Goal: Task Accomplishment & Management: Manage account settings

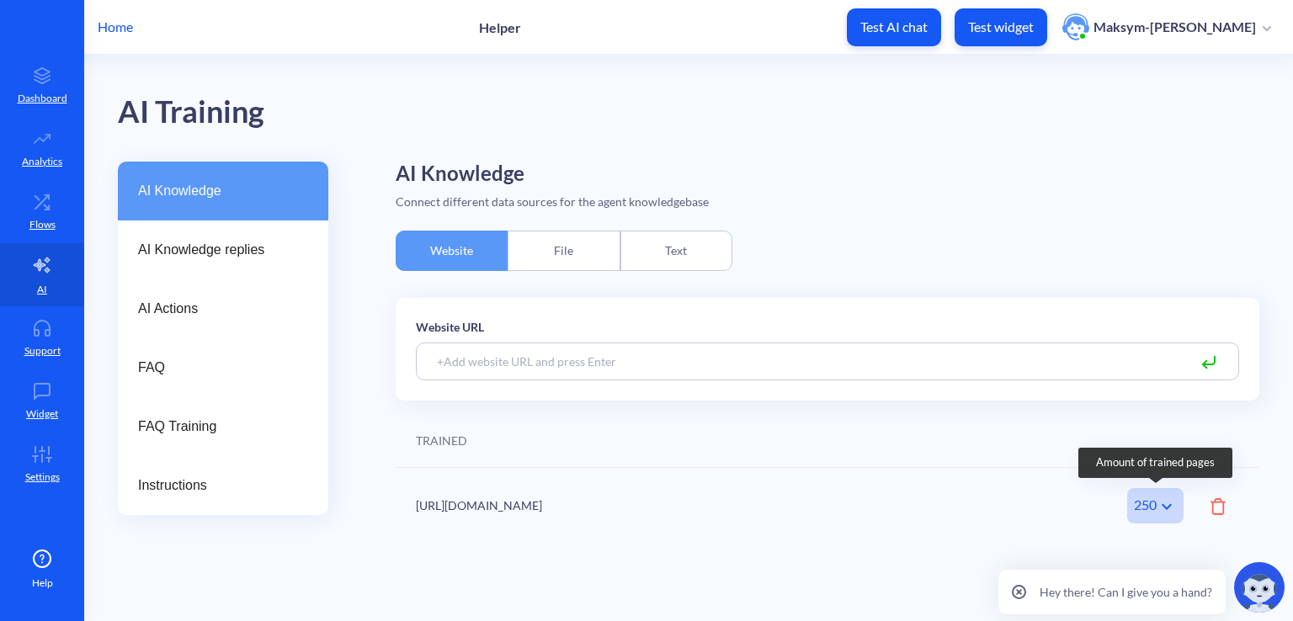
click at [1150, 513] on div "250" at bounding box center [1156, 505] width 56 height 35
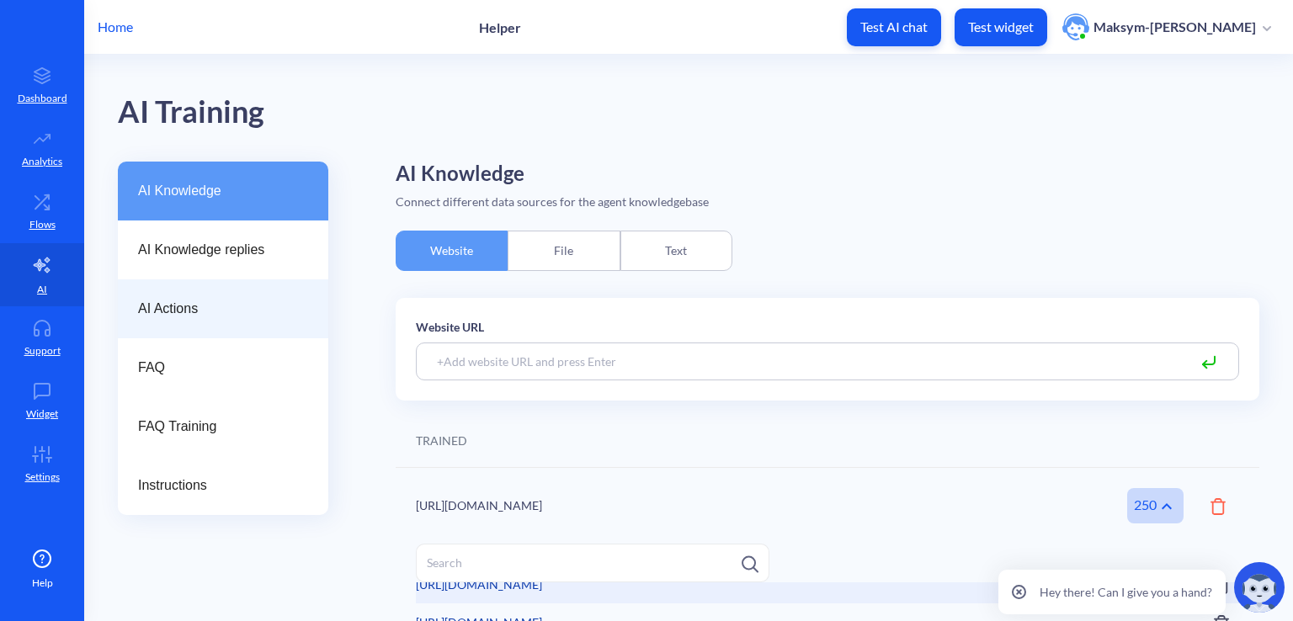
click at [185, 316] on span "AI Actions" at bounding box center [216, 309] width 157 height 20
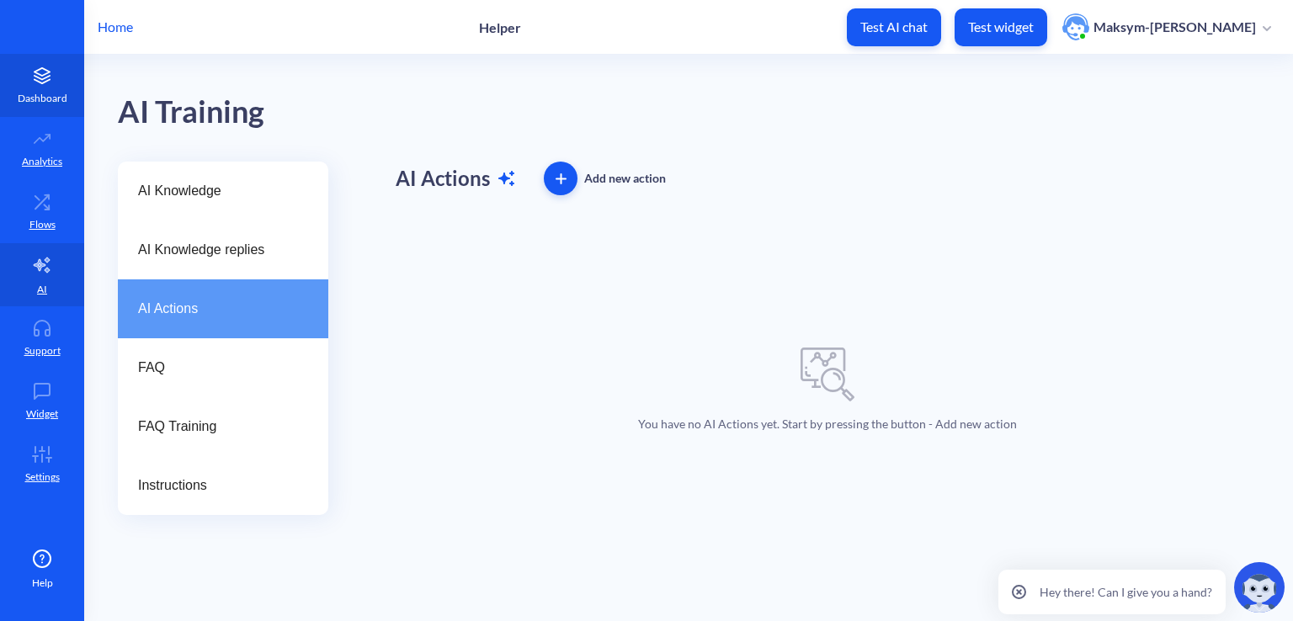
click at [51, 109] on link "Dashboard" at bounding box center [42, 85] width 84 height 63
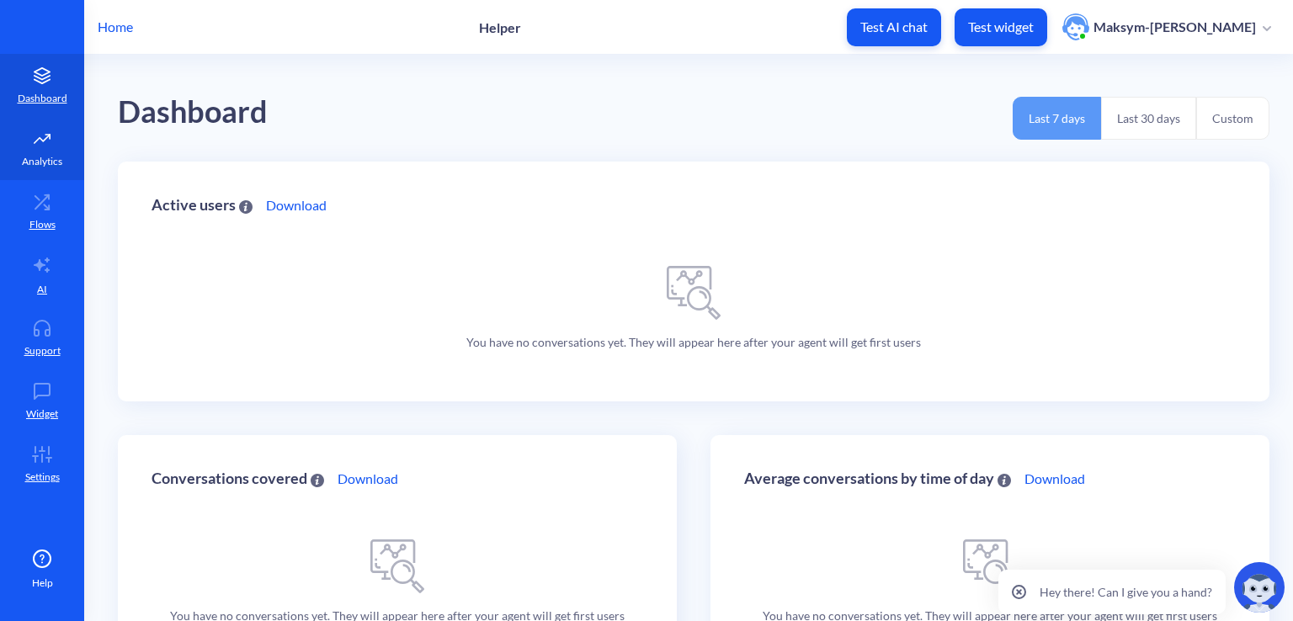
click at [35, 144] on icon at bounding box center [42, 139] width 34 height 17
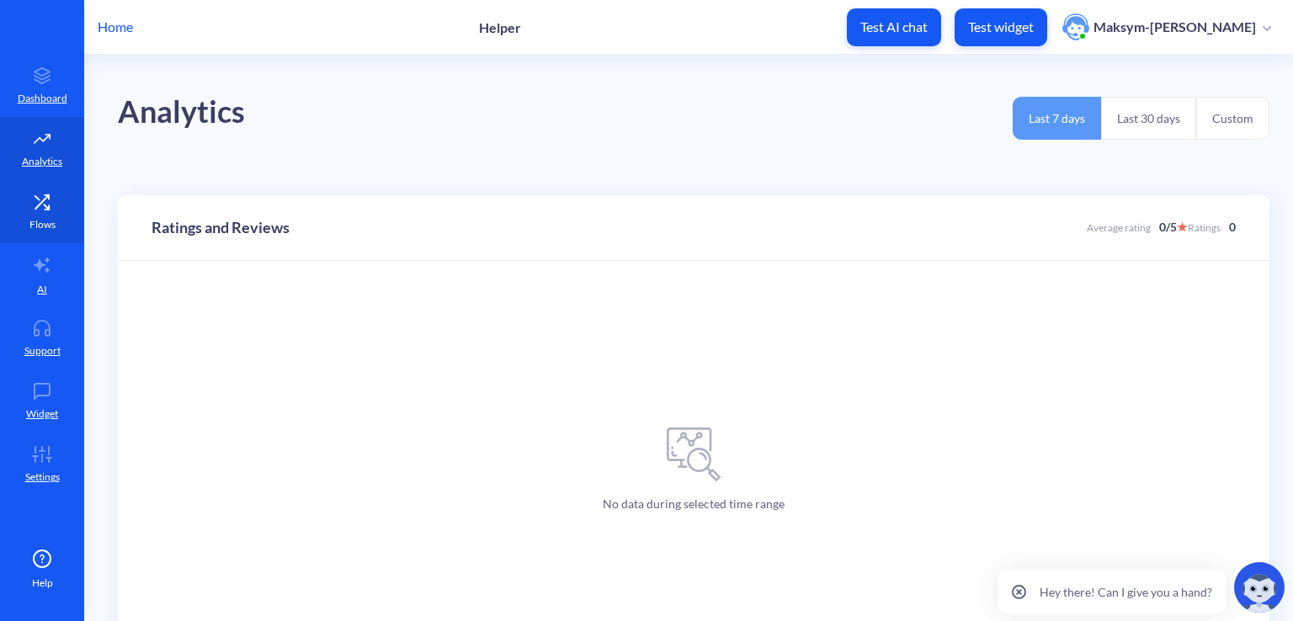
click at [30, 192] on link "Flows" at bounding box center [42, 211] width 84 height 63
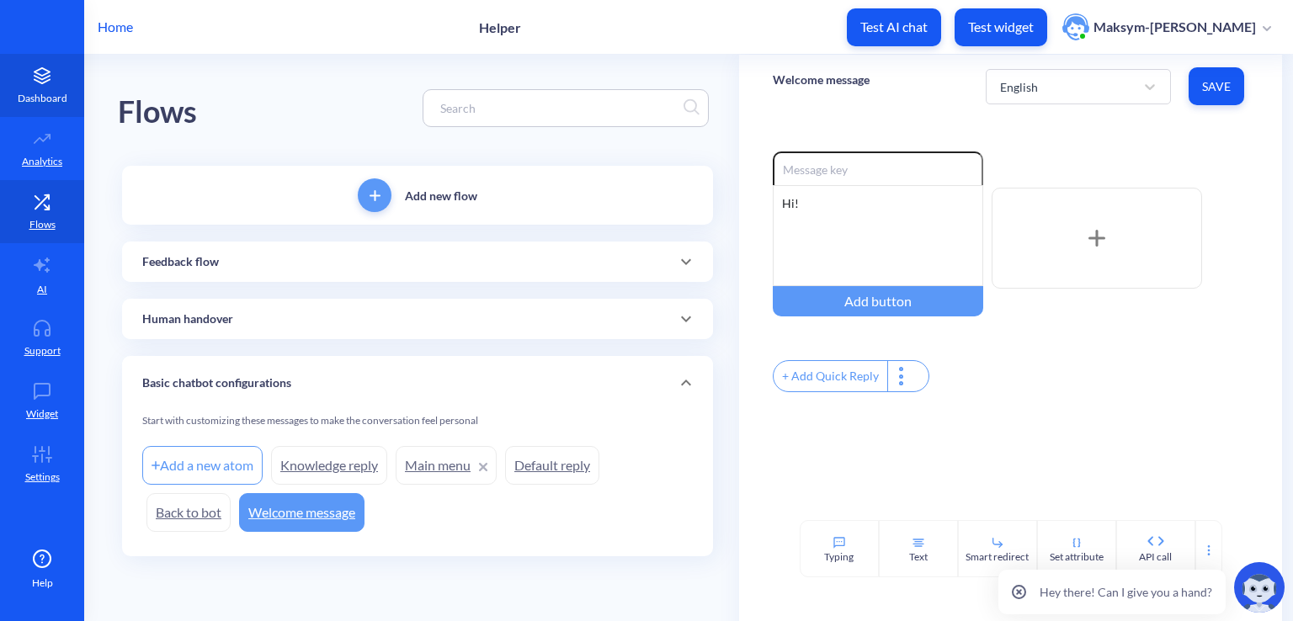
click at [54, 94] on p "Dashboard" at bounding box center [43, 98] width 50 height 15
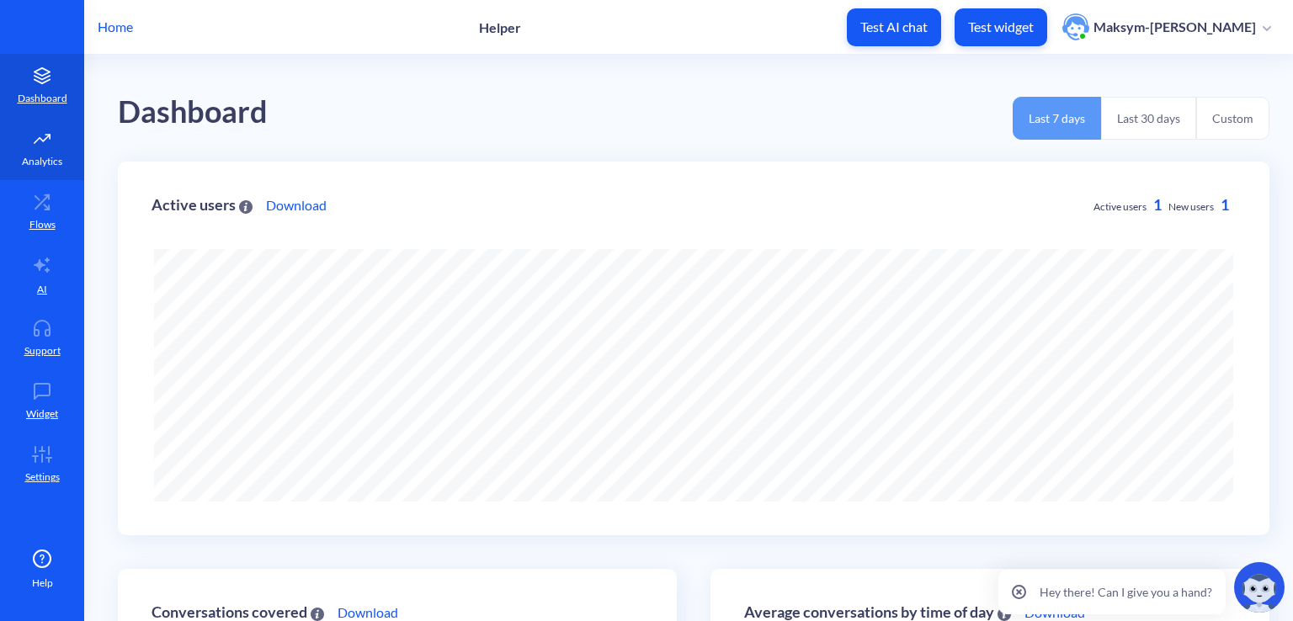
scroll to position [621, 1293]
click at [37, 189] on link "Flows" at bounding box center [42, 211] width 84 height 63
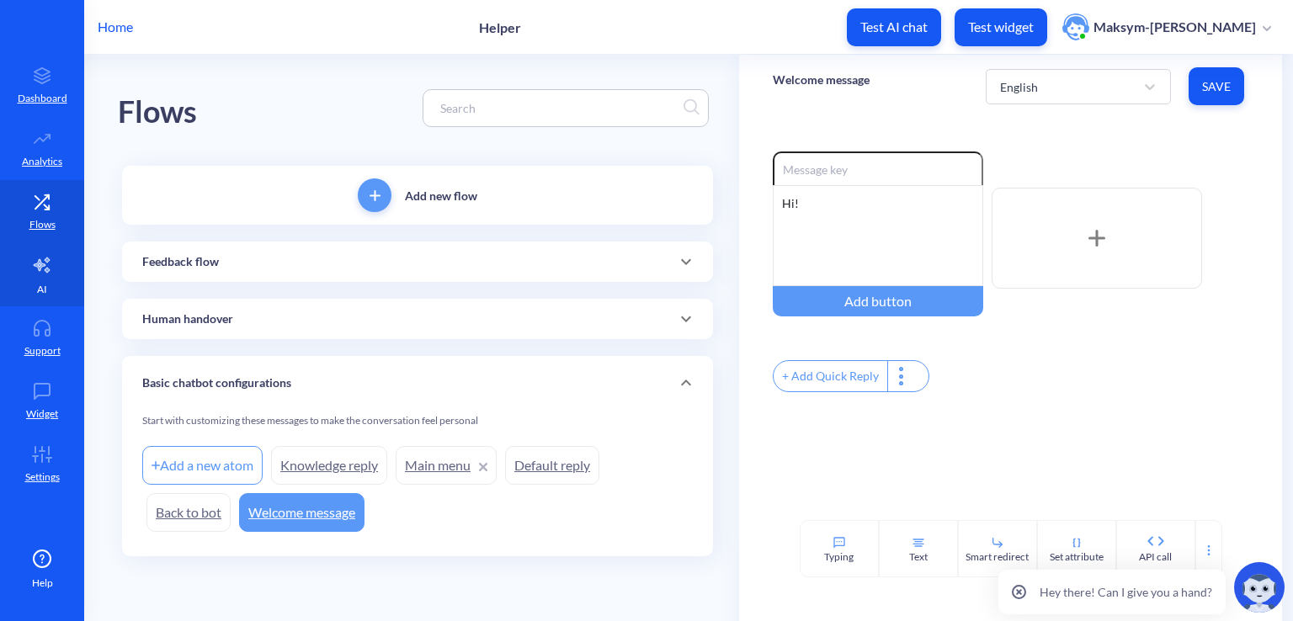
click at [57, 280] on link "AI" at bounding box center [42, 274] width 84 height 63
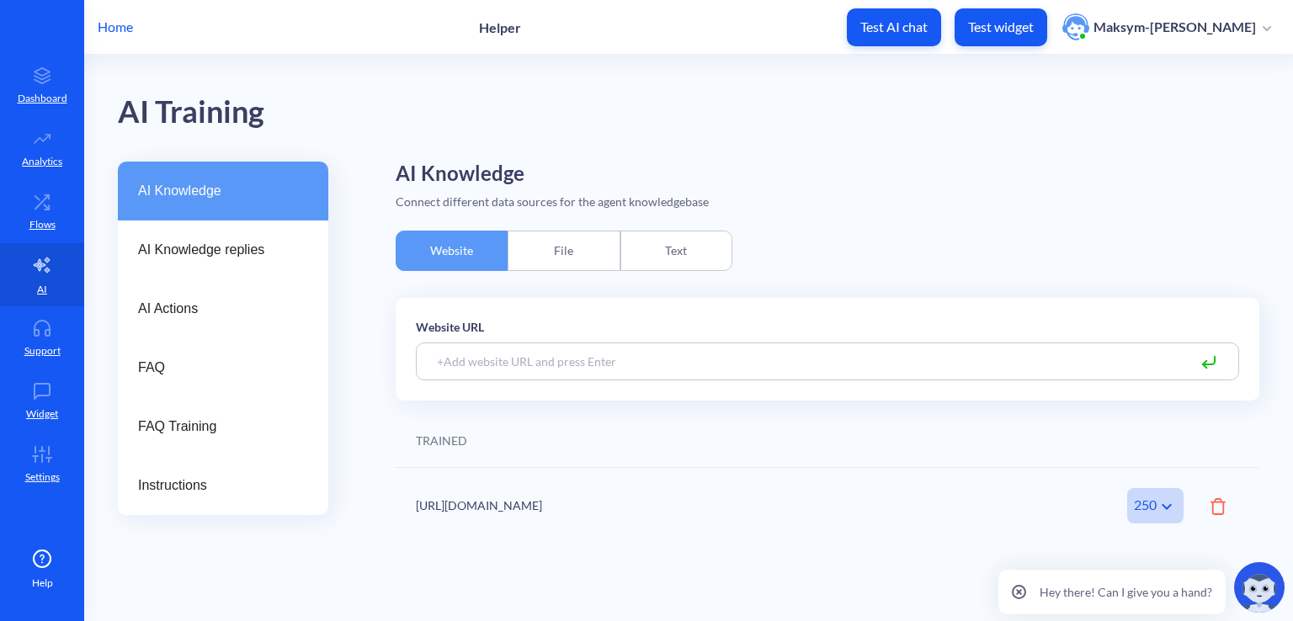
click at [1247, 593] on img at bounding box center [1259, 588] width 51 height 51
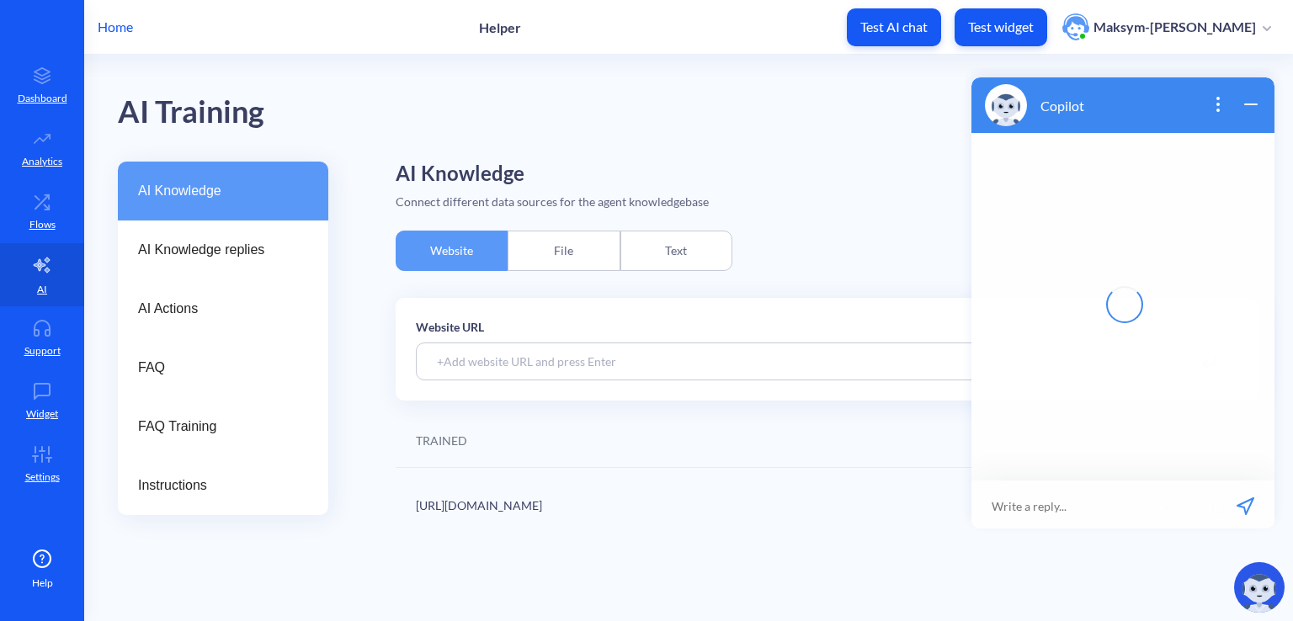
scroll to position [3, 0]
click at [1112, 504] on input at bounding box center [1113, 503] width 208 height 51
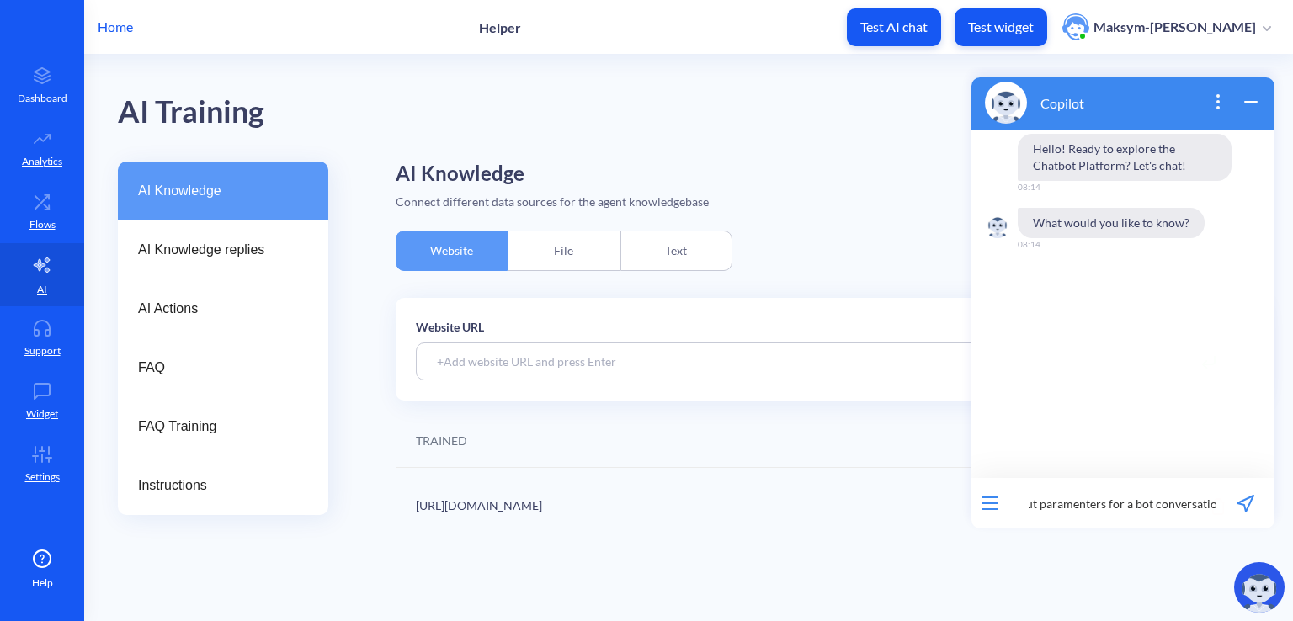
type input "How to accept input paramenters for a bot conversation?"
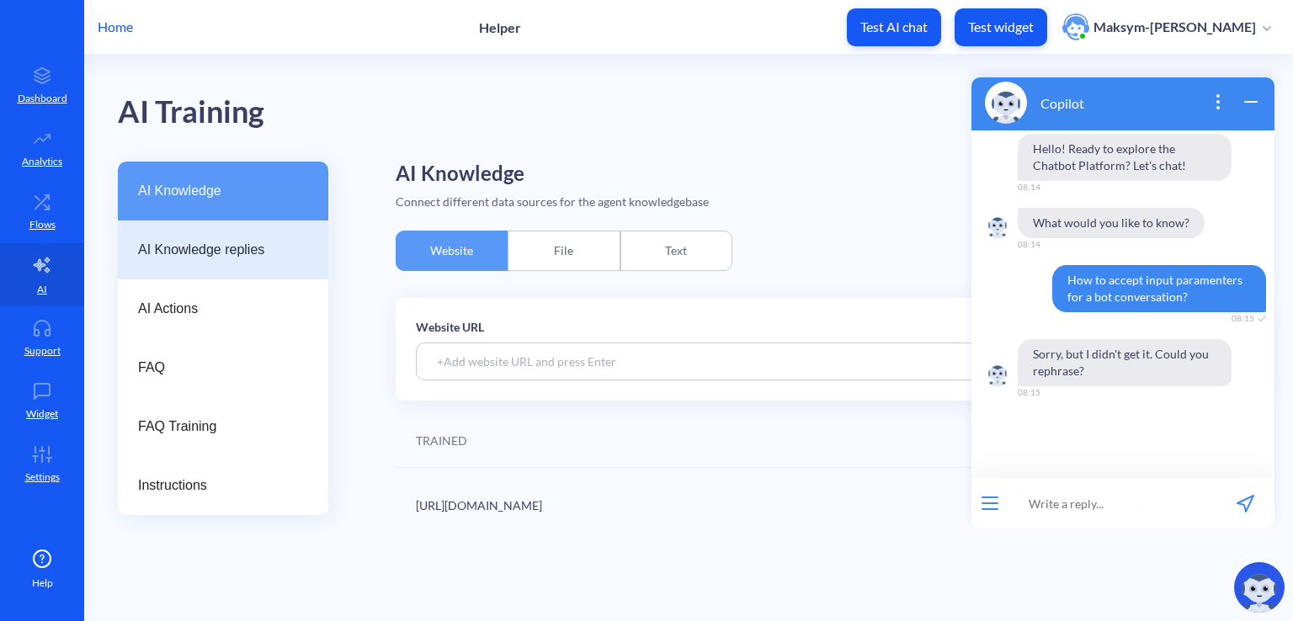
click at [261, 256] on span "AI Knowledge replies" at bounding box center [216, 250] width 157 height 20
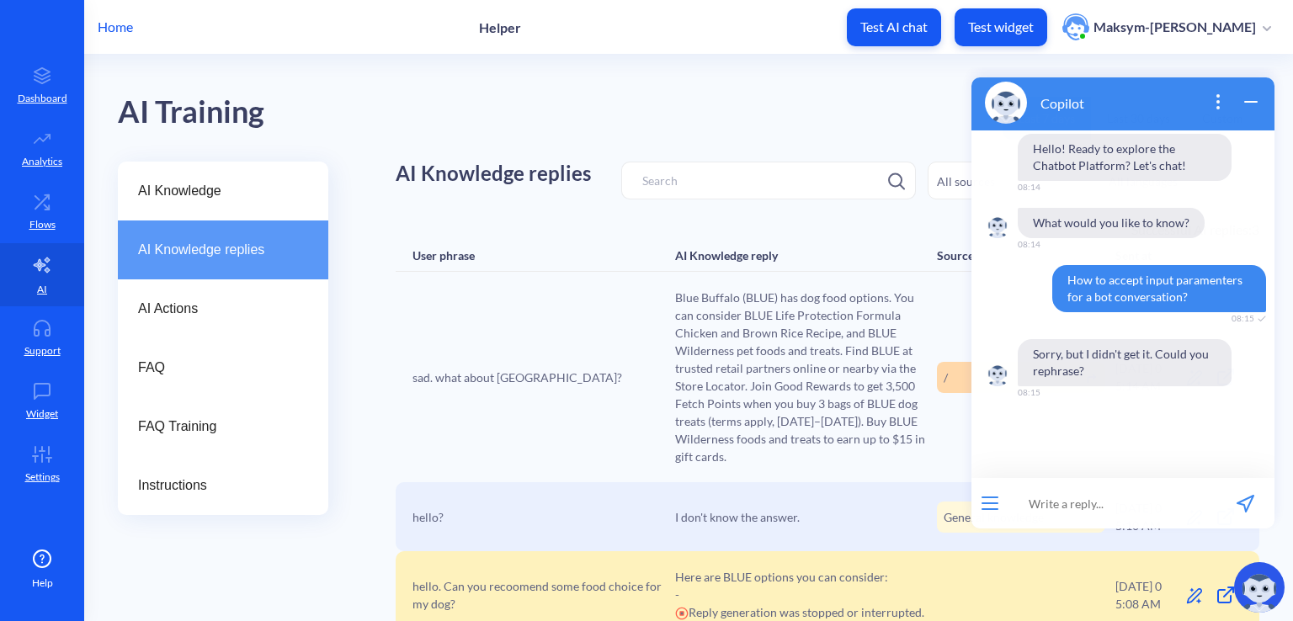
click at [1245, 102] on icon "wrap widget" at bounding box center [1251, 102] width 20 height 20
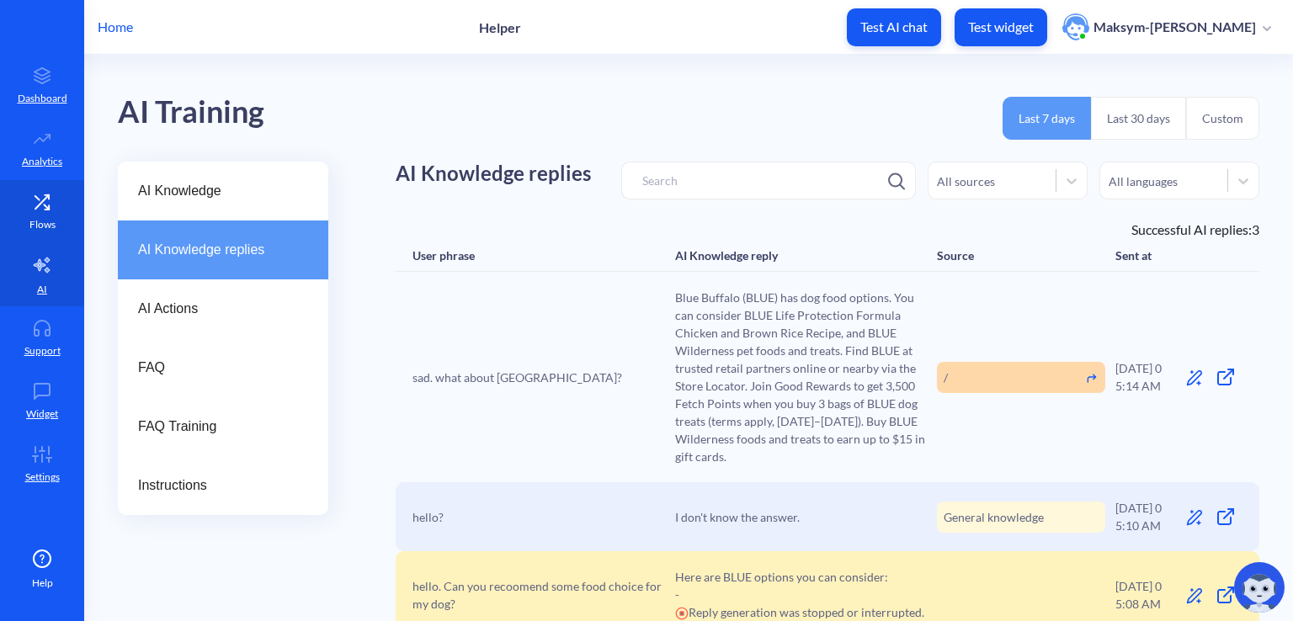
click at [32, 221] on p "Flows" at bounding box center [42, 224] width 26 height 15
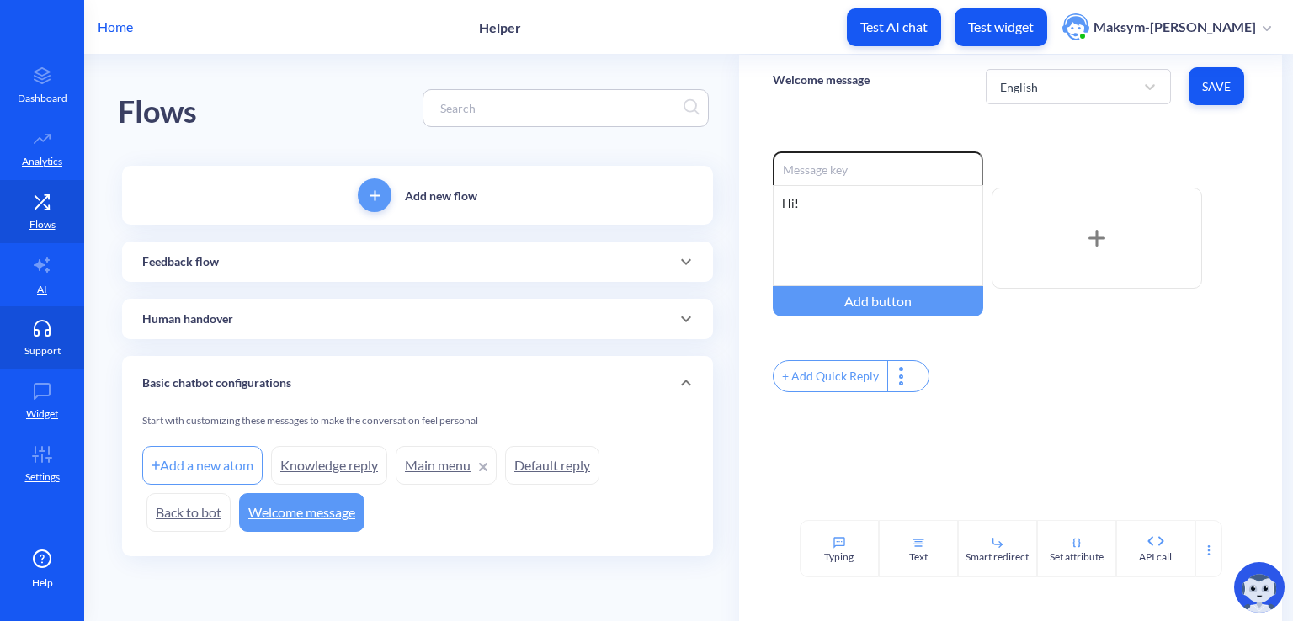
click at [45, 344] on p "Support" at bounding box center [42, 351] width 36 height 15
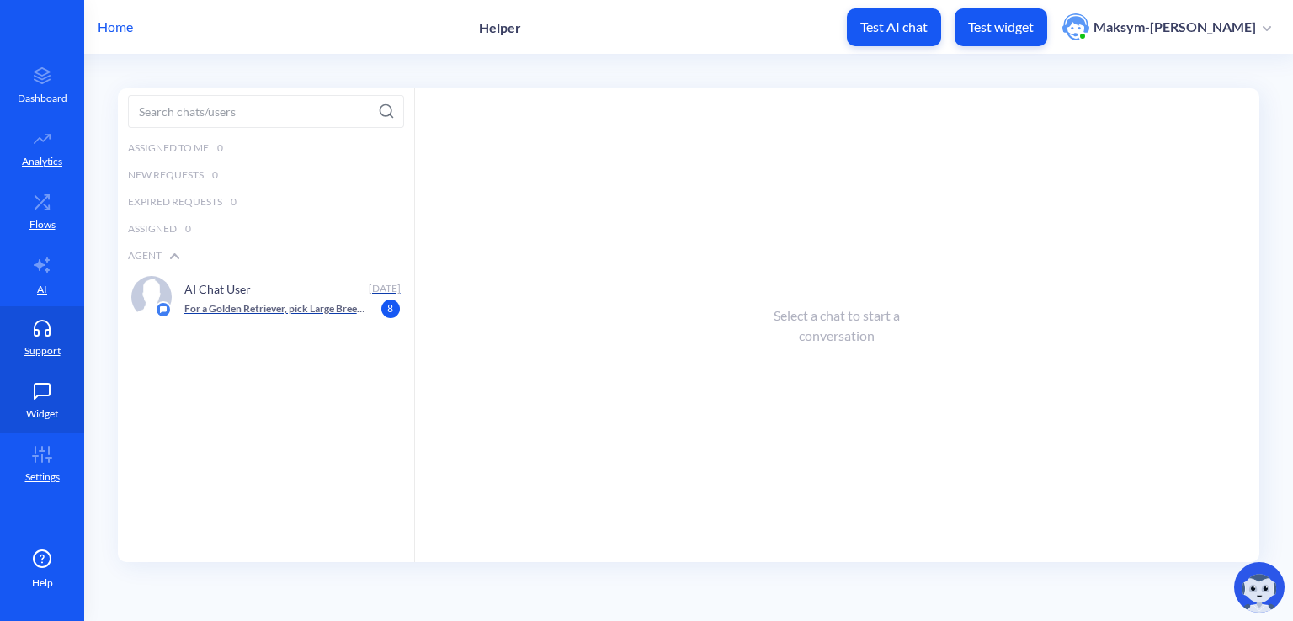
click at [37, 395] on icon at bounding box center [42, 391] width 34 height 17
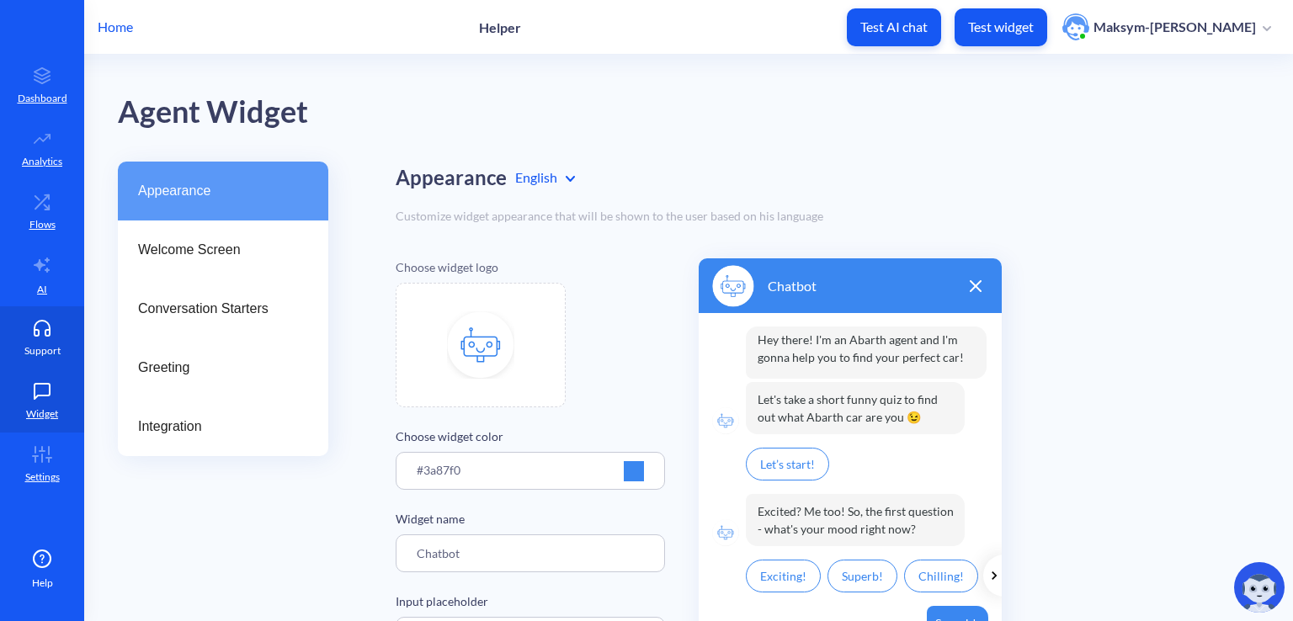
click at [51, 307] on link "Support" at bounding box center [42, 338] width 84 height 63
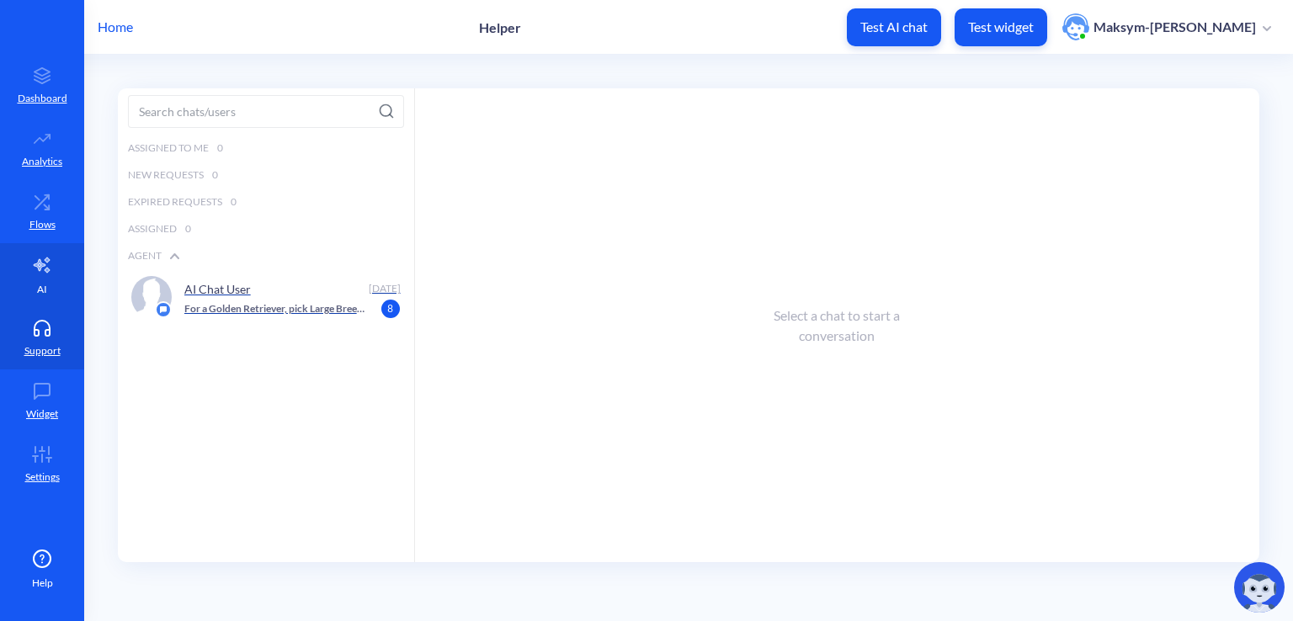
click at [54, 275] on link "AI" at bounding box center [42, 274] width 84 height 63
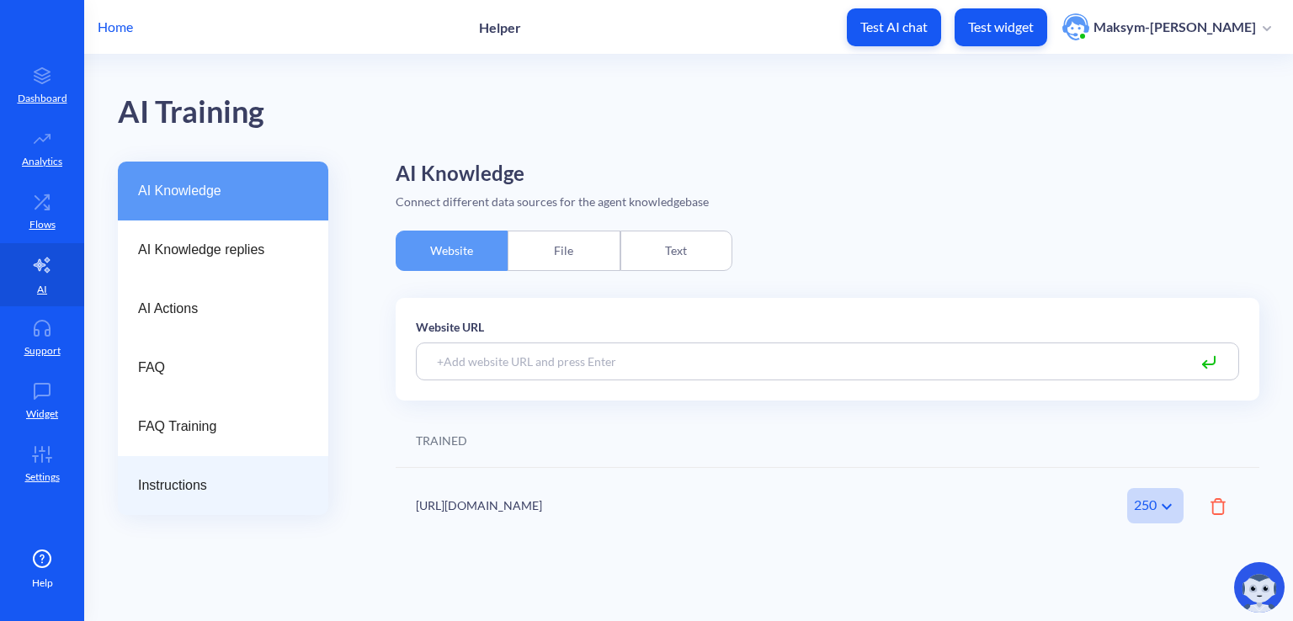
click at [159, 466] on div "Instructions" at bounding box center [223, 485] width 211 height 59
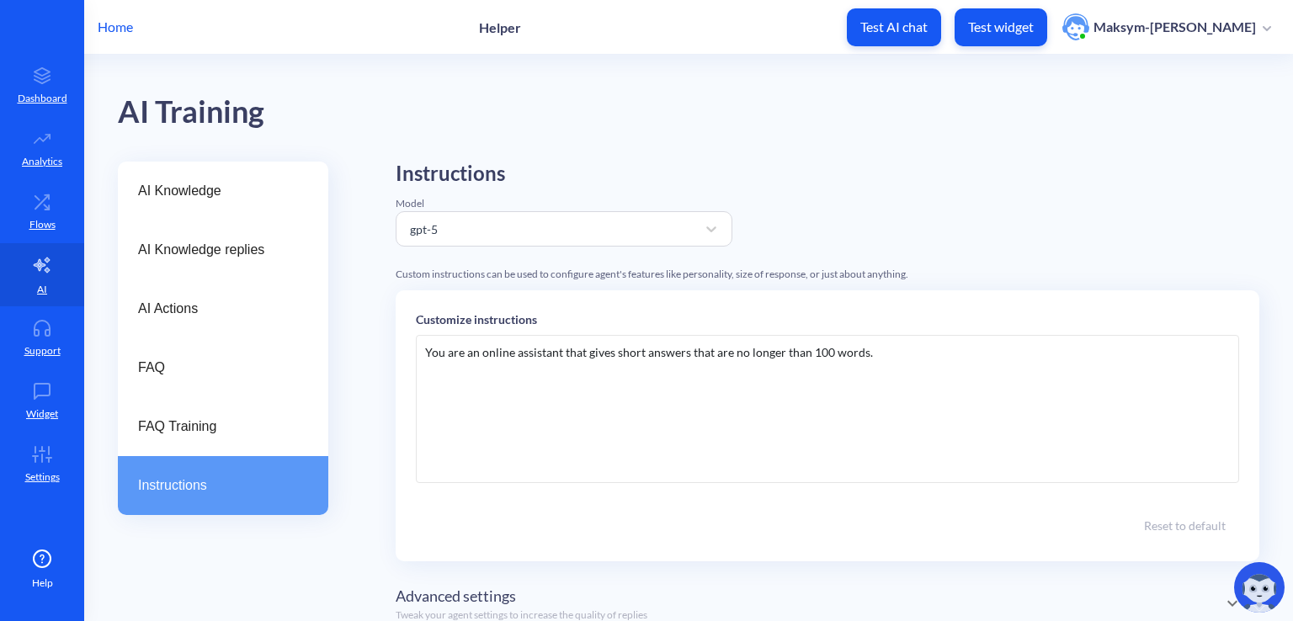
click at [882, 365] on div "You are an online assistant that gives short answers that are no longer than 10…" at bounding box center [828, 409] width 824 height 148
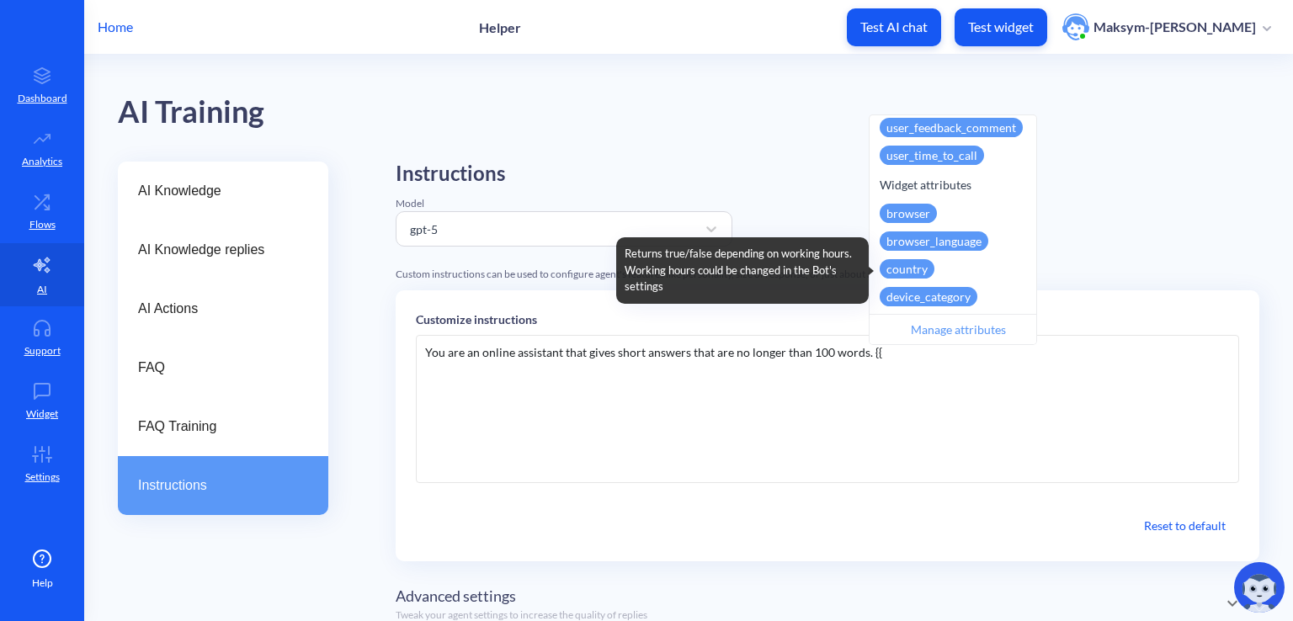
scroll to position [754, 0]
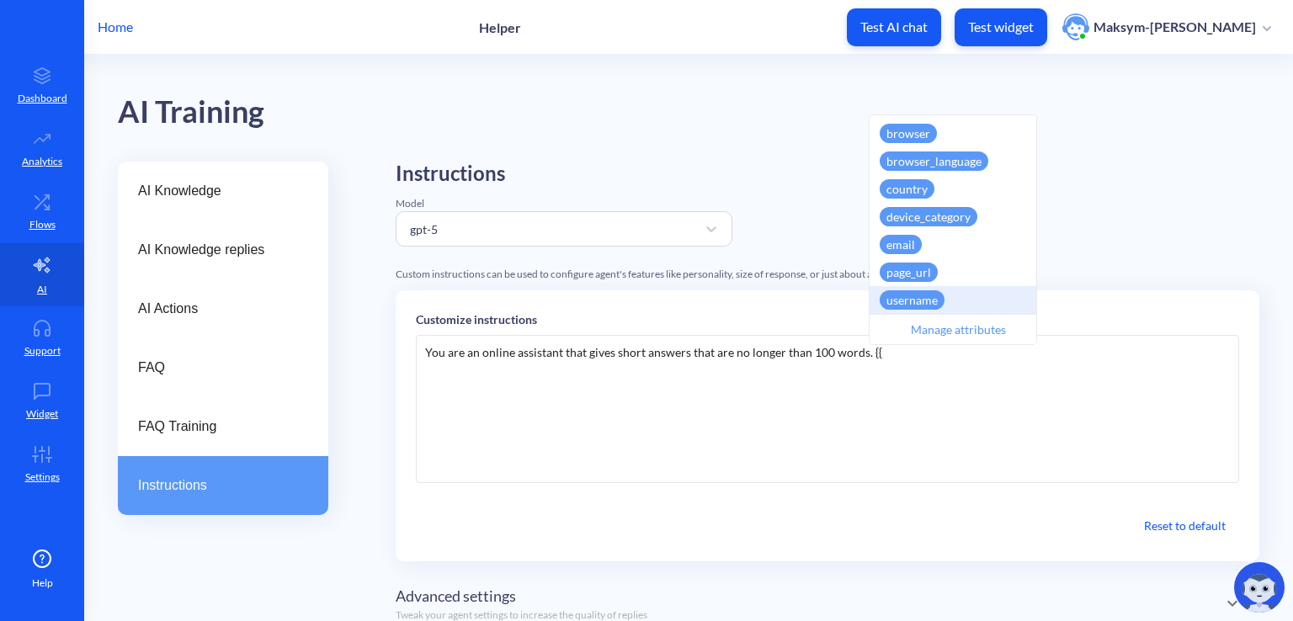
click at [920, 328] on div "Manage attributes" at bounding box center [959, 329] width 179 height 30
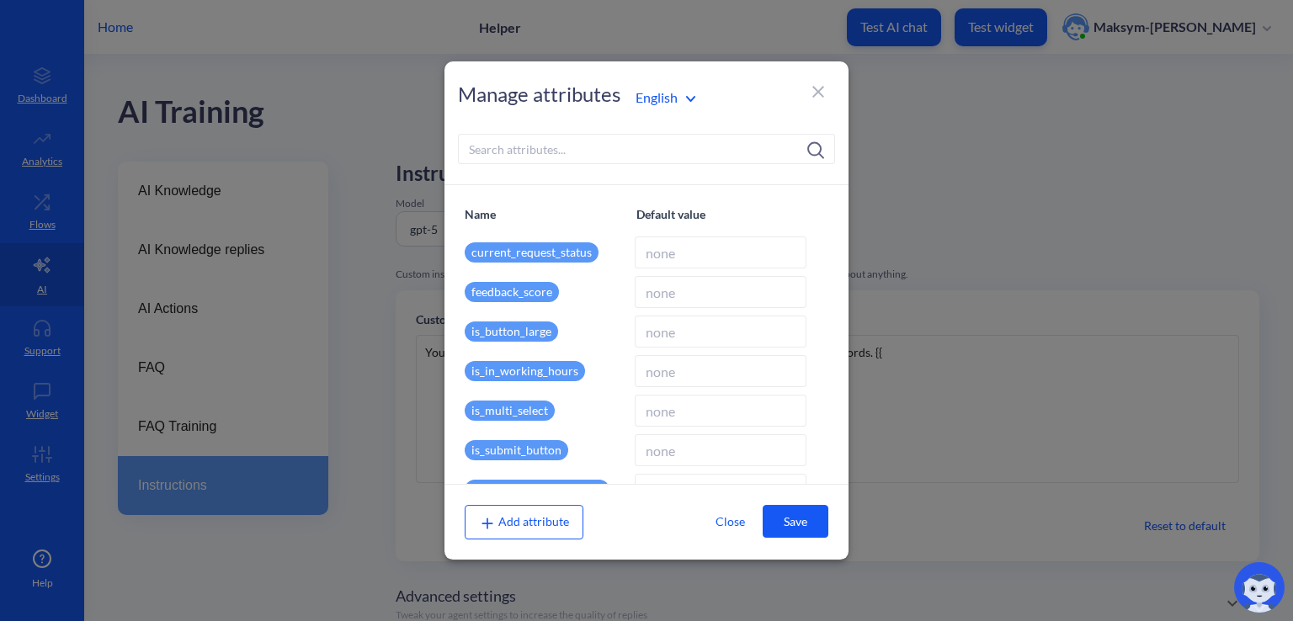
click at [824, 96] on icon at bounding box center [818, 92] width 20 height 20
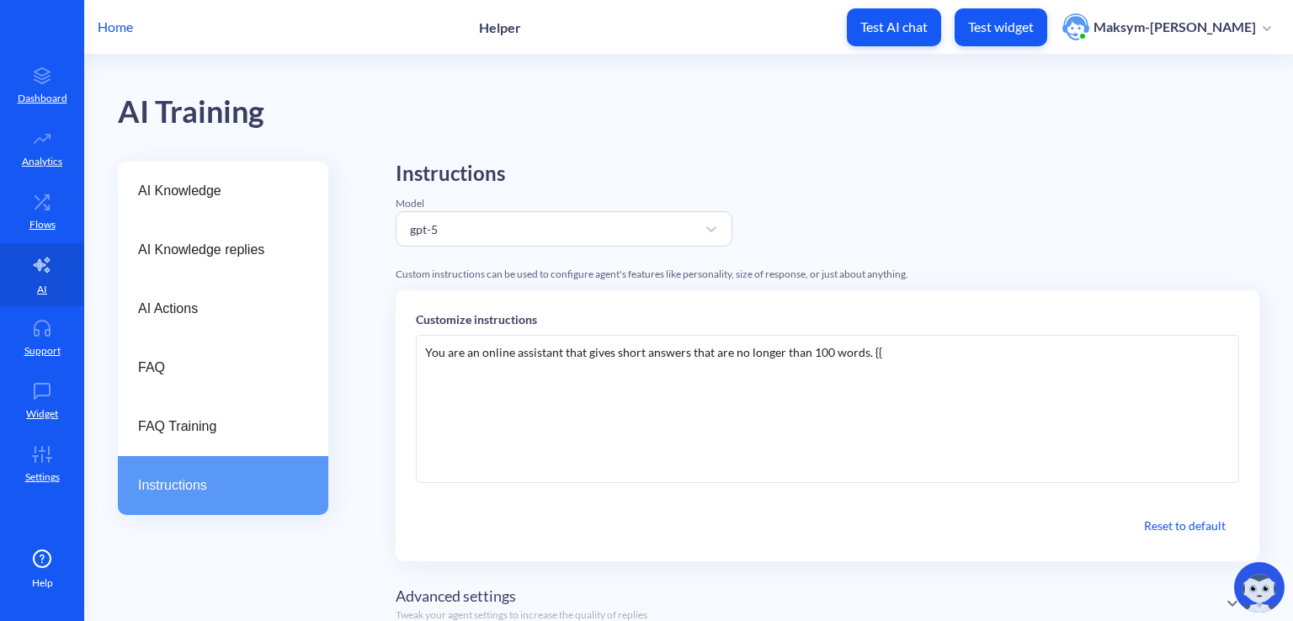
click at [892, 351] on div "You are an online assistant that gives short answers that are no longer than 10…" at bounding box center [828, 409] width 824 height 148
click at [61, 222] on link "Flows" at bounding box center [42, 211] width 84 height 63
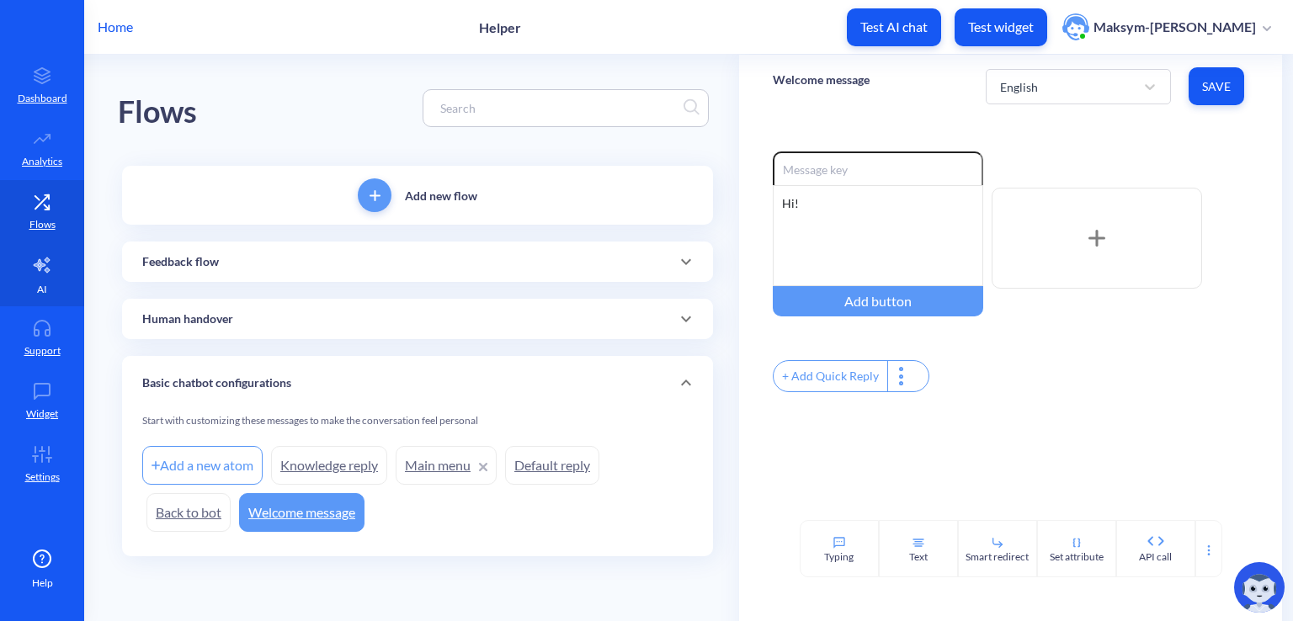
click at [38, 291] on p "AI" at bounding box center [42, 289] width 10 height 15
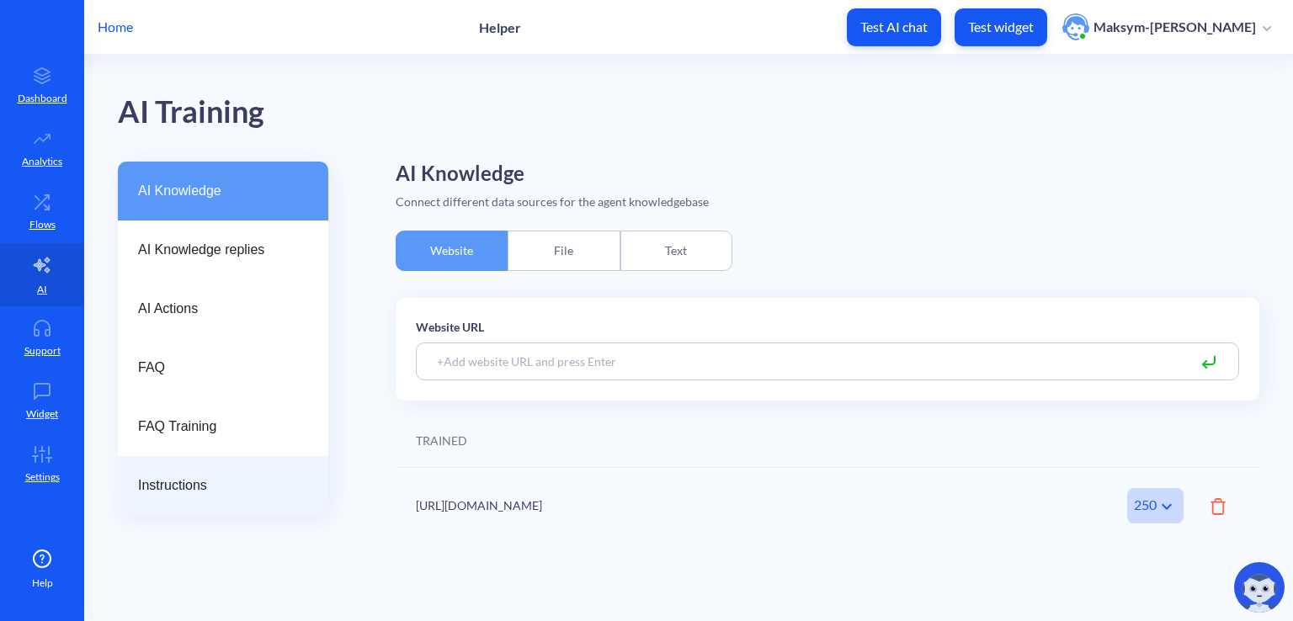
click at [173, 479] on span "Instructions" at bounding box center [216, 486] width 157 height 20
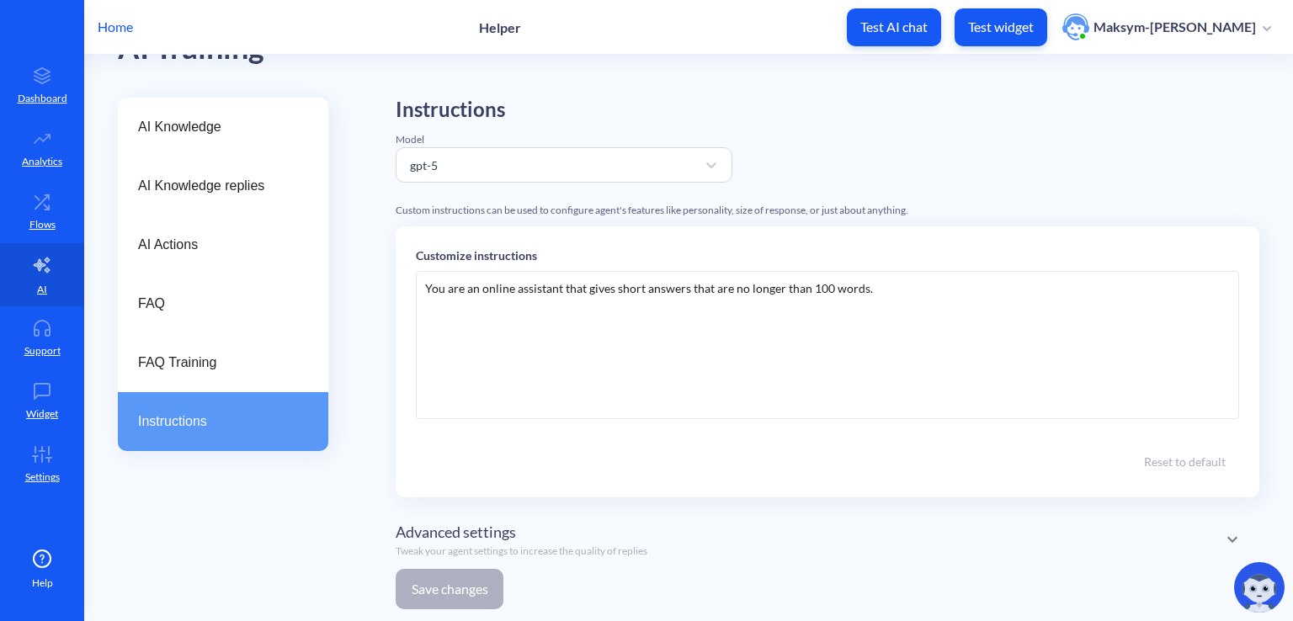
scroll to position [65, 0]
click at [1228, 536] on icon at bounding box center [1233, 539] width 10 height 6
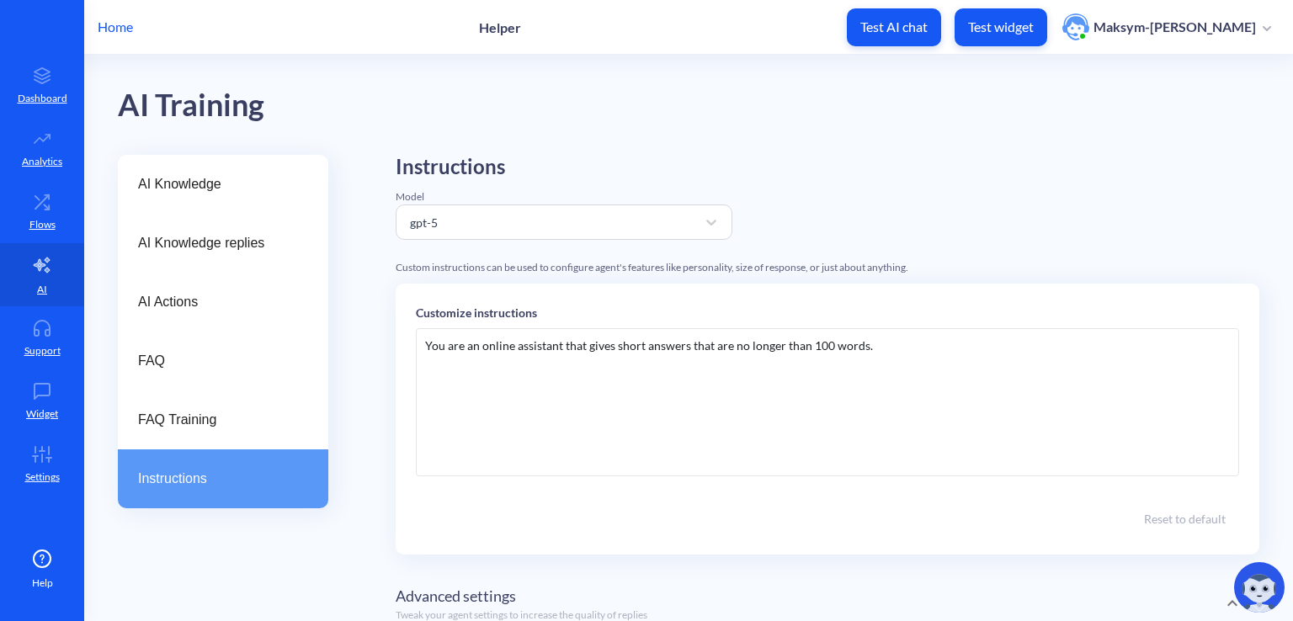
scroll to position [0, 0]
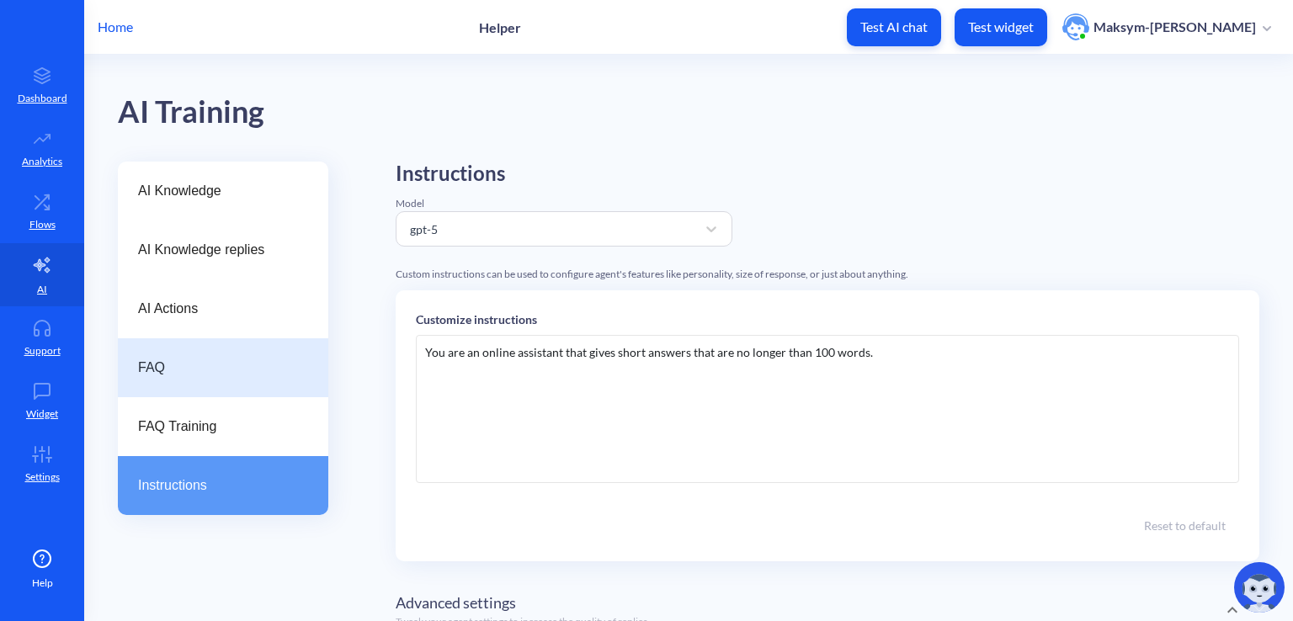
click at [209, 376] on span "FAQ" at bounding box center [216, 368] width 157 height 20
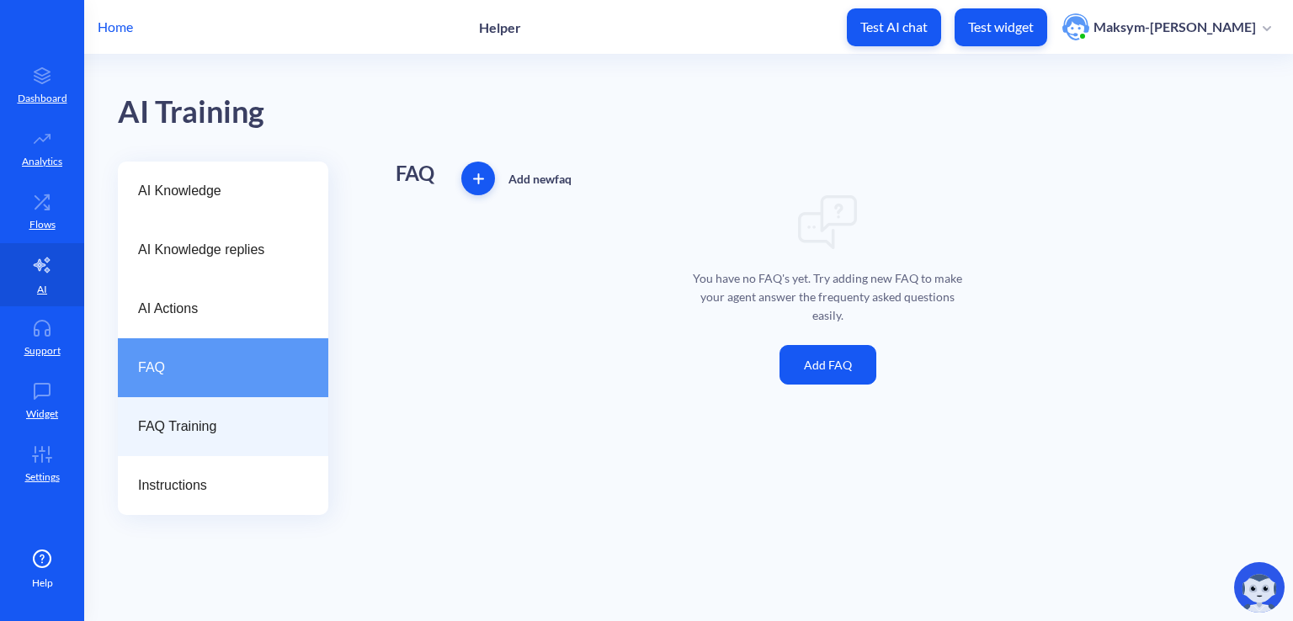
click at [179, 428] on span "FAQ Training" at bounding box center [216, 427] width 157 height 20
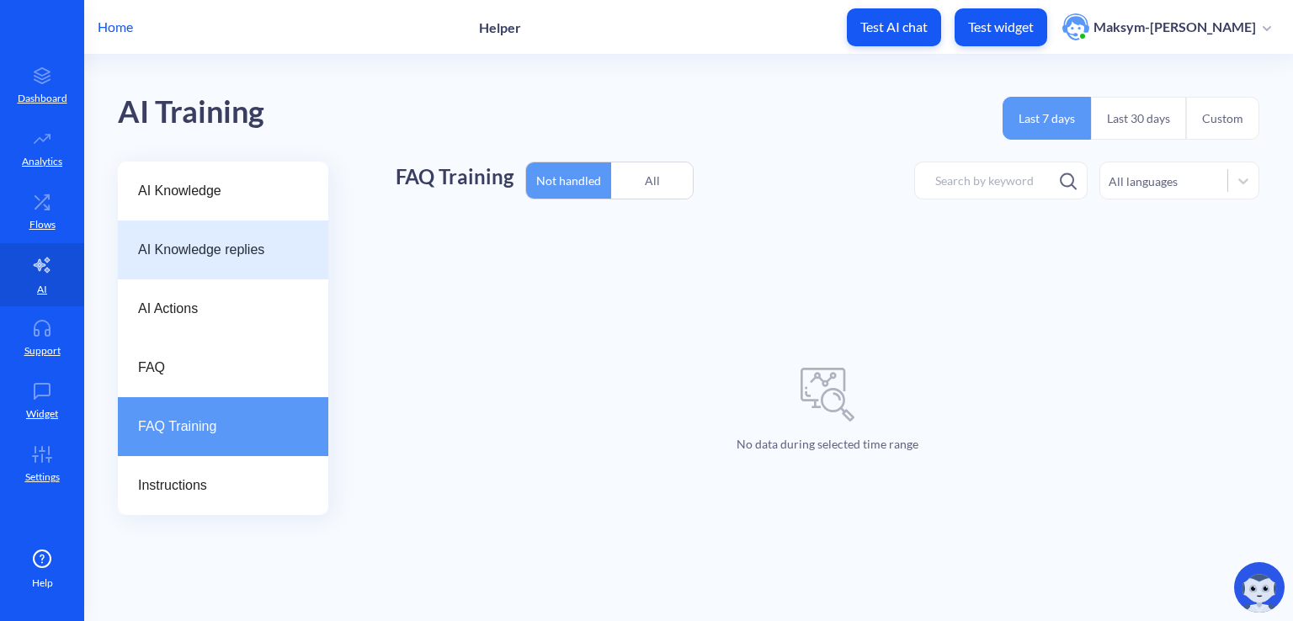
click at [229, 264] on div "AI Knowledge replies" at bounding box center [223, 250] width 211 height 59
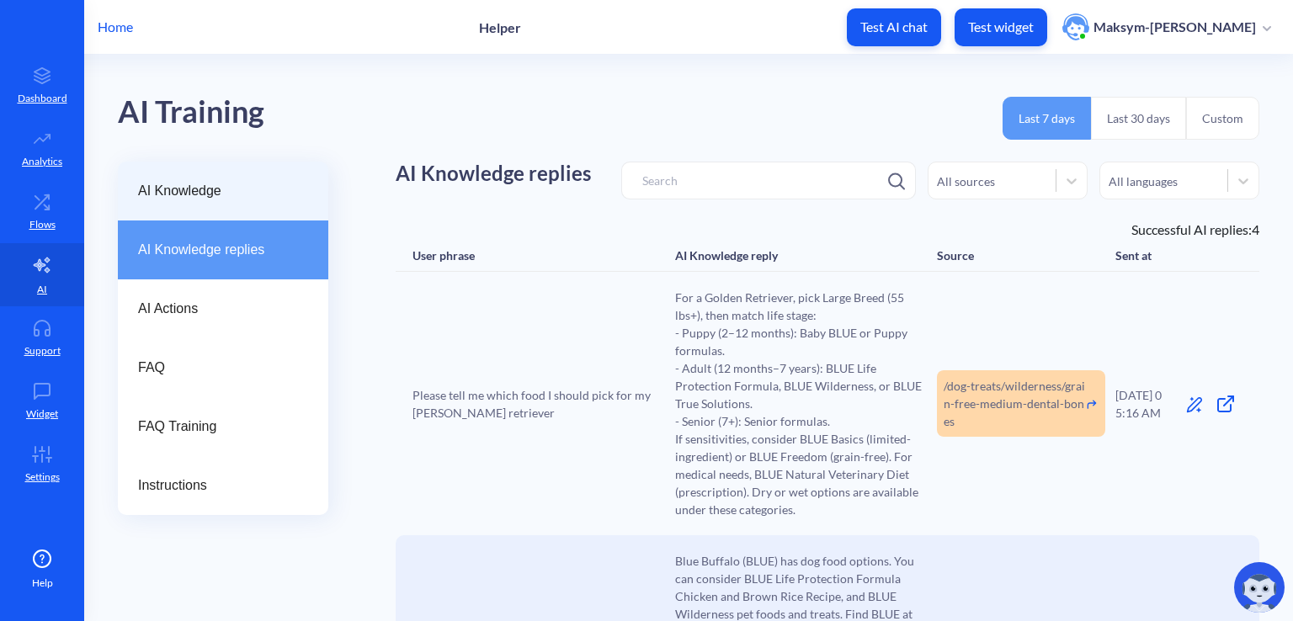
click at [263, 190] on span "AI Knowledge" at bounding box center [216, 191] width 157 height 20
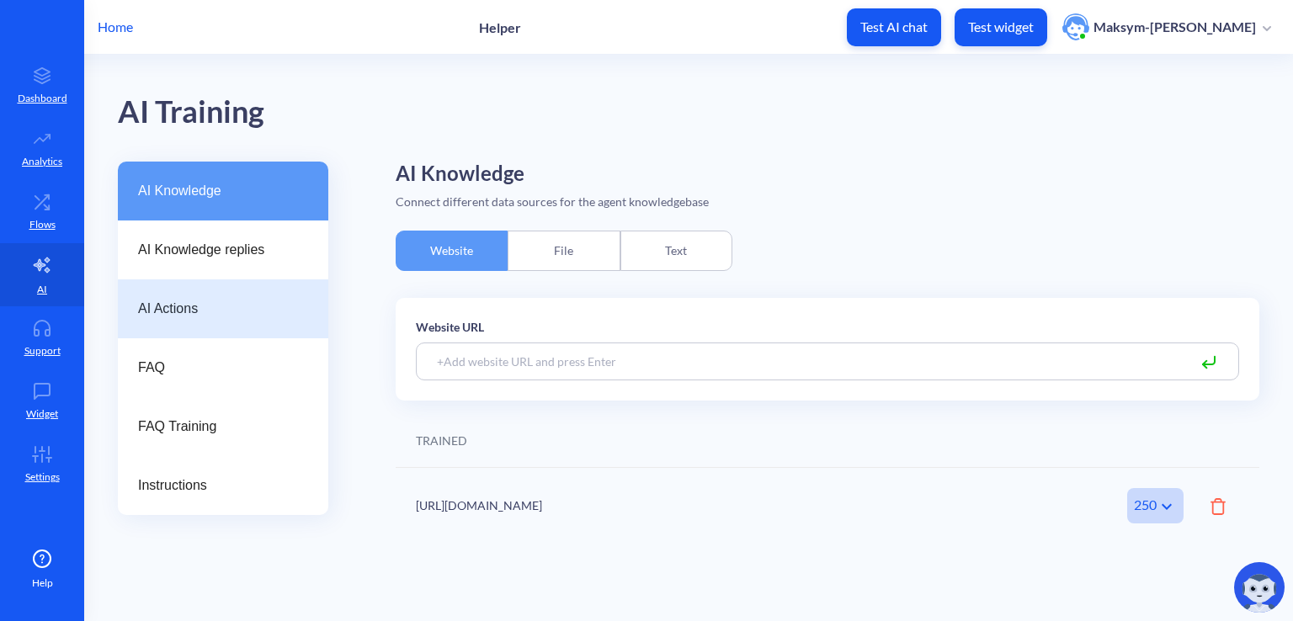
click at [215, 307] on span "AI Actions" at bounding box center [216, 309] width 157 height 20
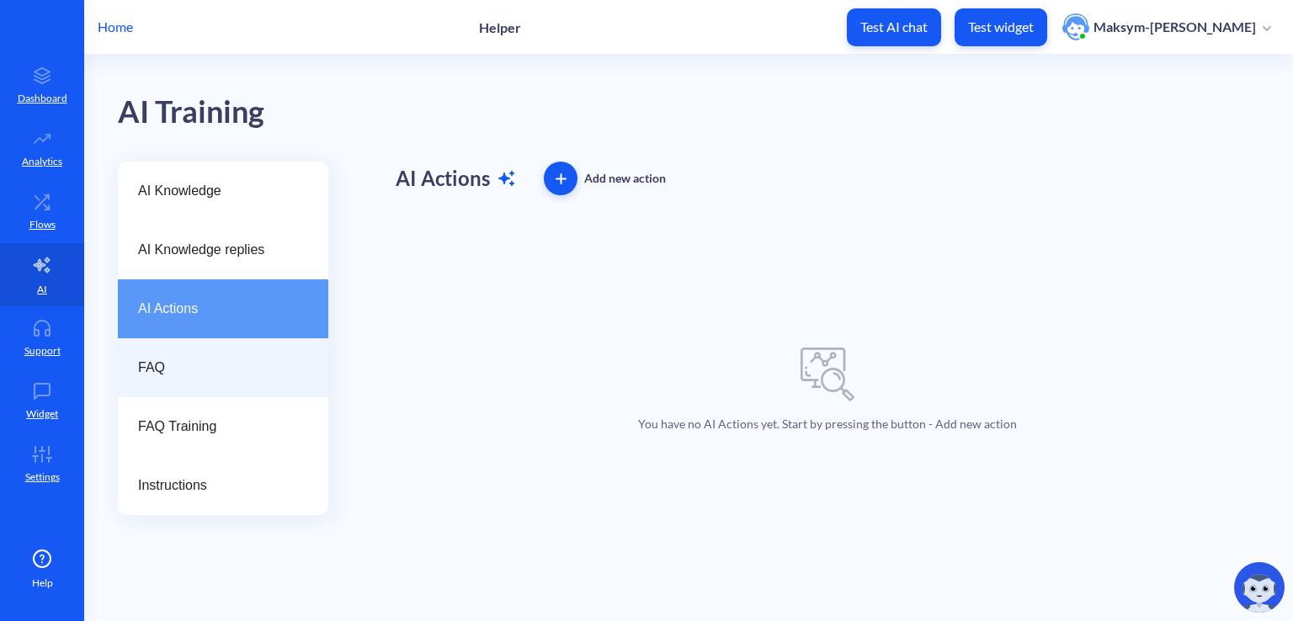
click at [260, 367] on span "FAQ" at bounding box center [216, 368] width 157 height 20
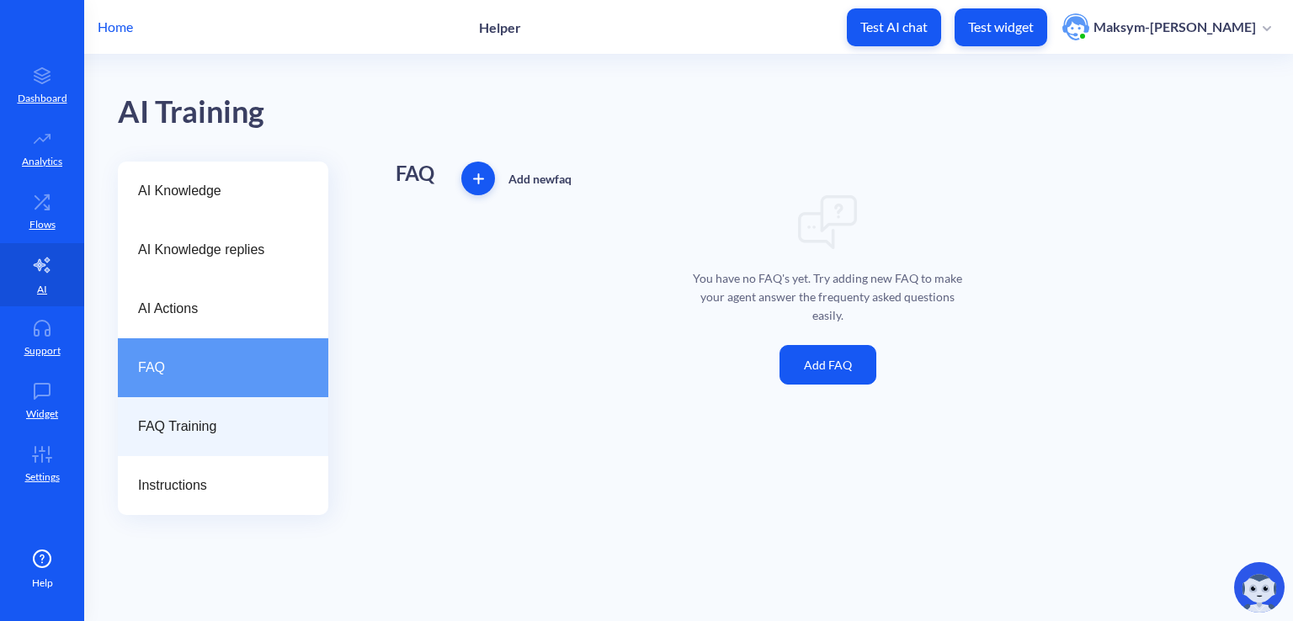
click at [290, 410] on div "FAQ Training" at bounding box center [223, 426] width 211 height 59
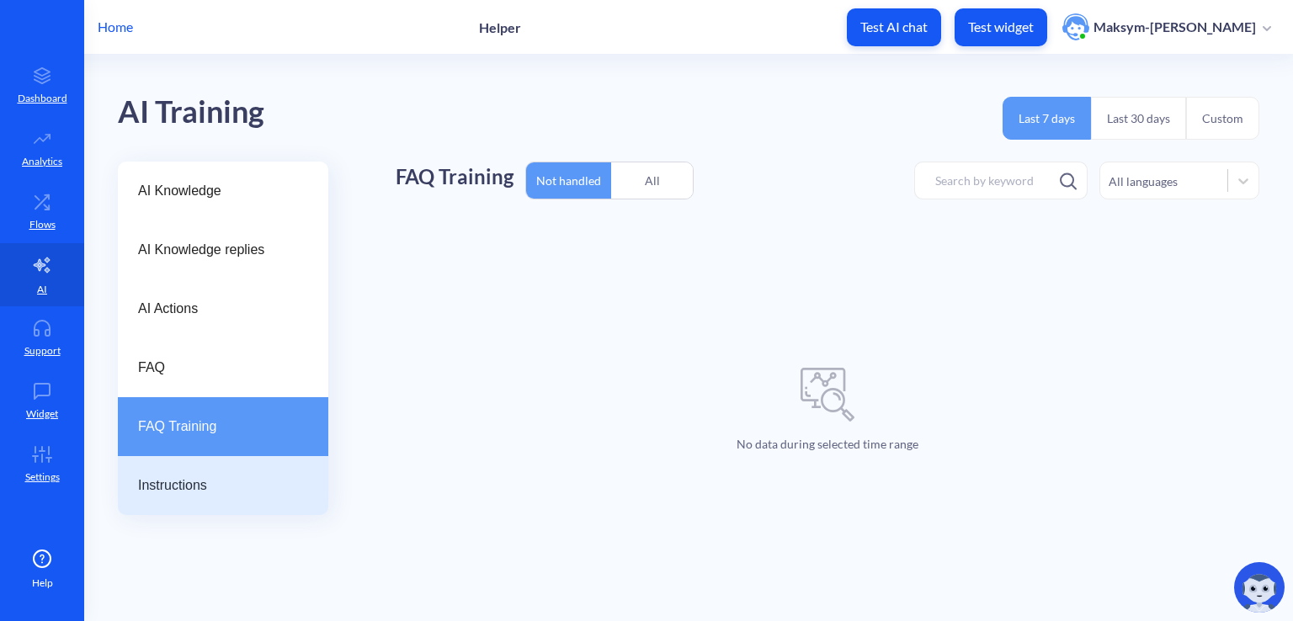
click at [291, 462] on div "Instructions" at bounding box center [223, 485] width 211 height 59
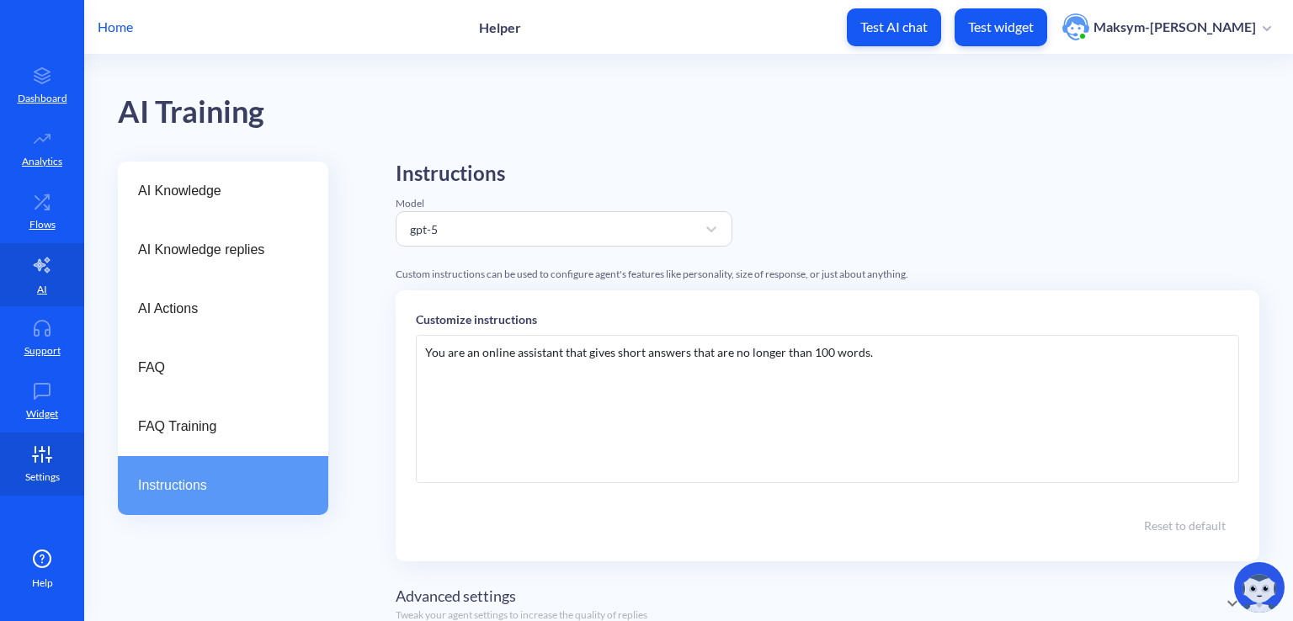
click at [28, 479] on p "Settings" at bounding box center [42, 477] width 35 height 15
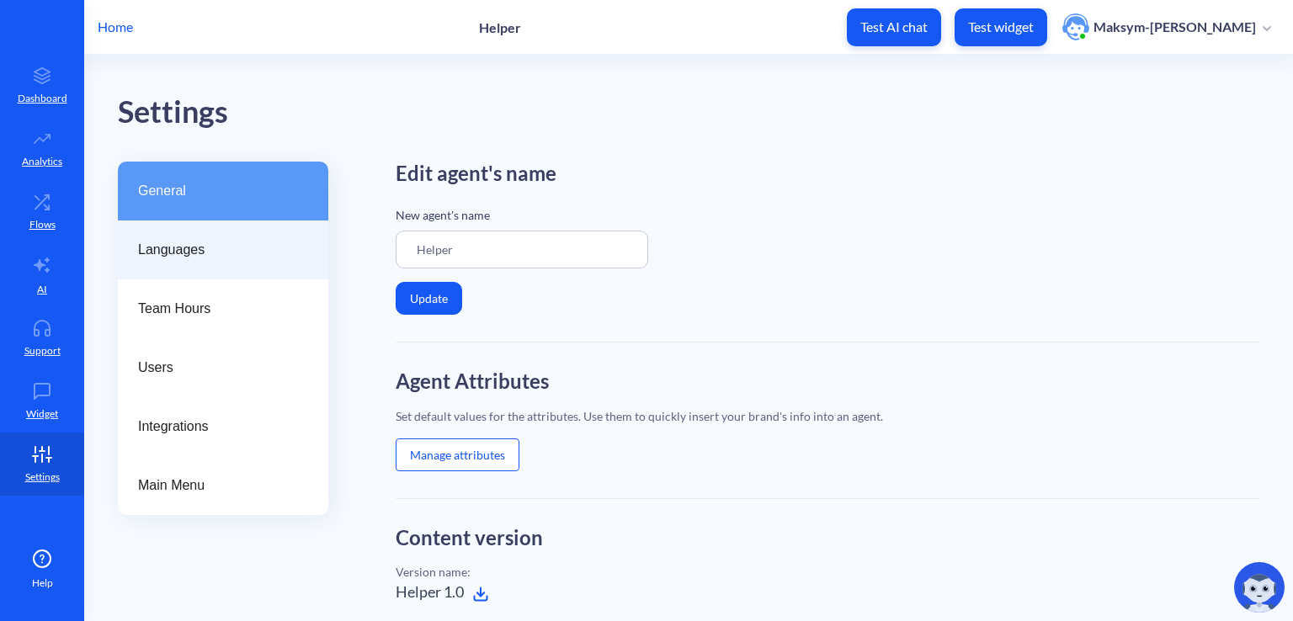
click at [195, 263] on div "Languages" at bounding box center [223, 250] width 211 height 59
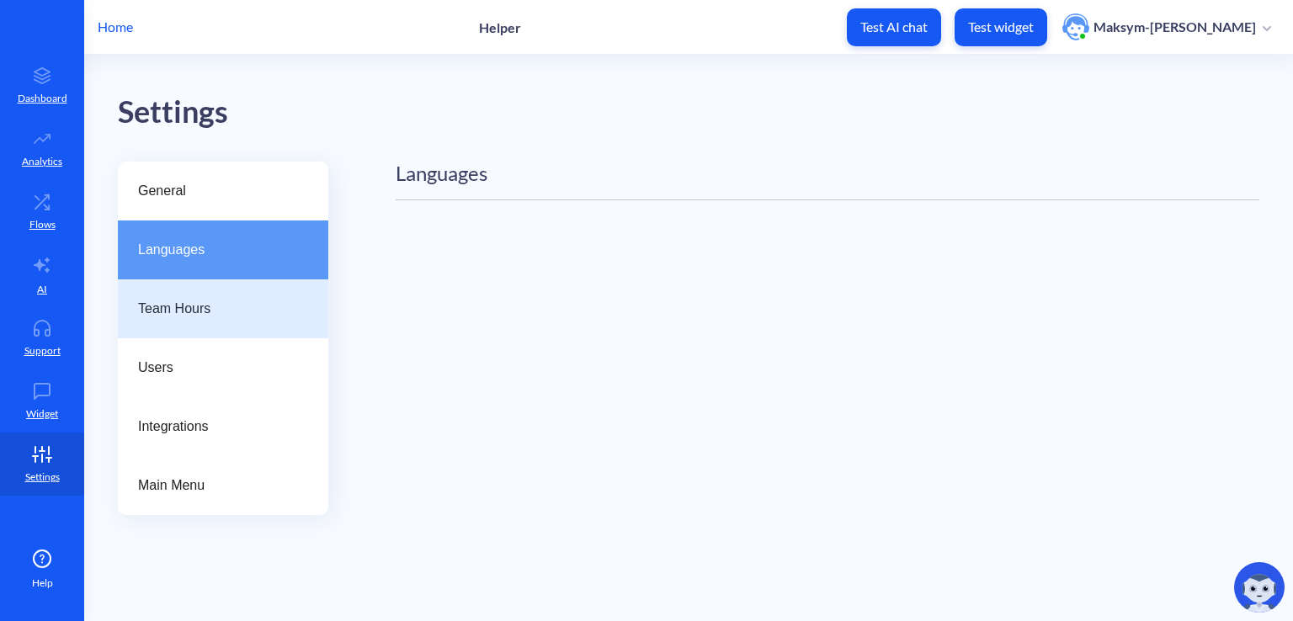
click at [194, 291] on div "Team Hours" at bounding box center [223, 309] width 211 height 59
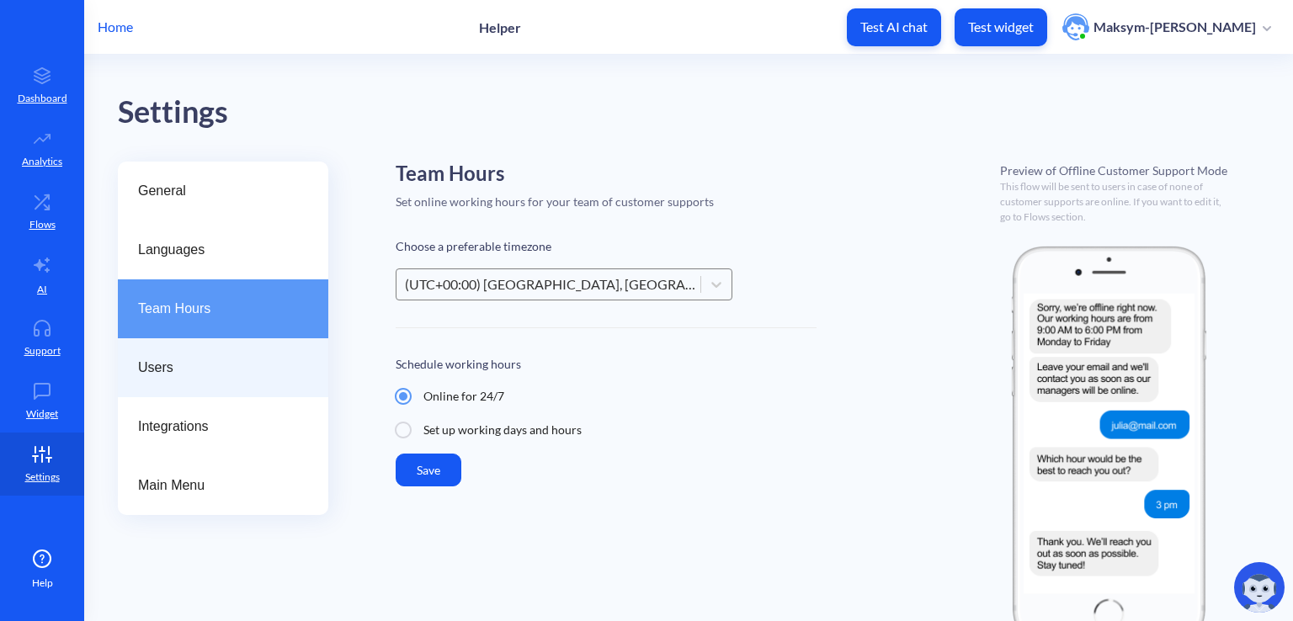
click at [205, 342] on div "Users" at bounding box center [223, 368] width 211 height 59
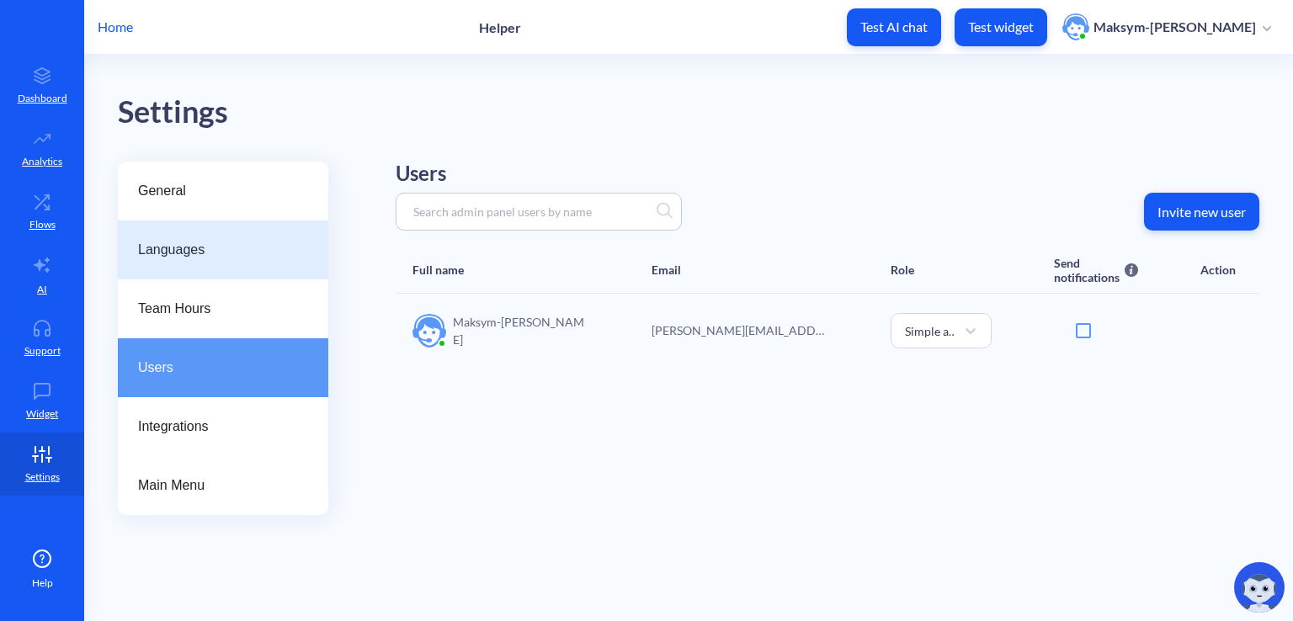
click at [209, 260] on div "Languages" at bounding box center [223, 250] width 211 height 59
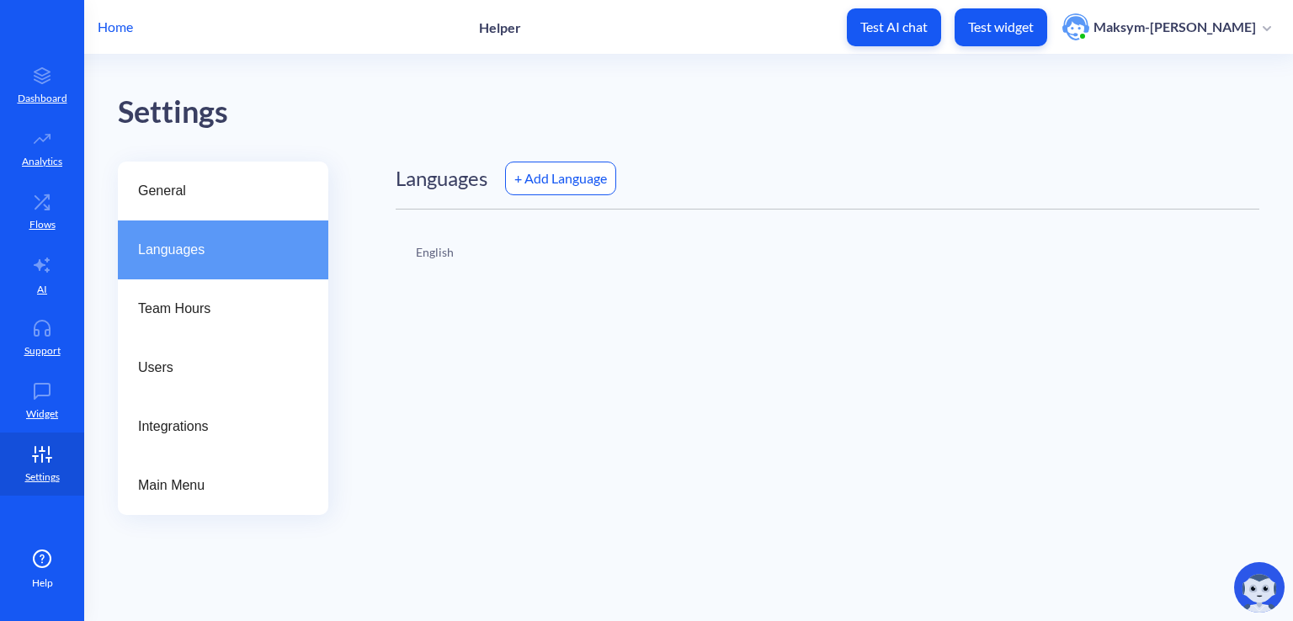
click at [213, 223] on div "Languages" at bounding box center [223, 250] width 211 height 59
click at [212, 210] on div "General" at bounding box center [223, 191] width 211 height 59
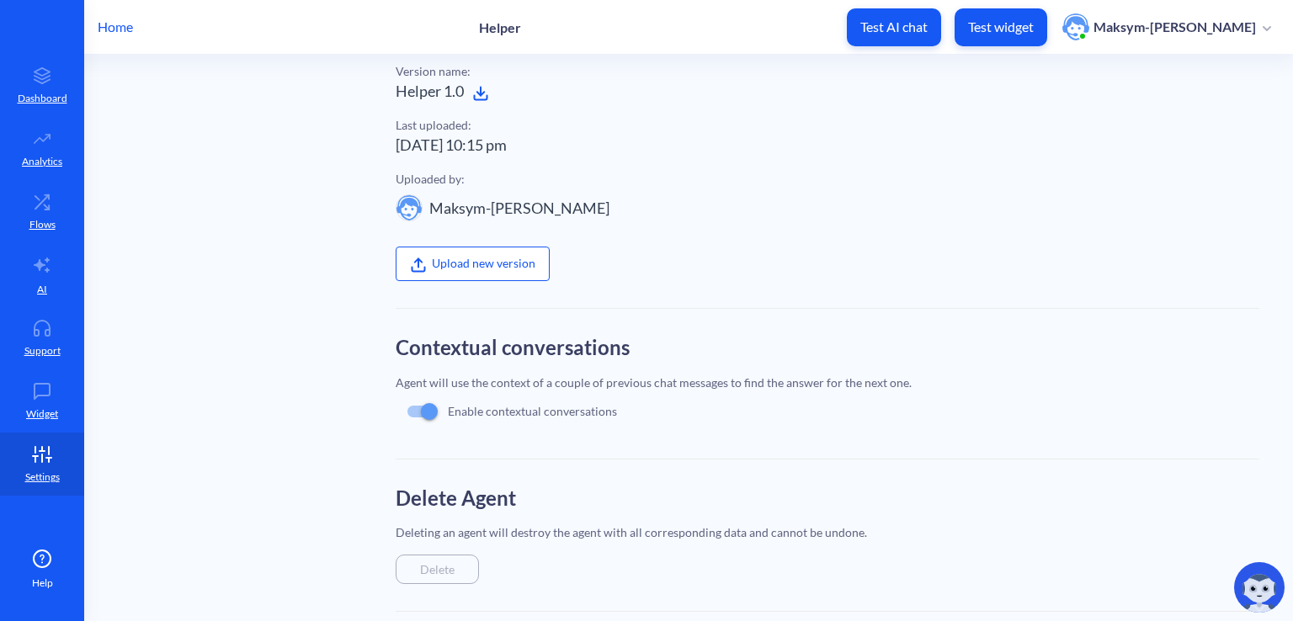
scroll to position [515, 0]
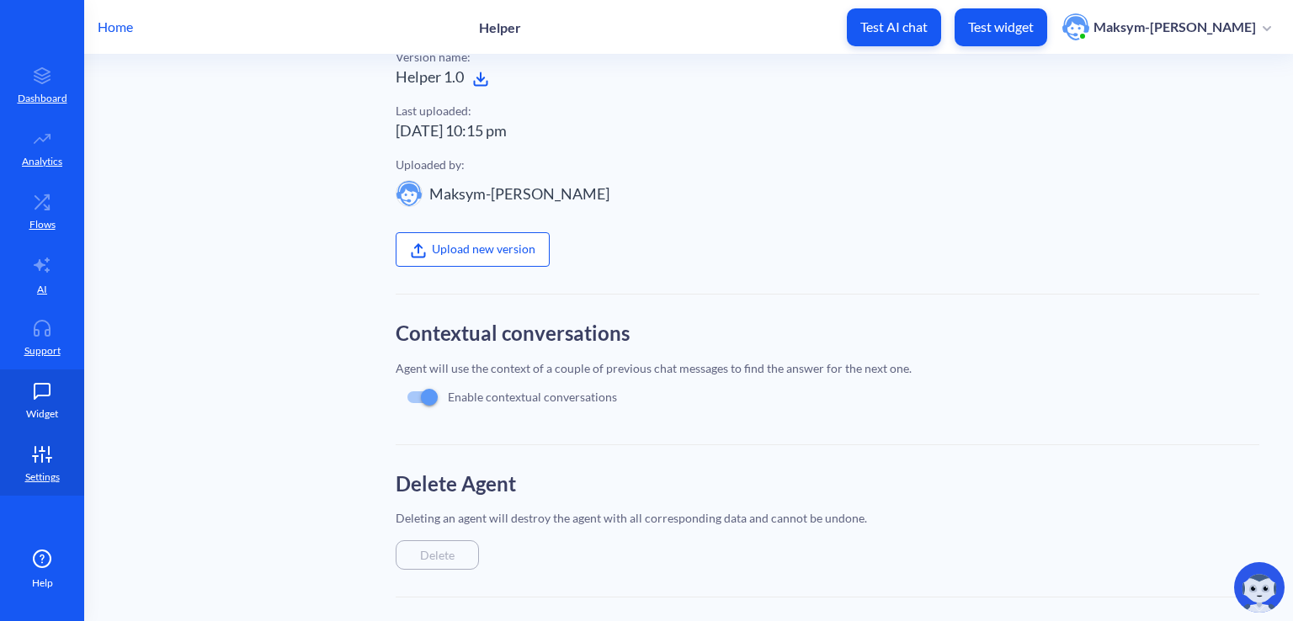
click at [29, 395] on icon at bounding box center [42, 391] width 34 height 17
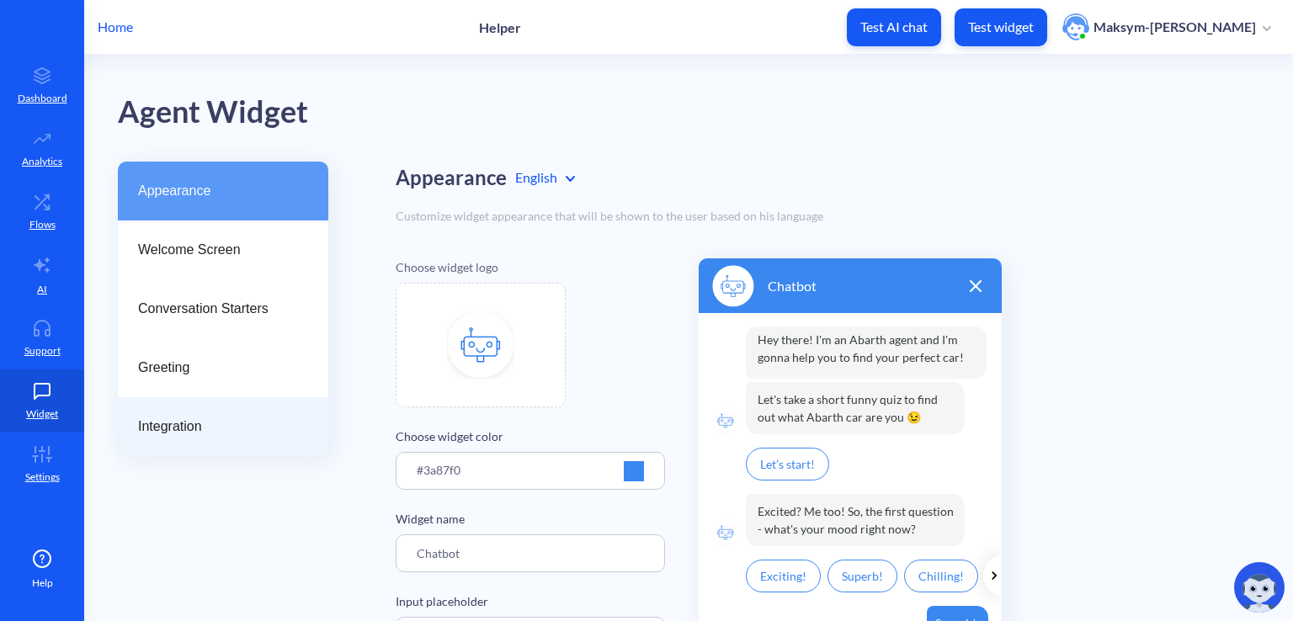
click at [150, 419] on span "Integration" at bounding box center [216, 427] width 157 height 20
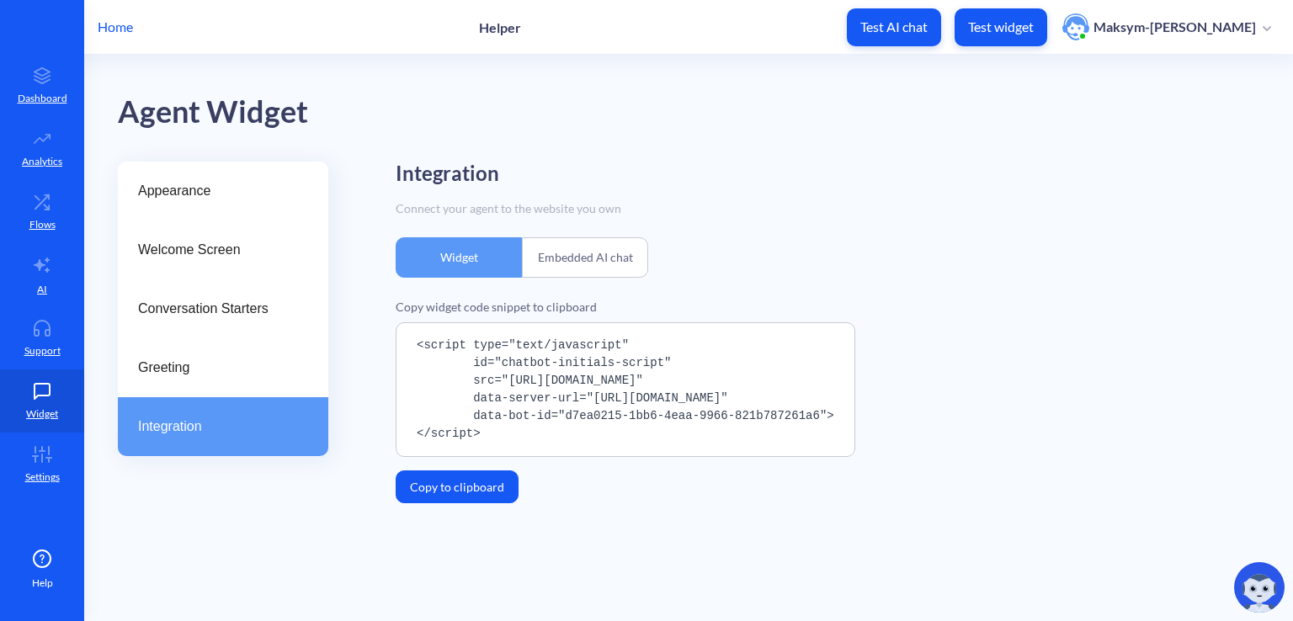
click at [586, 250] on div "Embedded AI chat" at bounding box center [585, 257] width 126 height 40
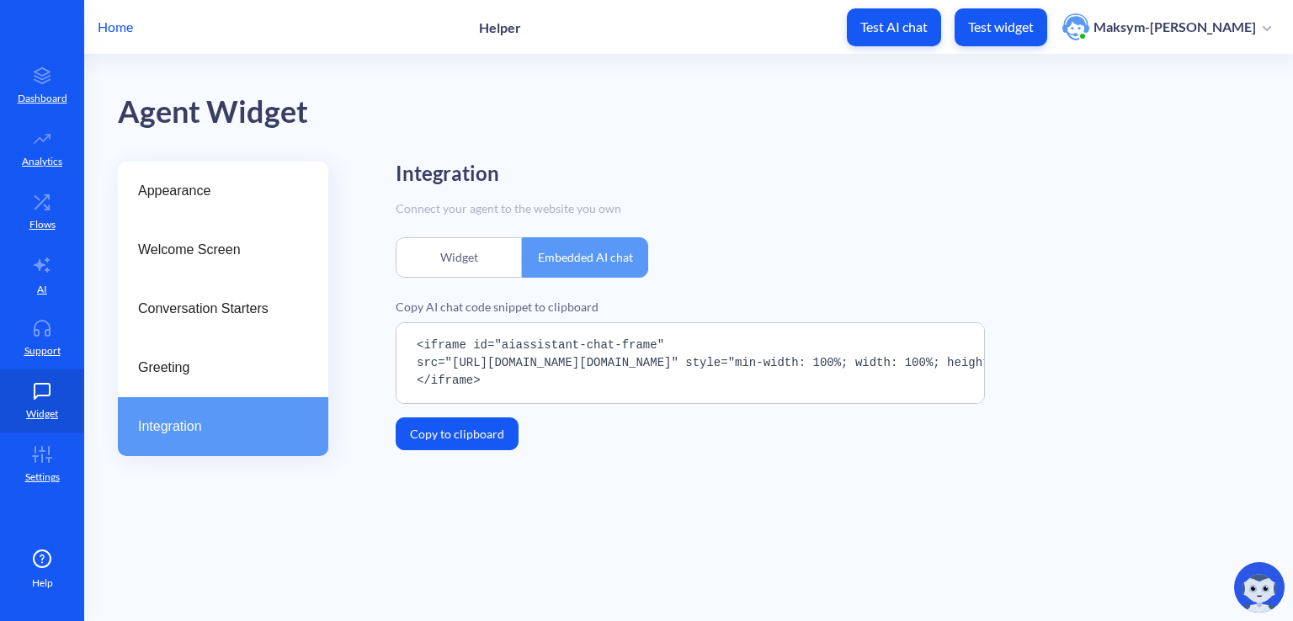
click at [475, 263] on div "Widget" at bounding box center [459, 257] width 126 height 40
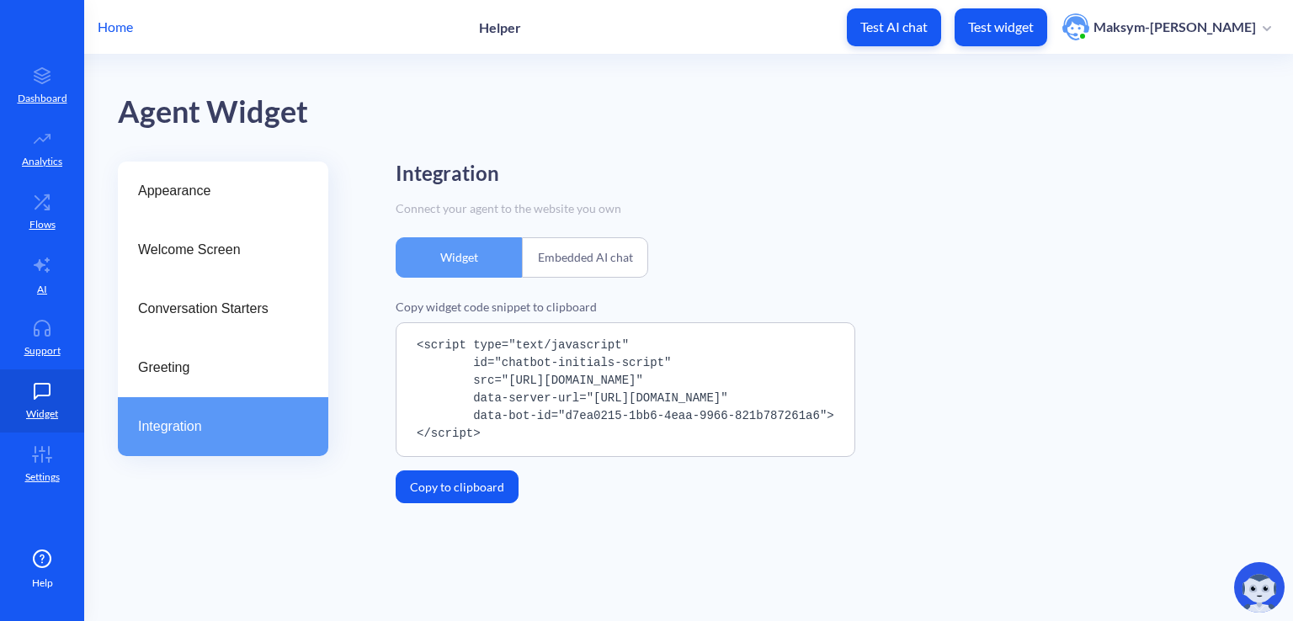
click at [537, 259] on div "Embedded AI chat" at bounding box center [585, 257] width 126 height 40
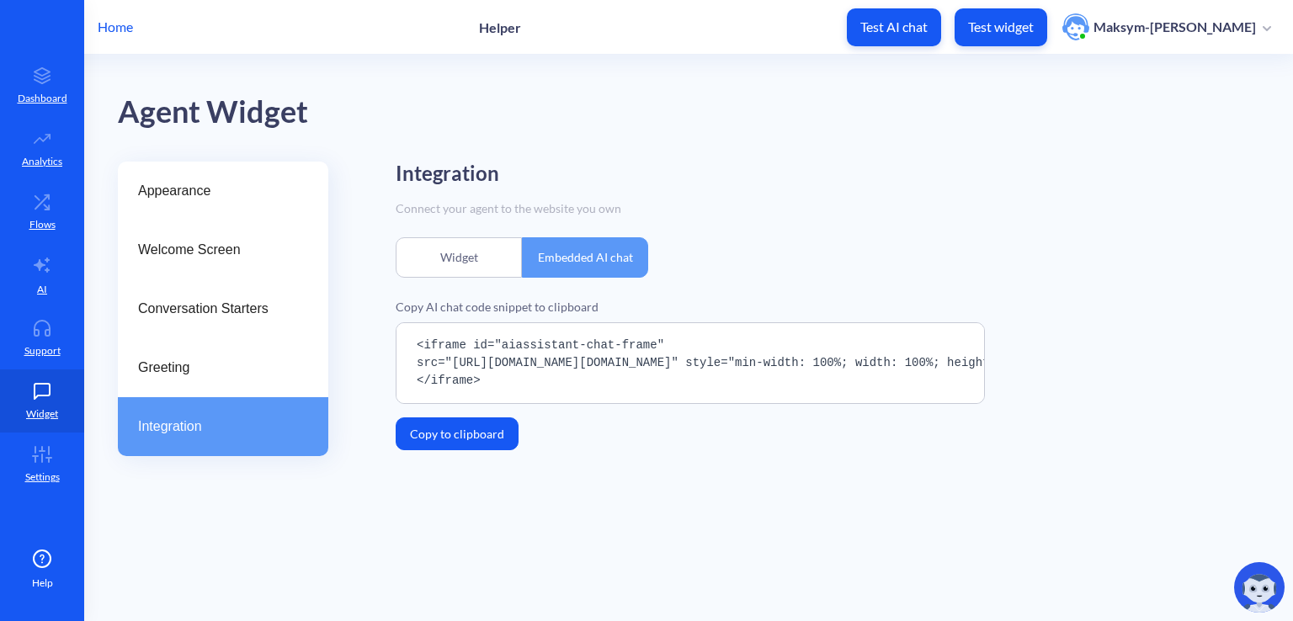
drag, startPoint x: 490, startPoint y: 402, endPoint x: 504, endPoint y: 402, distance: 13.5
click at [504, 402] on pre "<iframe id="aiassistant-chat-frame" src="https://bep-embedded-ai-chat.vercel.ap…" at bounding box center [690, 364] width 589 height 82
drag, startPoint x: 504, startPoint y: 402, endPoint x: 515, endPoint y: 403, distance: 11.1
click at [515, 403] on pre "<iframe id="aiassistant-chat-frame" src="https://bep-embedded-ai-chat.vercel.ap…" at bounding box center [690, 364] width 589 height 82
click at [486, 261] on div "Widget" at bounding box center [459, 257] width 126 height 40
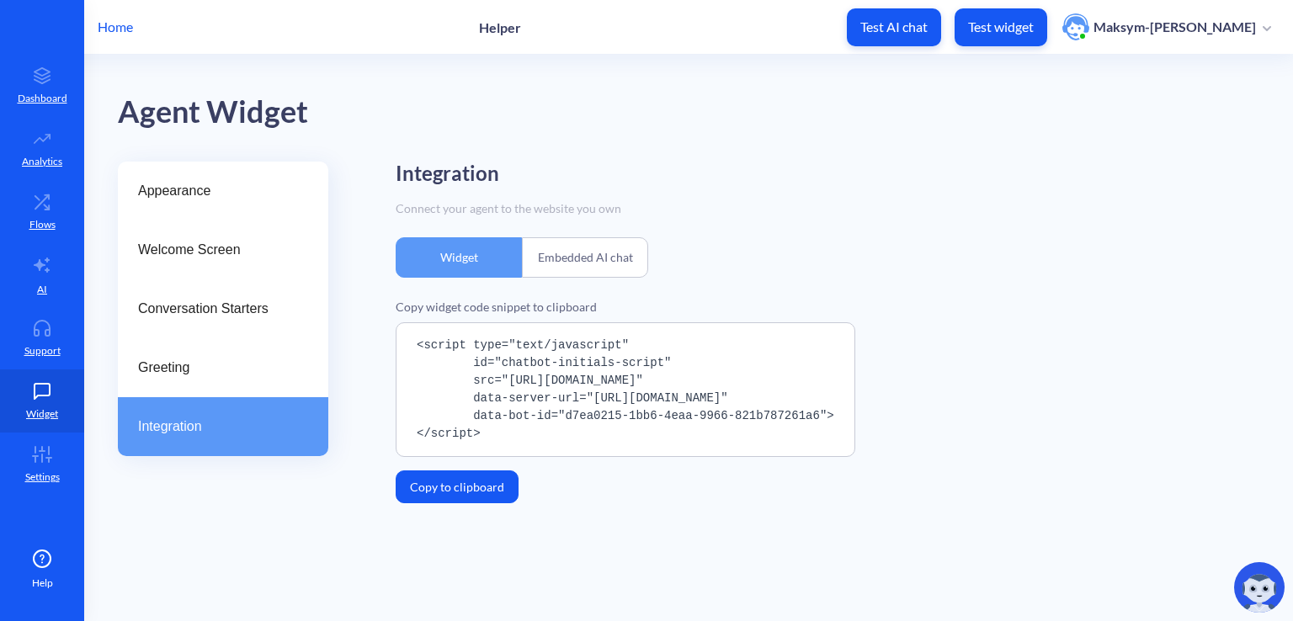
drag, startPoint x: 473, startPoint y: 433, endPoint x: 384, endPoint y: 343, distance: 126.8
click at [384, 343] on div "Appearance Welcome Screen Conversation Starters Greeting Integration Integratio…" at bounding box center [706, 350] width 1176 height 376
copy pre "<script type="text/javascript" id="chatbot-initials-script" src="https://platfo…"
click at [29, 284] on link "AI" at bounding box center [42, 274] width 84 height 63
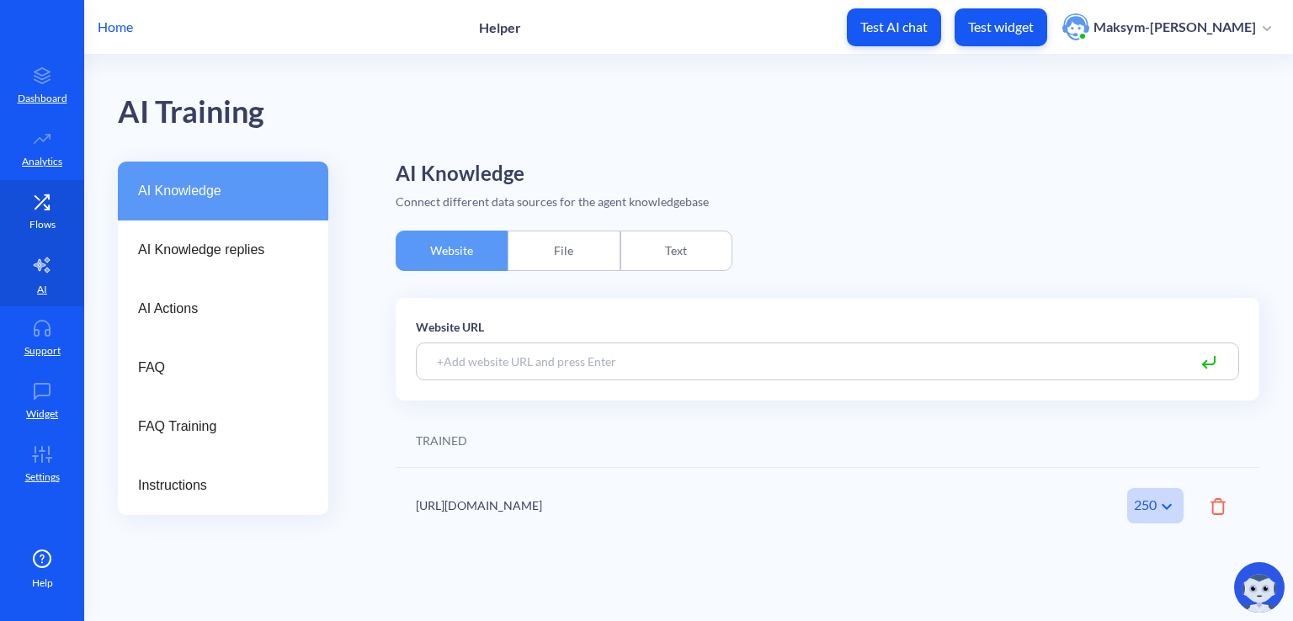
click at [56, 220] on link "Flows" at bounding box center [42, 211] width 84 height 63
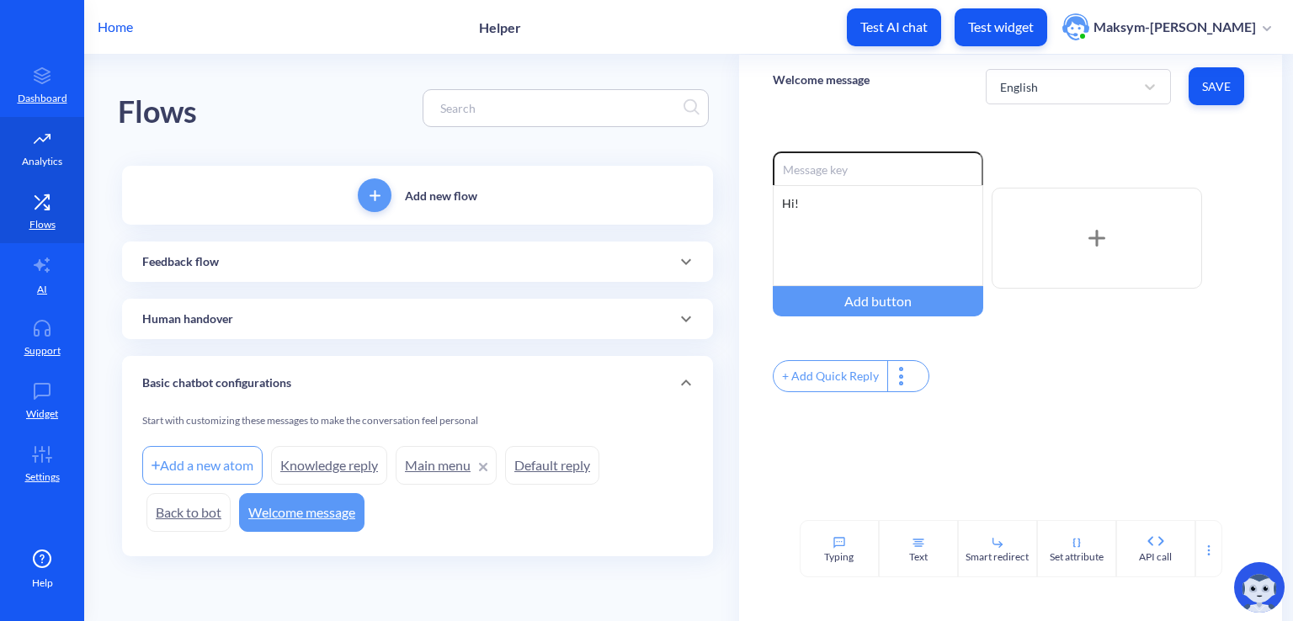
click at [38, 174] on link "Analytics" at bounding box center [42, 148] width 84 height 63
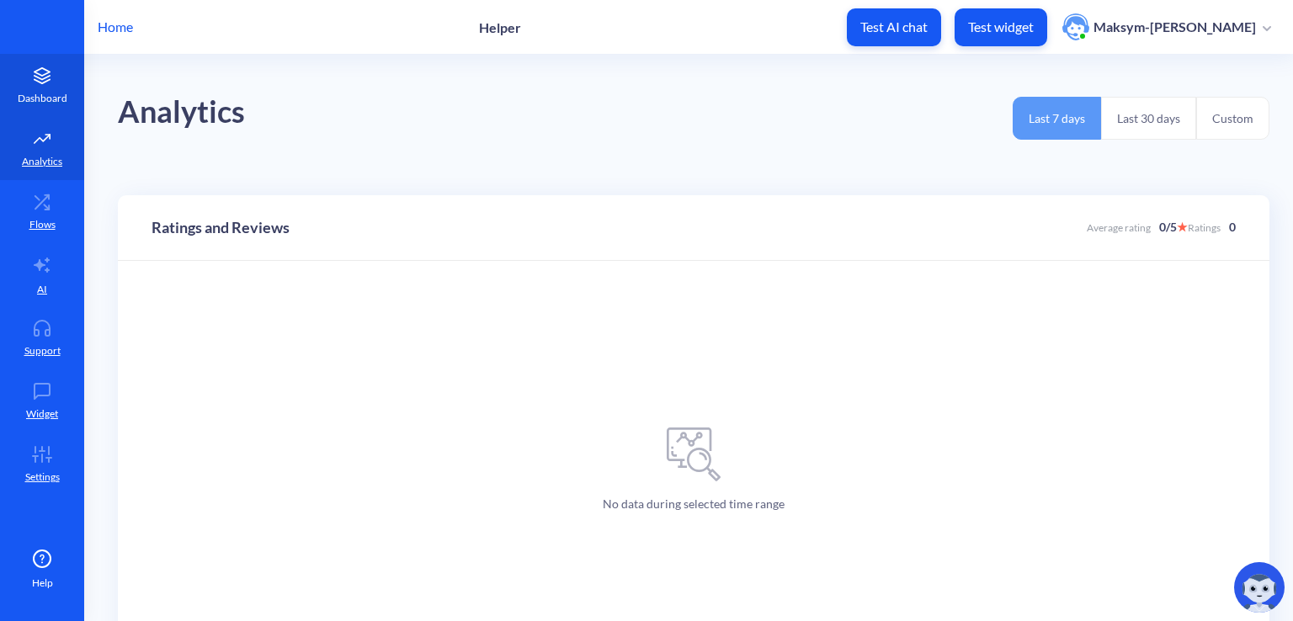
click at [35, 78] on icon at bounding box center [42, 75] width 34 height 17
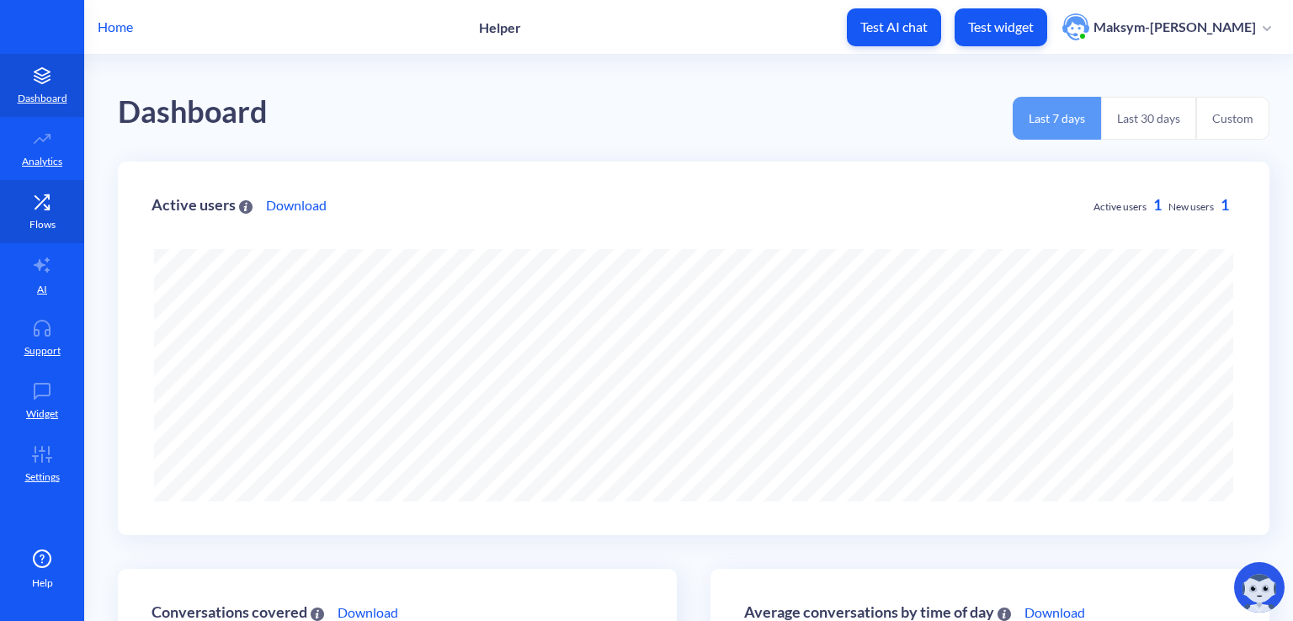
scroll to position [621, 1293]
click at [44, 456] on icon at bounding box center [42, 454] width 34 height 17
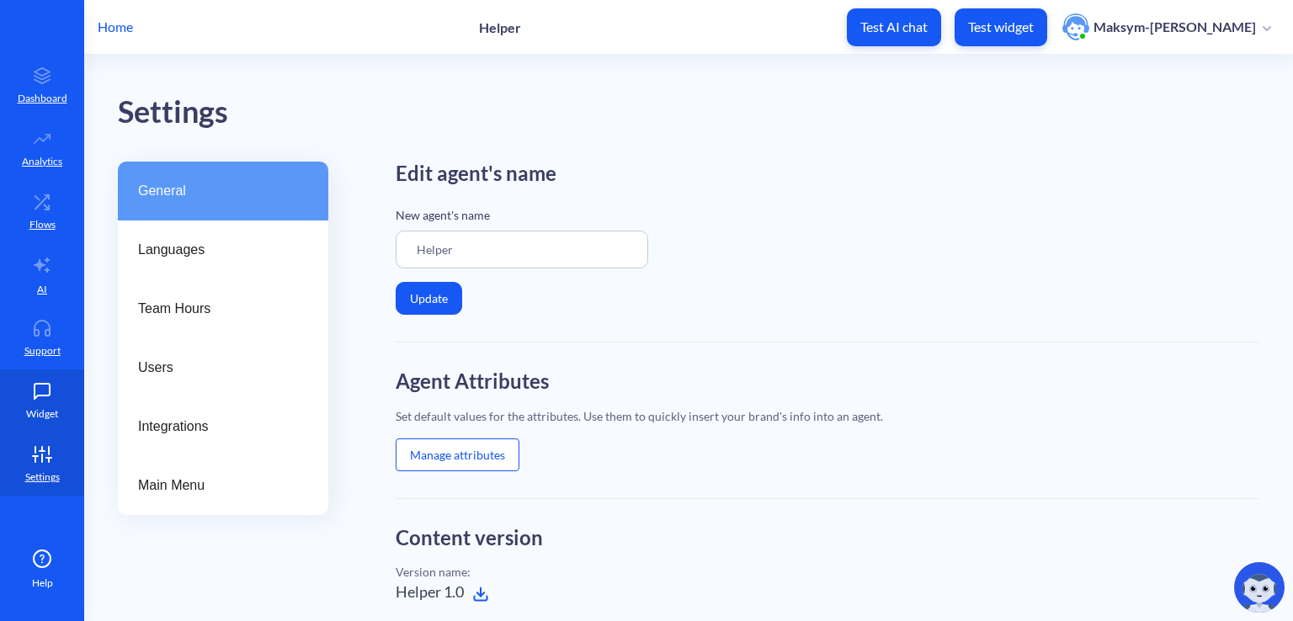
click at [38, 413] on p "Widget" at bounding box center [42, 414] width 32 height 15
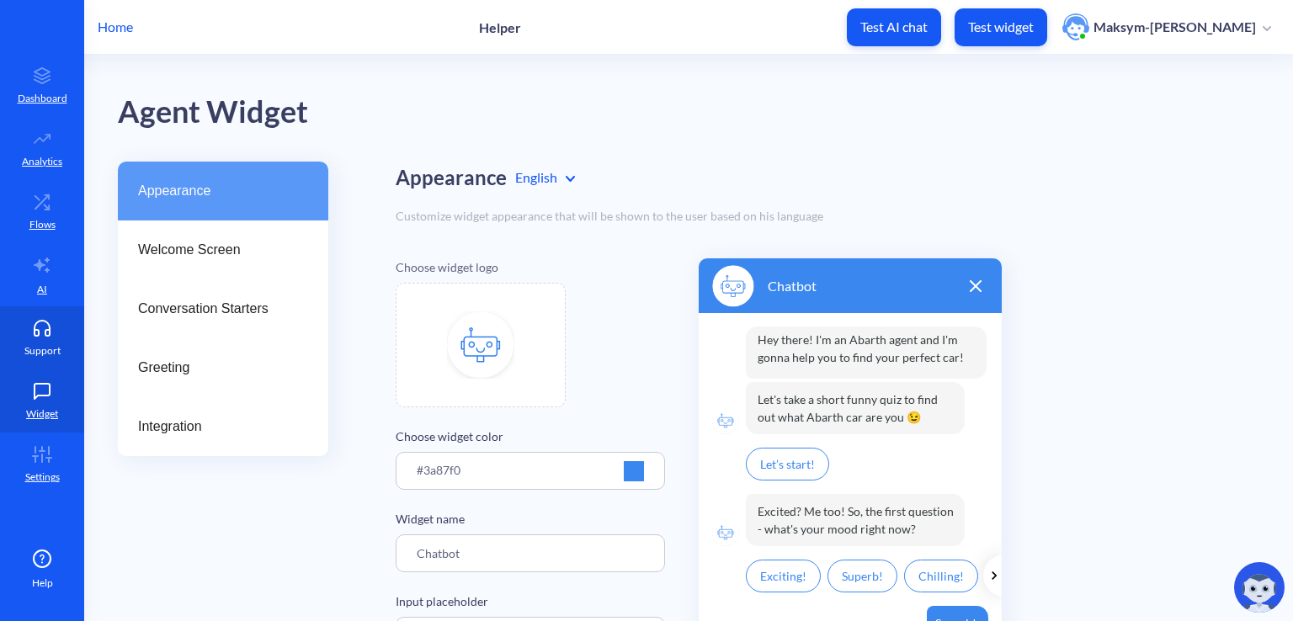
click at [34, 351] on p "Support" at bounding box center [42, 351] width 36 height 15
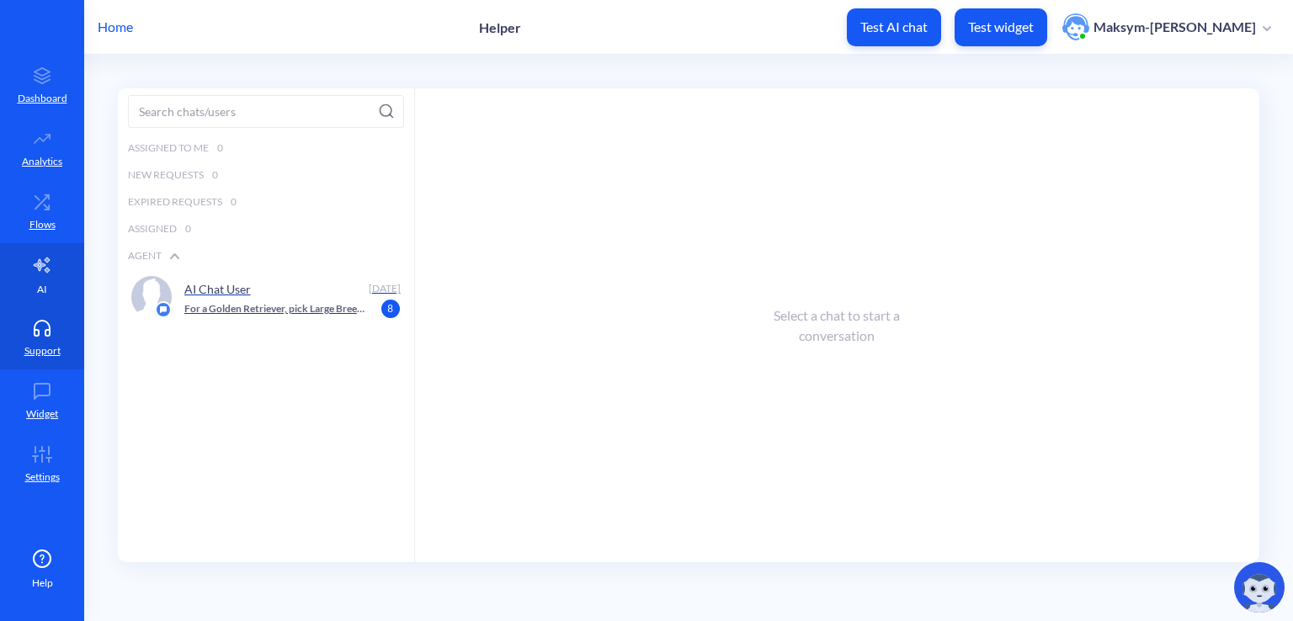
click at [35, 295] on link "AI" at bounding box center [42, 274] width 84 height 63
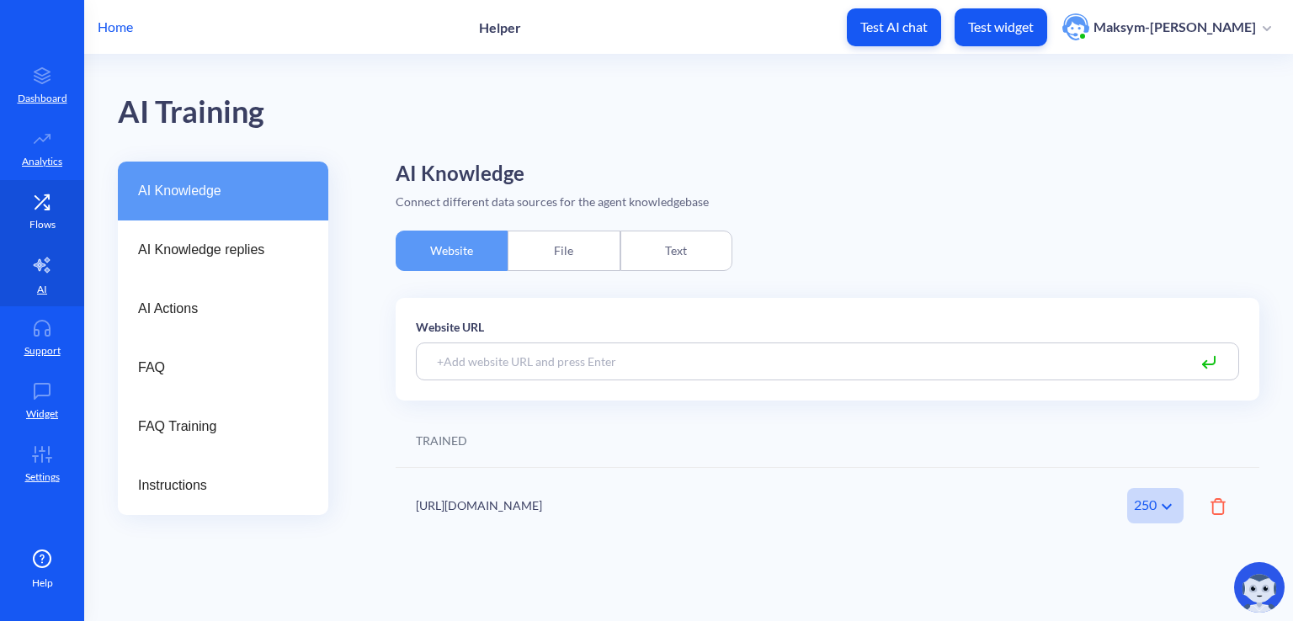
click at [57, 238] on link "Flows" at bounding box center [42, 211] width 84 height 63
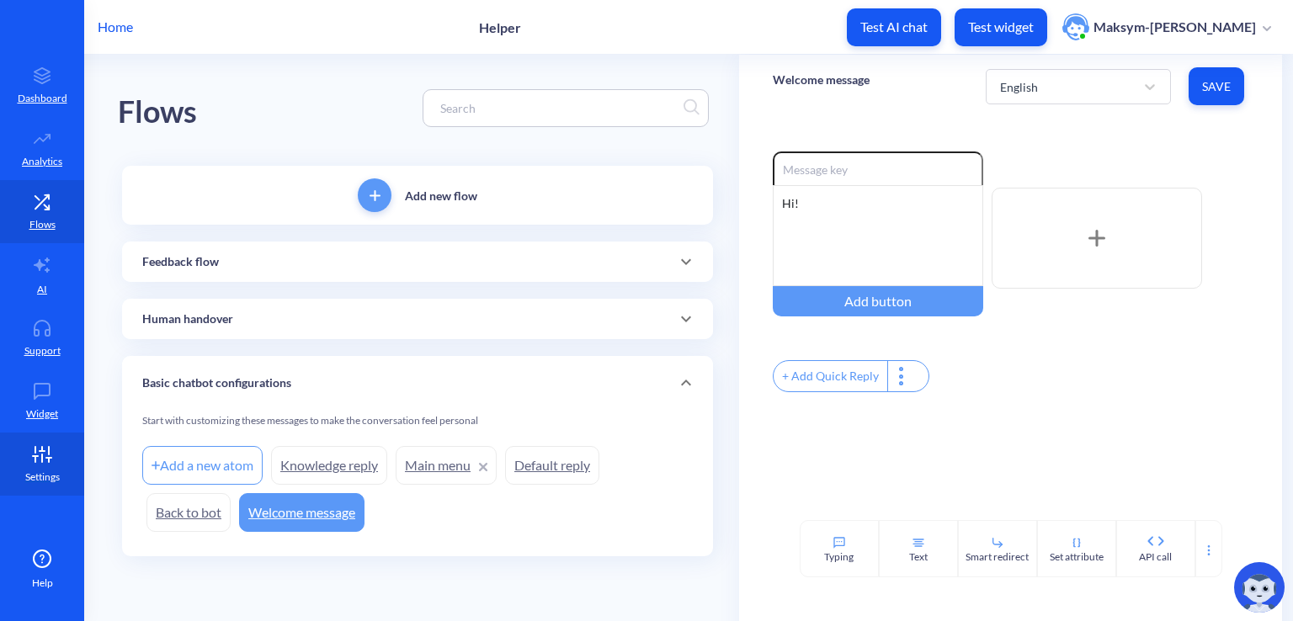
click at [44, 467] on link "Settings" at bounding box center [42, 464] width 84 height 63
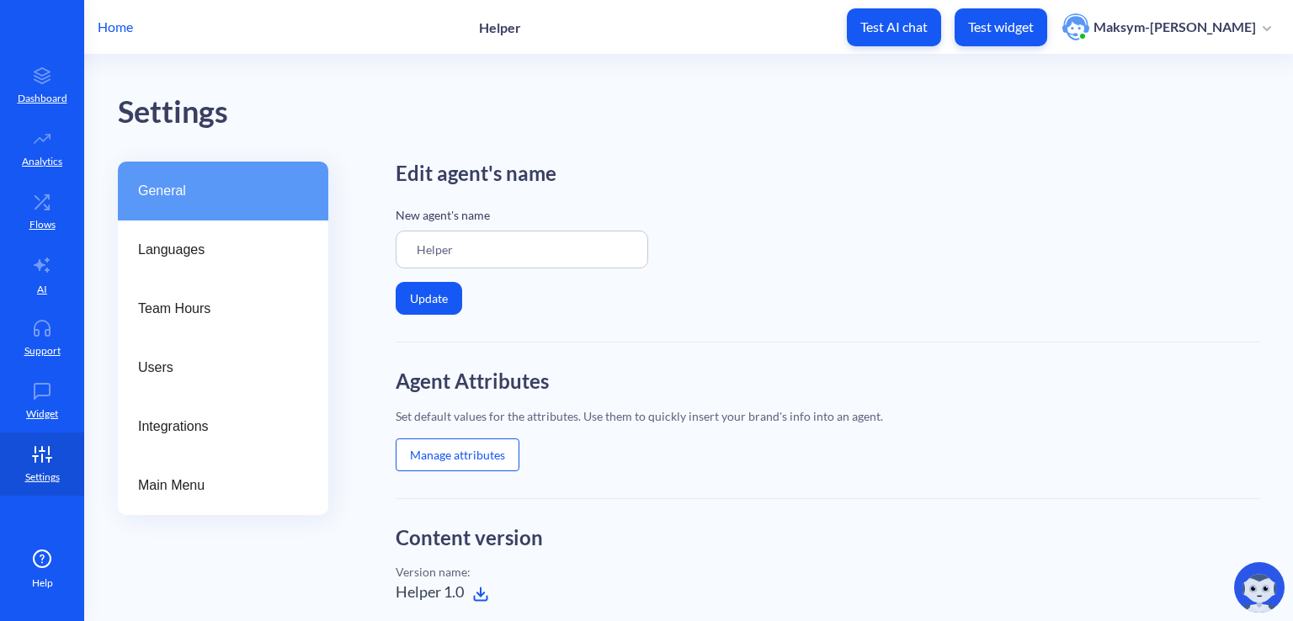
click at [424, 452] on button "Manage attributes" at bounding box center [458, 455] width 124 height 33
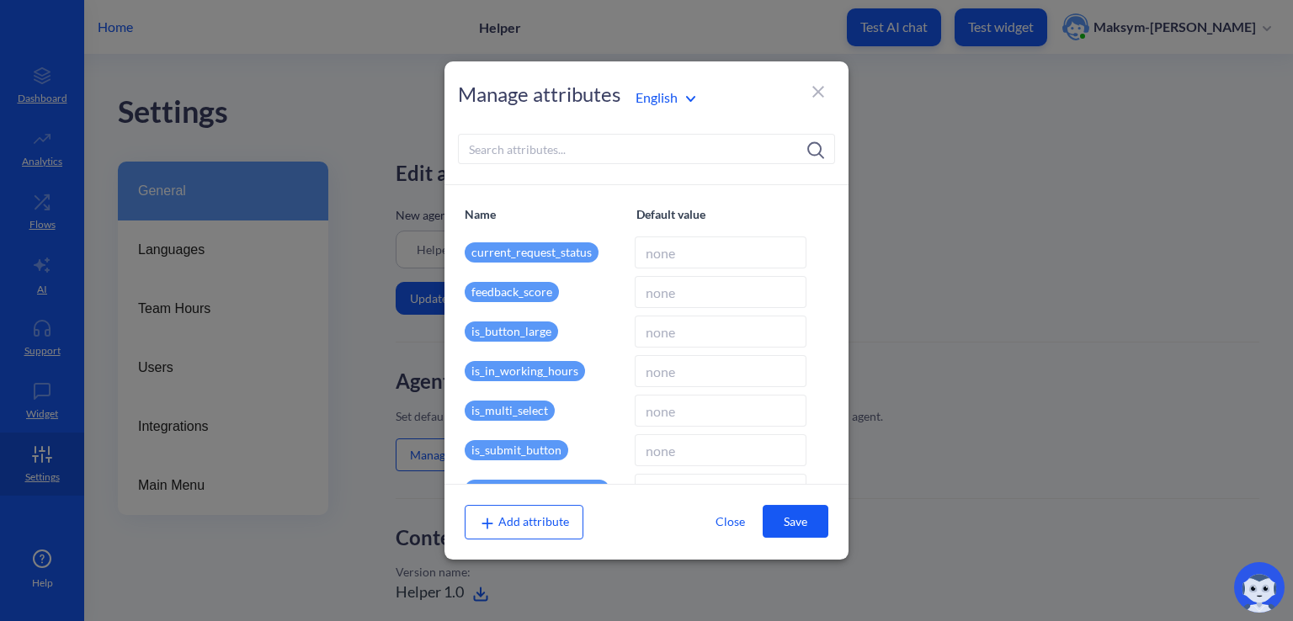
click at [573, 157] on input at bounding box center [646, 149] width 377 height 30
click at [731, 147] on input at bounding box center [646, 149] width 377 height 30
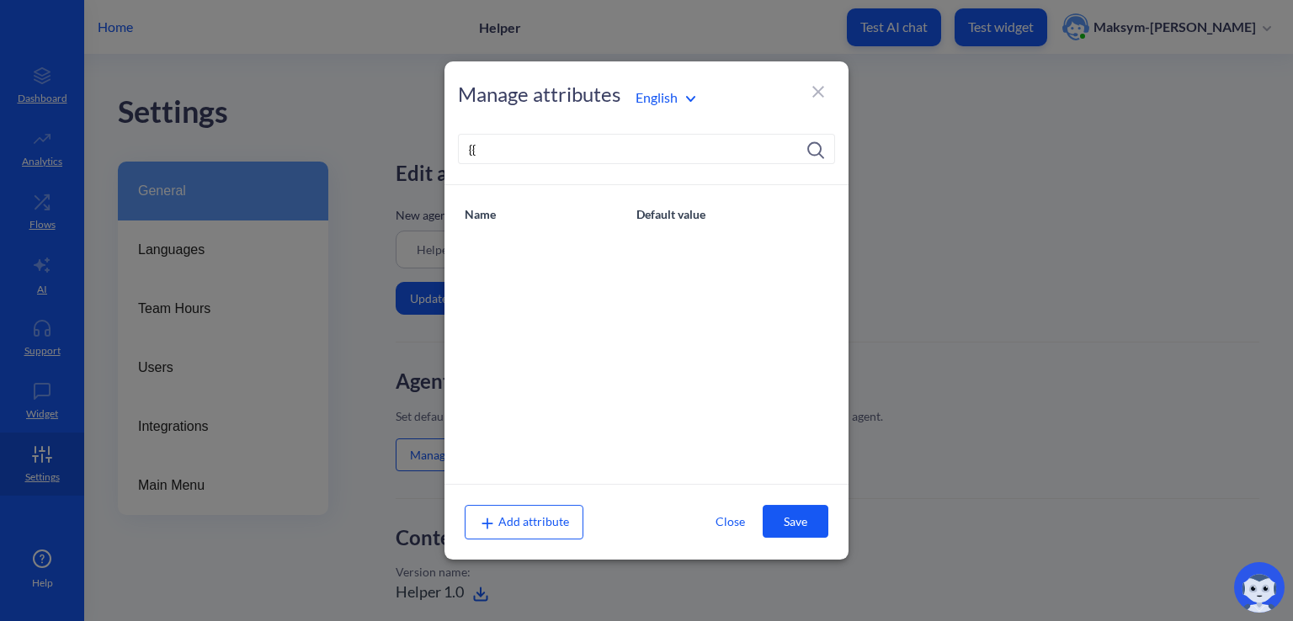
type input "{"
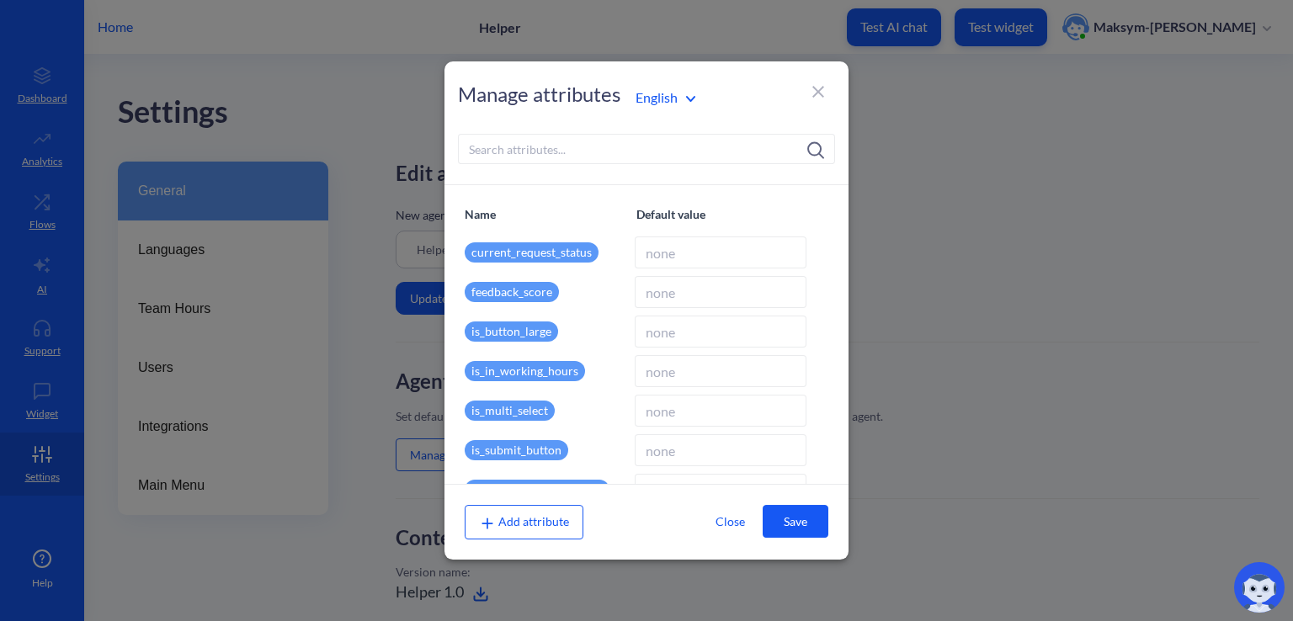
click at [643, 148] on input at bounding box center [646, 149] width 377 height 30
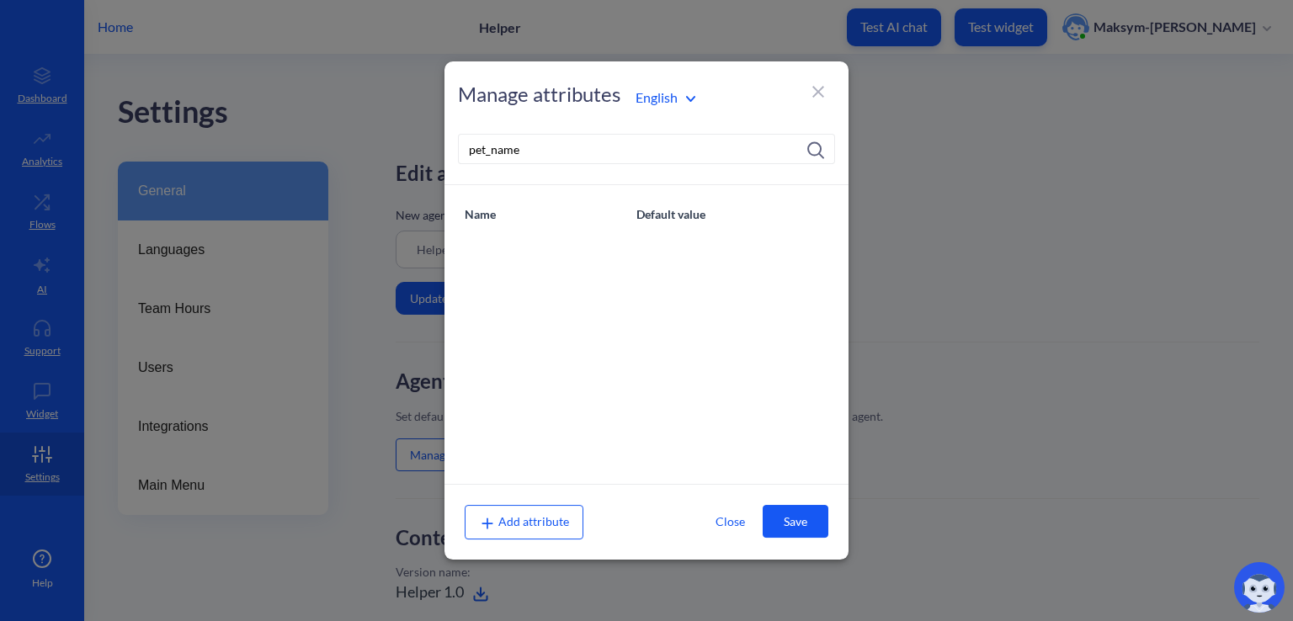
type input "pet_name"
click at [792, 526] on button "Save" at bounding box center [796, 521] width 66 height 33
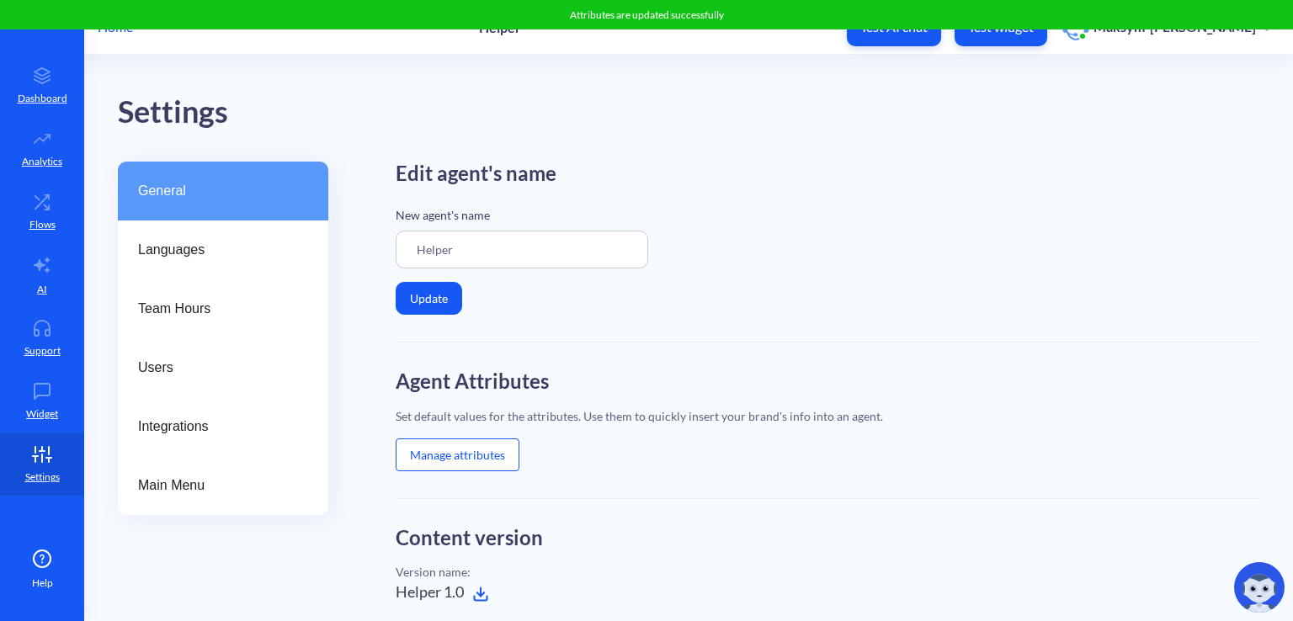
click at [496, 454] on button "Manage attributes" at bounding box center [458, 455] width 124 height 33
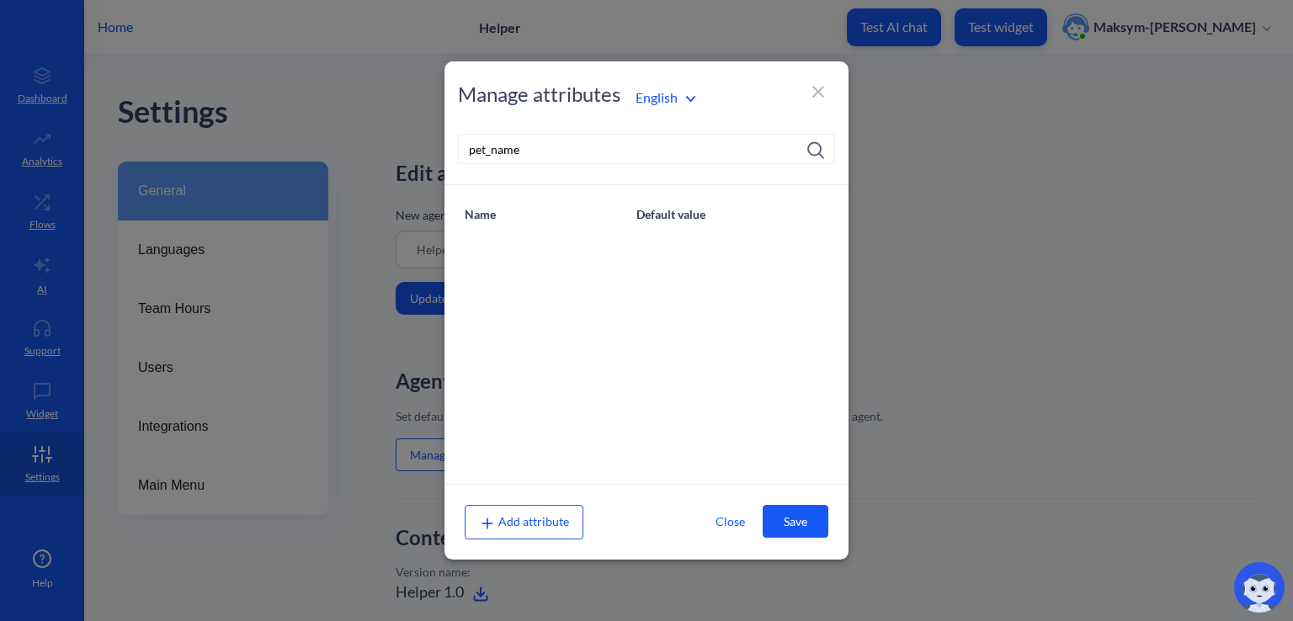
click at [505, 523] on span "Add attribute" at bounding box center [524, 522] width 90 height 14
click at [534, 513] on div "Add attribute" at bounding box center [524, 522] width 119 height 34
click at [793, 156] on input "pet_name" at bounding box center [646, 149] width 377 height 30
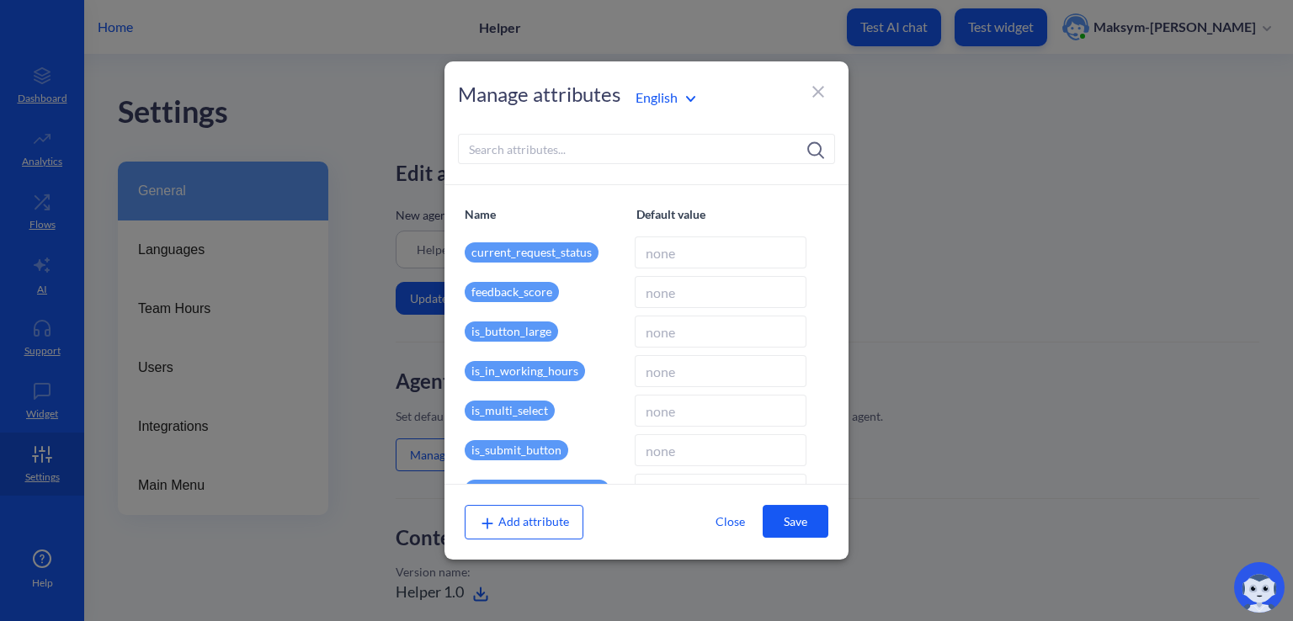
scroll to position [445, 0]
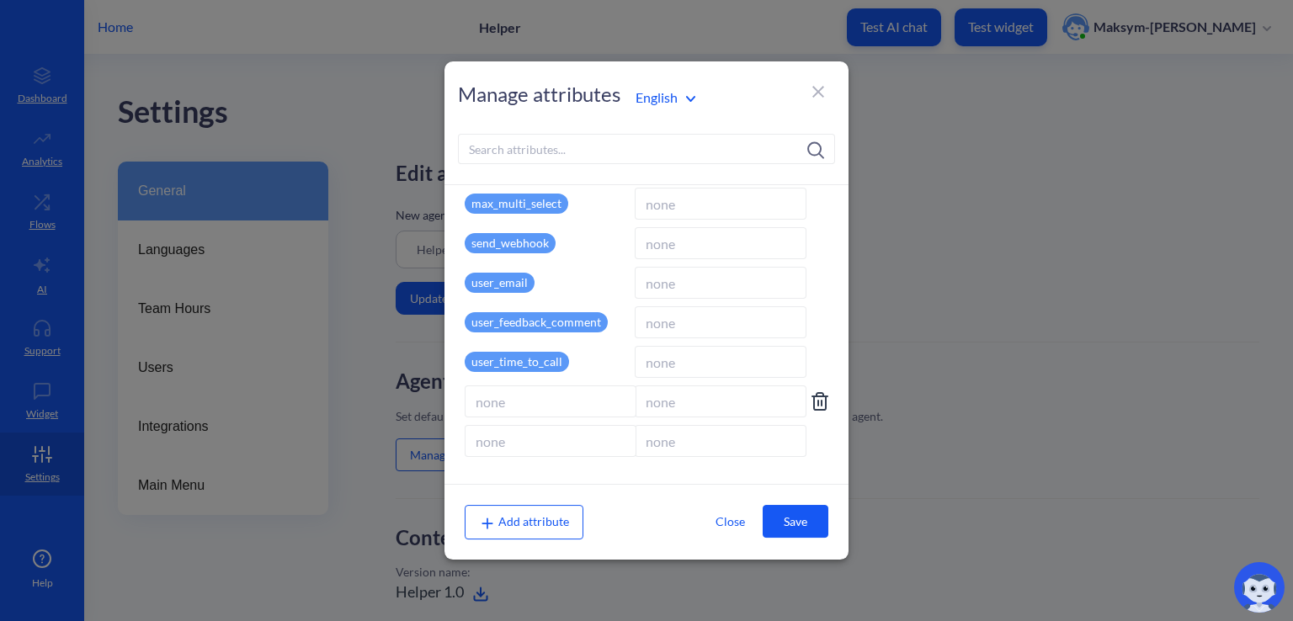
click at [552, 388] on input at bounding box center [551, 402] width 172 height 32
type input "pet_name"
click at [552, 450] on input at bounding box center [551, 441] width 172 height 32
type input "pet_type"
click at [527, 518] on span "Add attribute" at bounding box center [524, 522] width 90 height 14
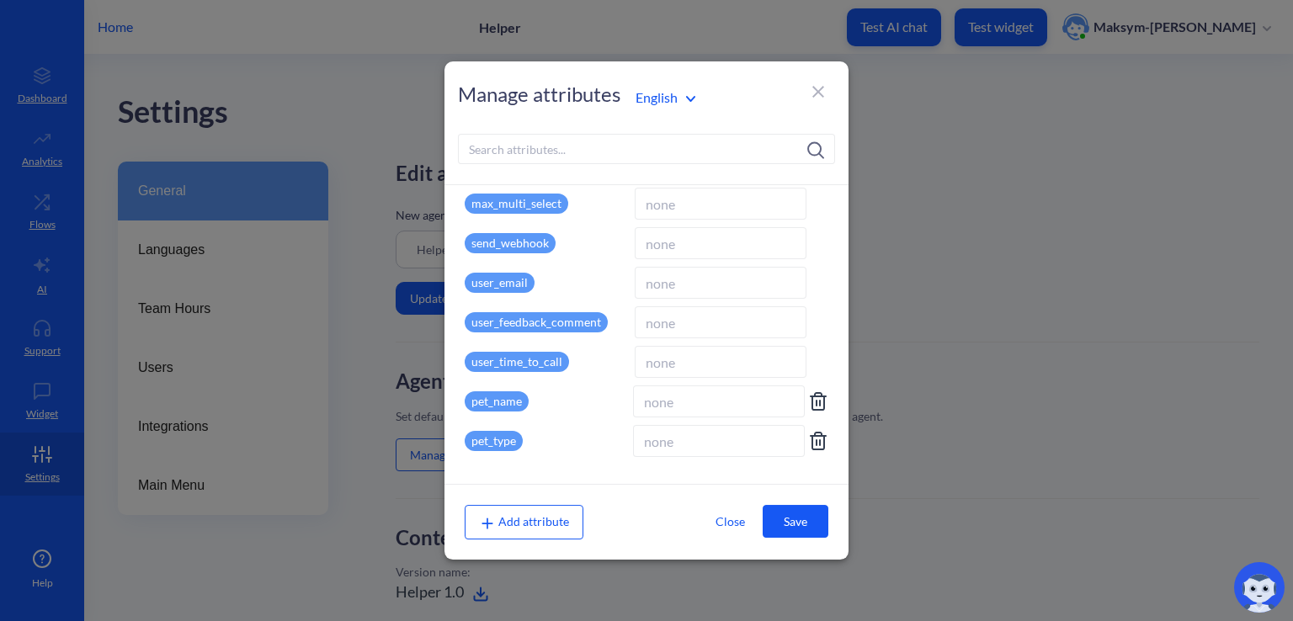
scroll to position [457, 0]
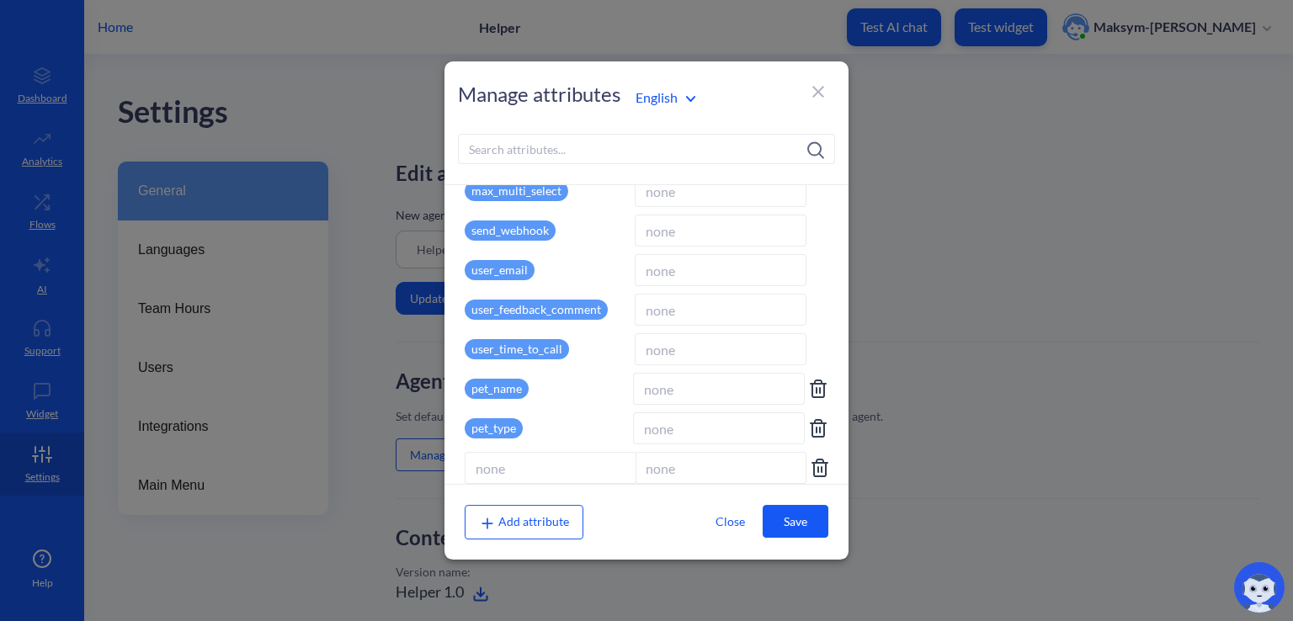
click at [519, 472] on input at bounding box center [551, 468] width 172 height 32
type input "pet_breed"
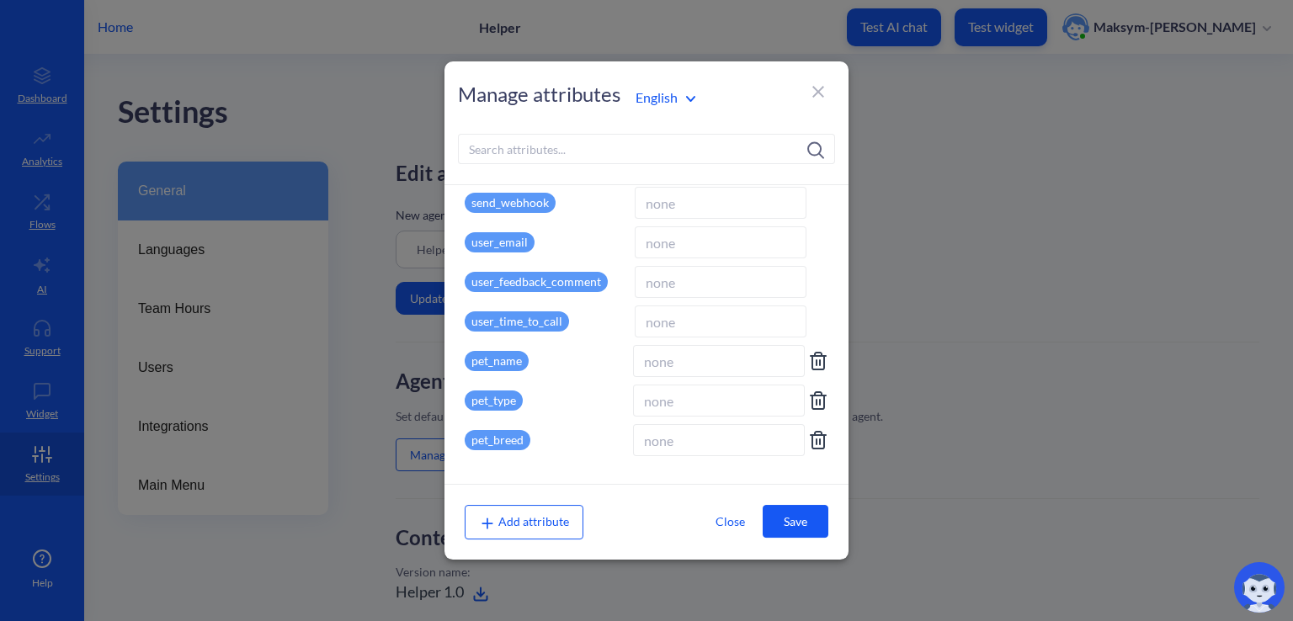
click at [532, 524] on span "Add attribute" at bounding box center [524, 522] width 90 height 14
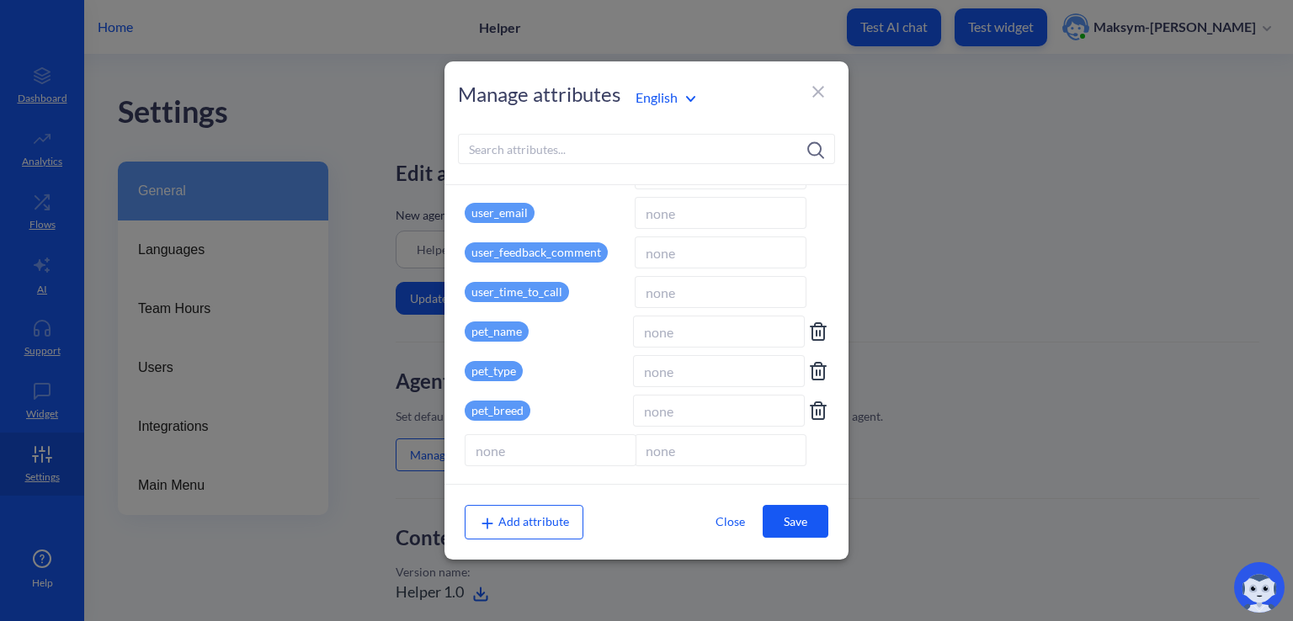
scroll to position [525, 0]
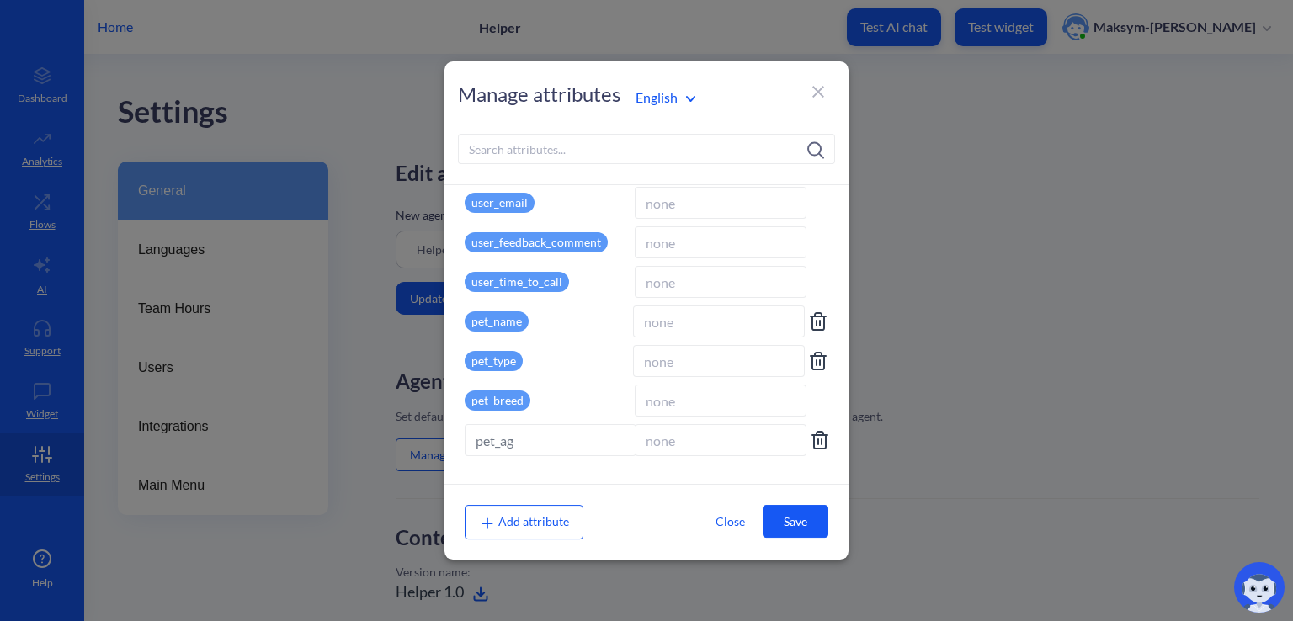
type input "pet_age"
click at [560, 510] on div "Add attribute" at bounding box center [524, 522] width 119 height 34
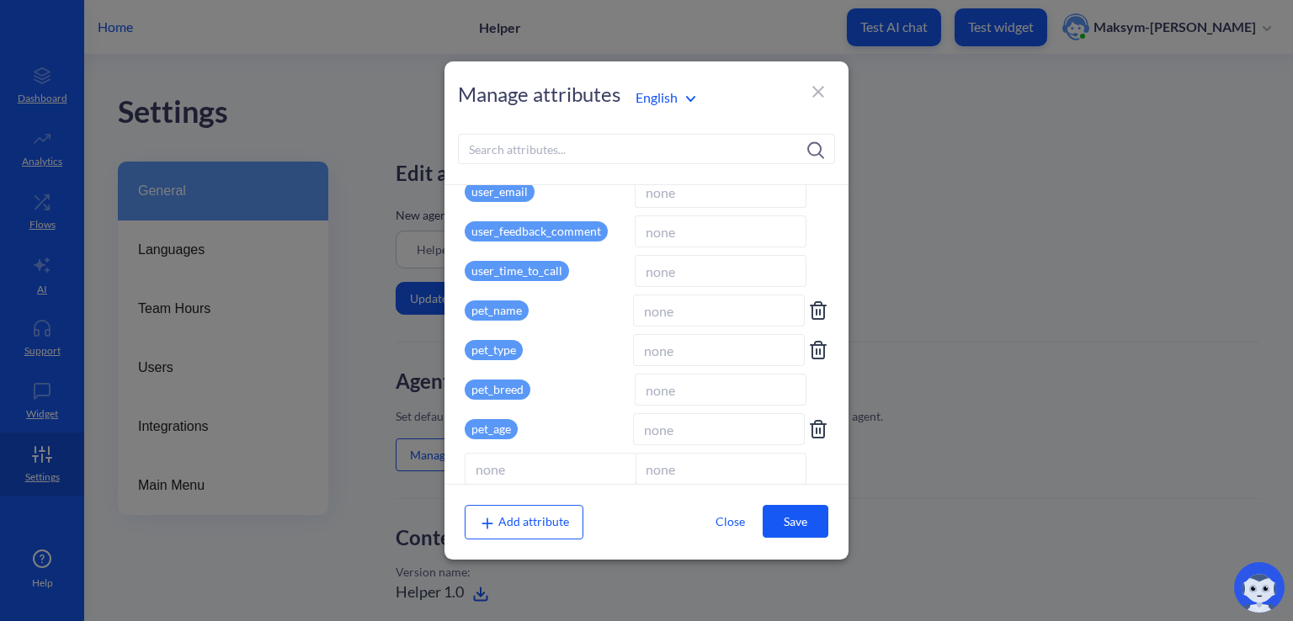
click at [679, 426] on input at bounding box center [719, 429] width 172 height 32
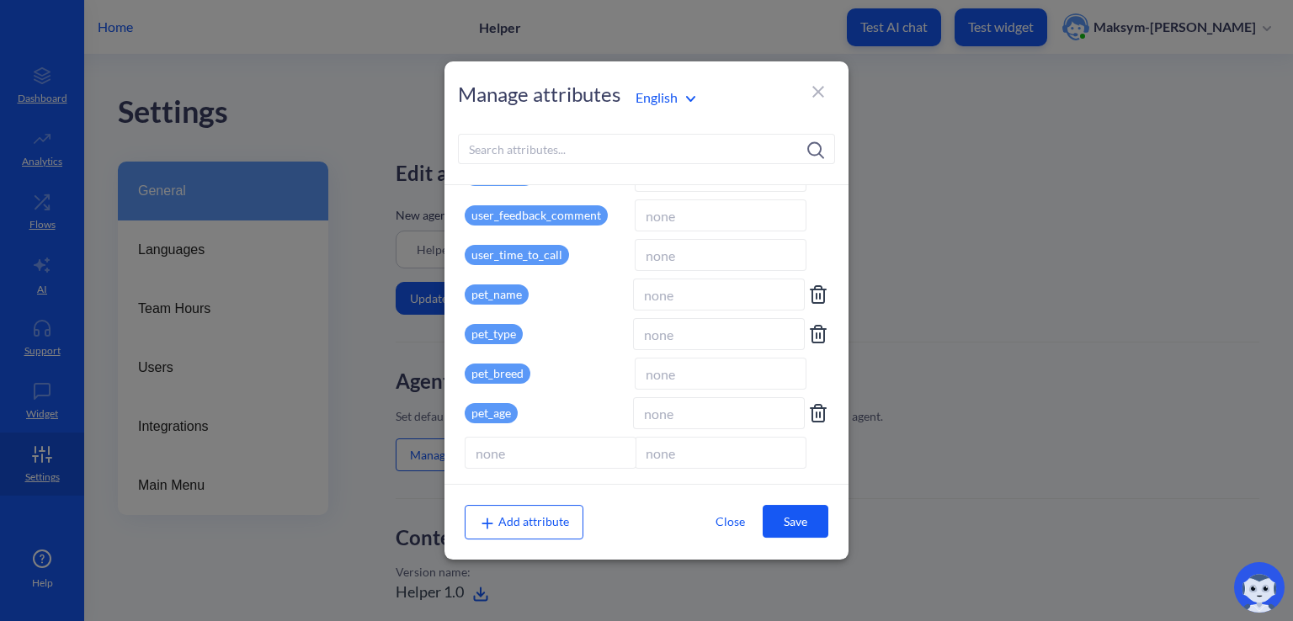
scroll to position [563, 0]
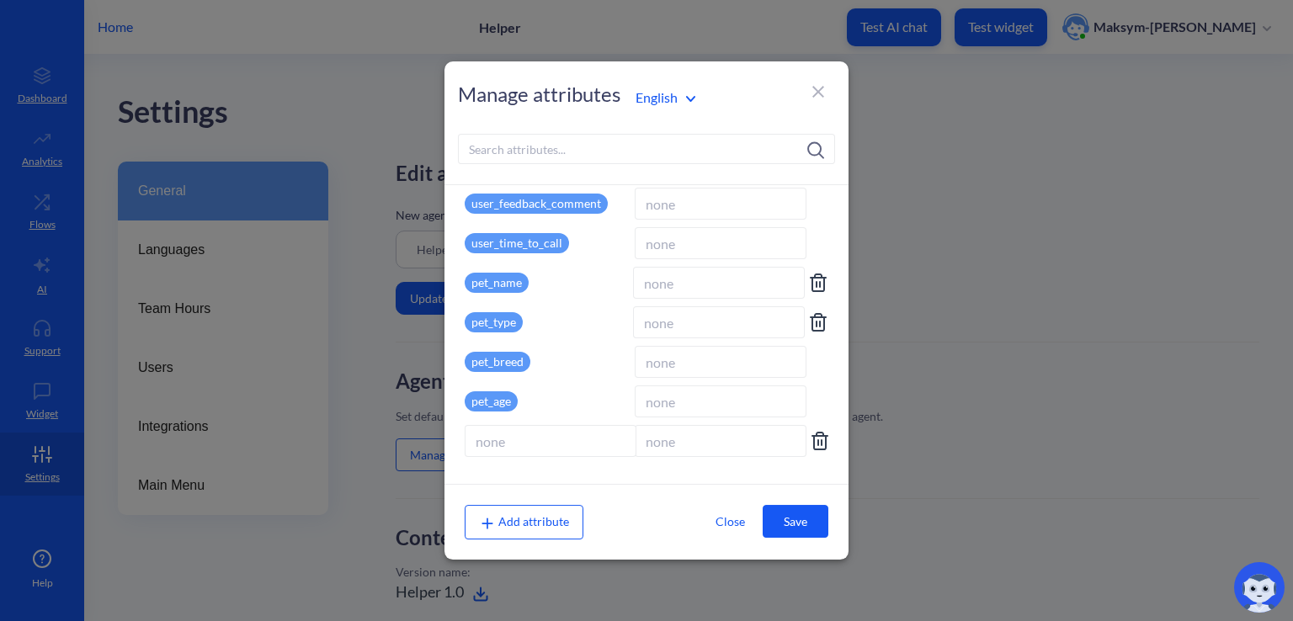
click at [557, 440] on input at bounding box center [551, 441] width 172 height 32
type input "pet_size"
click at [679, 482] on div "Name Default value current_request_status feedback_score is_button_large is_in_…" at bounding box center [647, 334] width 404 height 299
click at [542, 519] on span "Add attribute" at bounding box center [524, 522] width 90 height 14
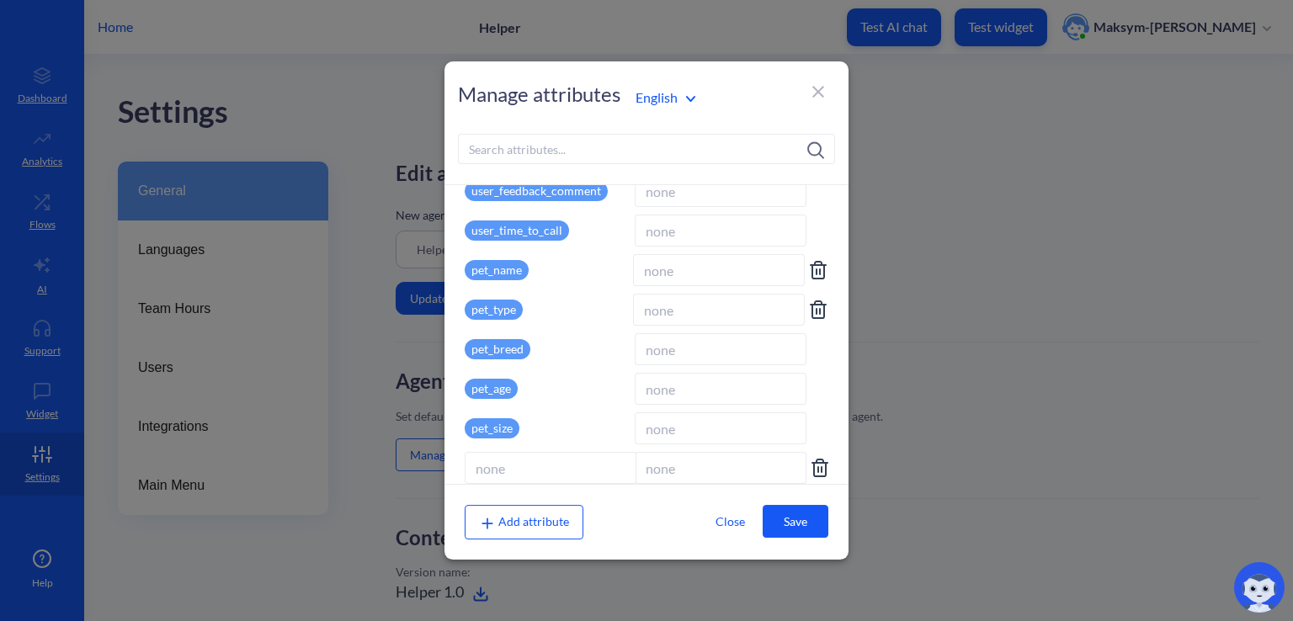
click at [527, 467] on input at bounding box center [551, 468] width 172 height 32
type input "pet_activity"
click at [645, 506] on div "Add attribute Close Save" at bounding box center [647, 522] width 364 height 34
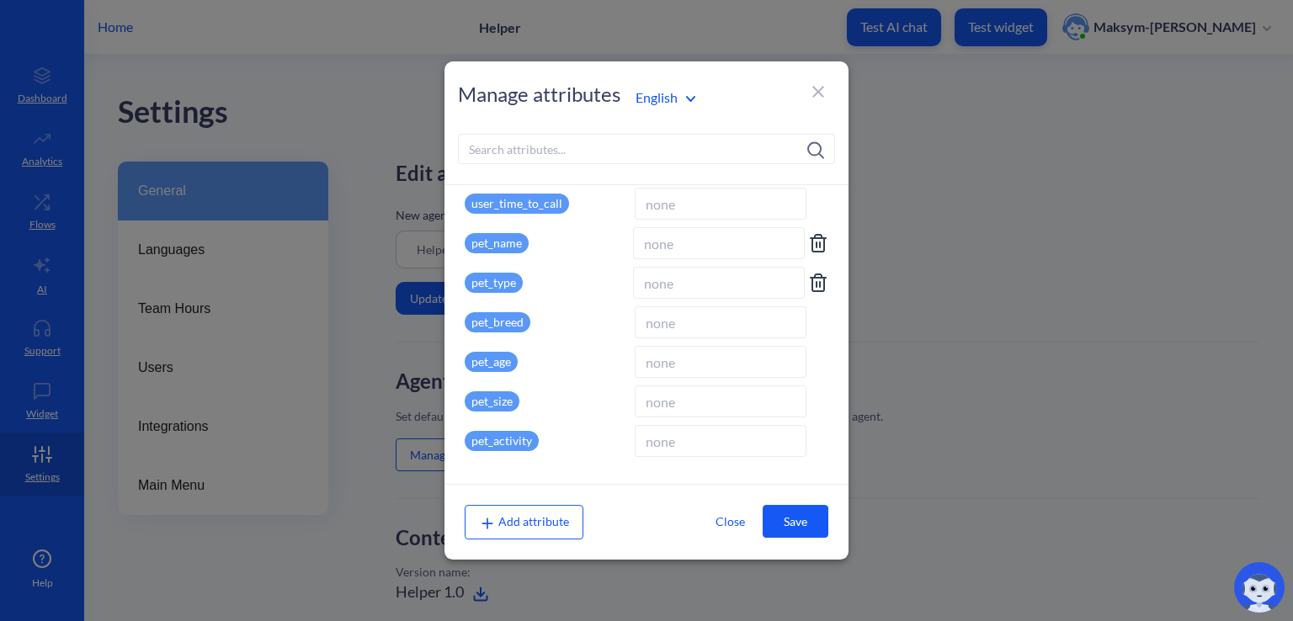
click at [531, 513] on div "Add attribute" at bounding box center [524, 522] width 119 height 34
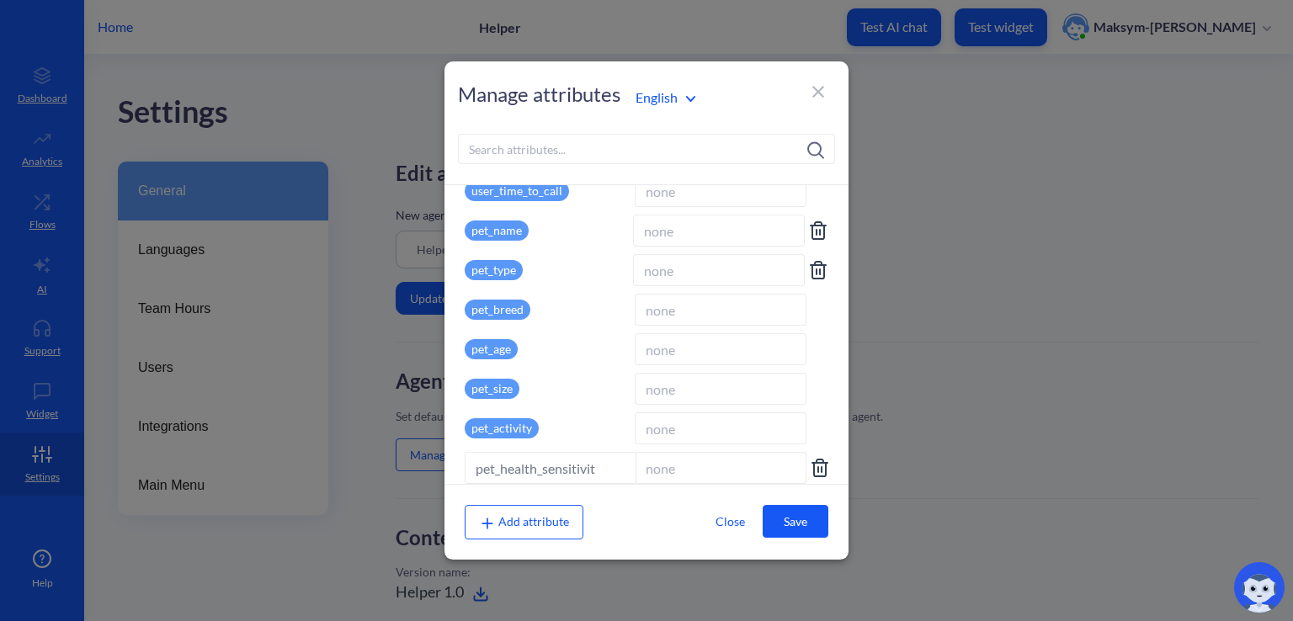
type input "pet_health_sensitivity"
click at [600, 493] on div "Add attribute Close Save" at bounding box center [647, 521] width 404 height 75
click at [557, 514] on div "Add attribute" at bounding box center [524, 522] width 119 height 34
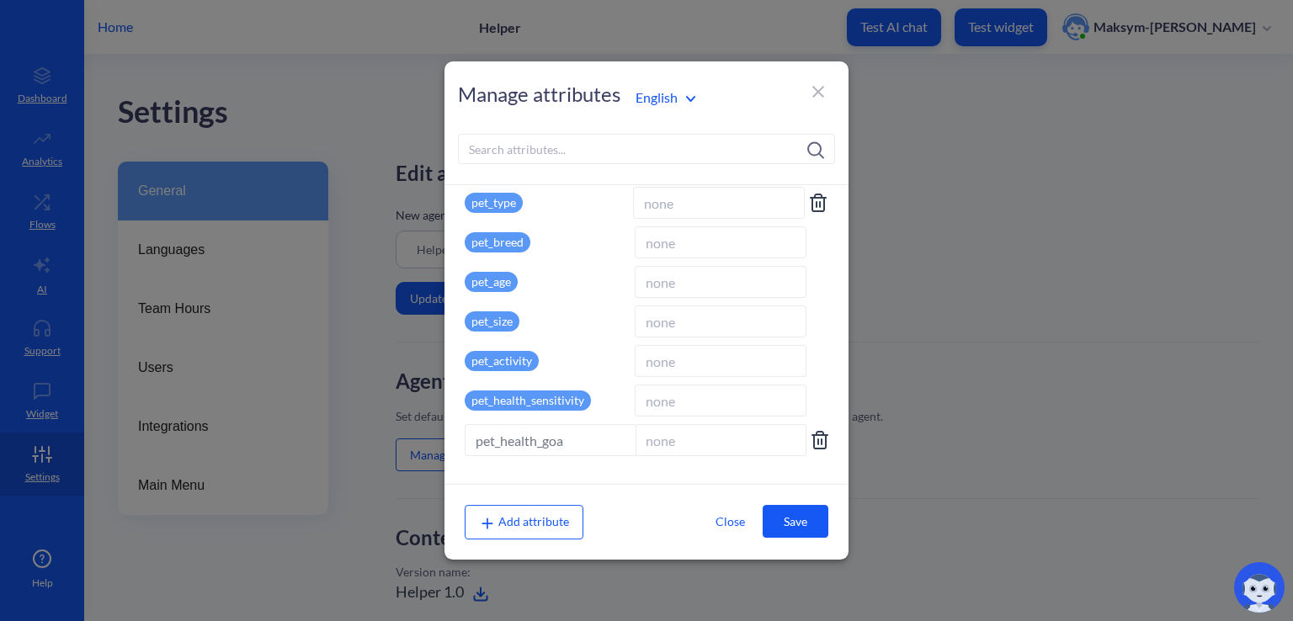
type input "pet_health_goal"
click at [504, 395] on p "pet_health_sensitivity" at bounding box center [528, 401] width 126 height 20
click at [550, 407] on input "pet_health_sensitivity" at bounding box center [551, 401] width 172 height 32
click at [542, 406] on input "pet_health_sensitivity" at bounding box center [551, 401] width 172 height 32
type input "pet_sensitivities"
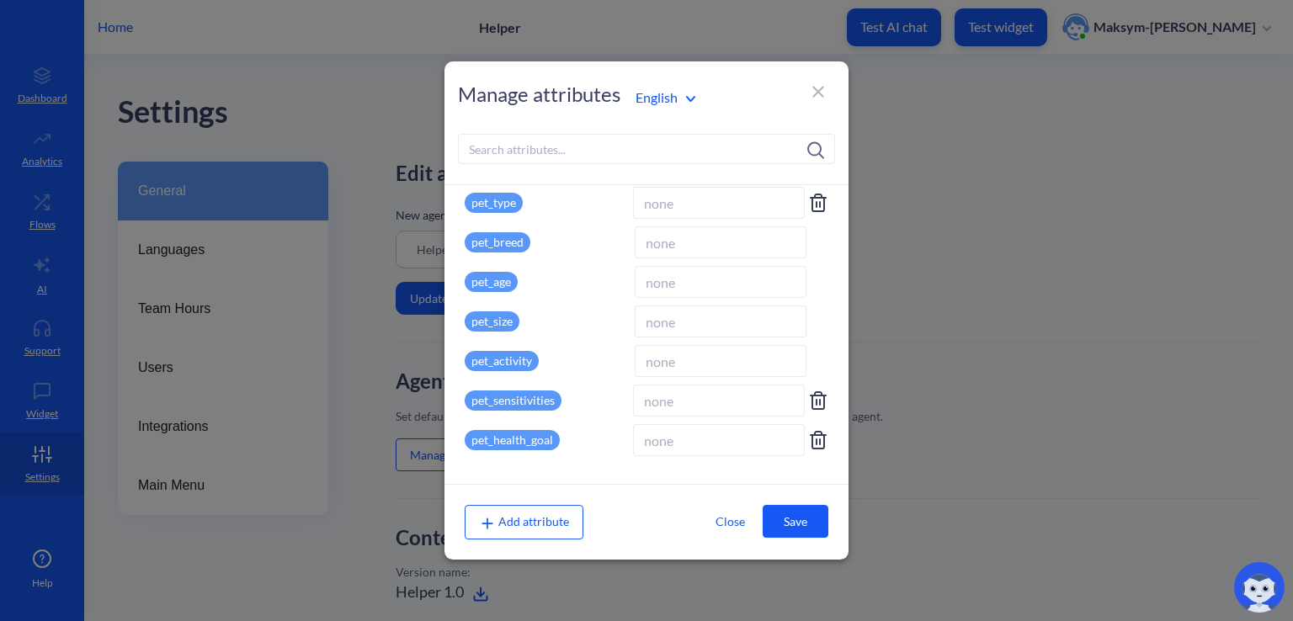
click at [788, 516] on button "Save" at bounding box center [796, 521] width 66 height 33
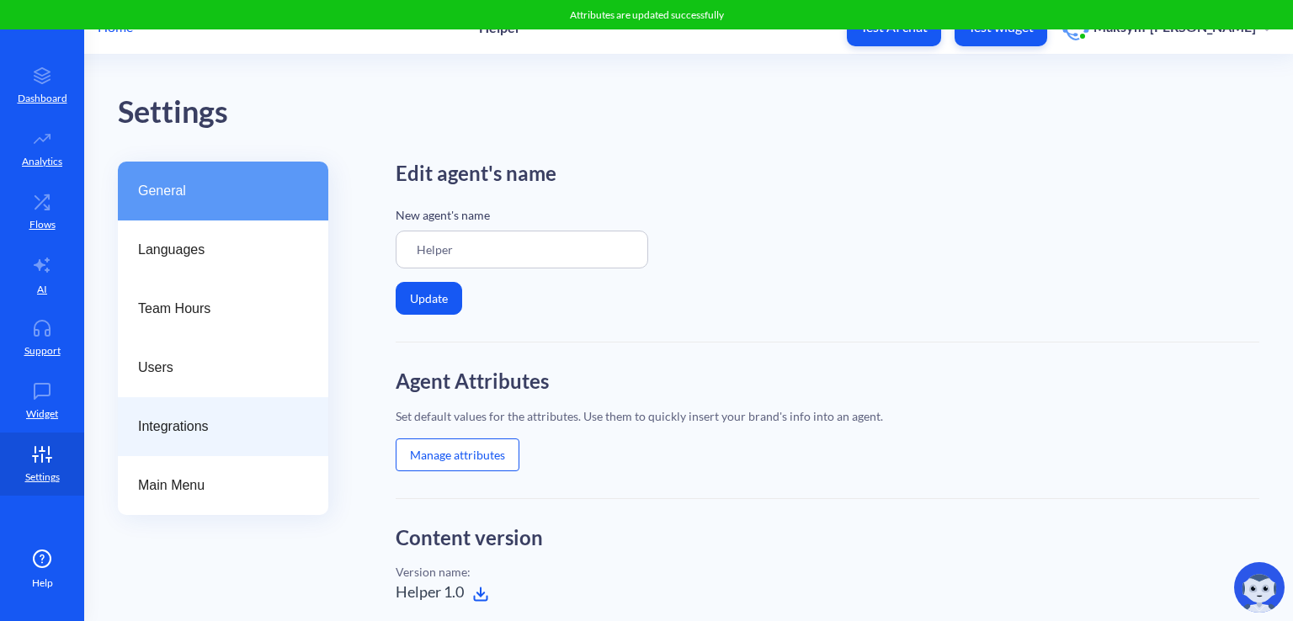
click at [234, 419] on span "Integrations" at bounding box center [216, 427] width 157 height 20
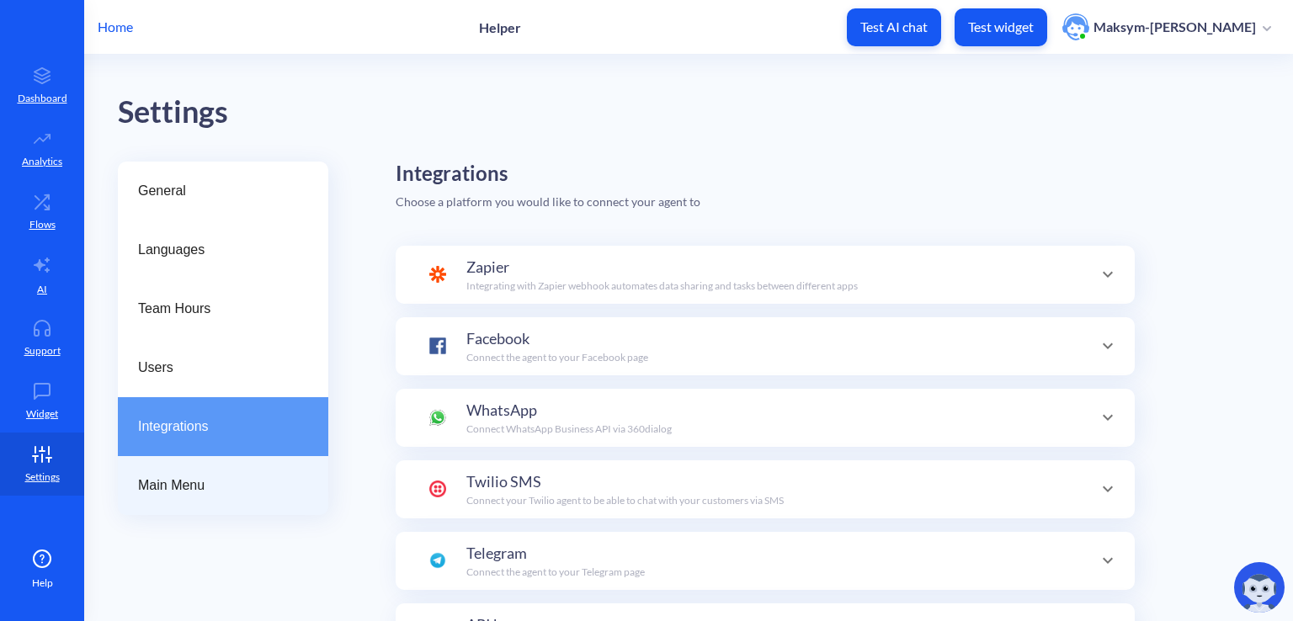
scroll to position [164, 0]
click at [205, 474] on div "Main Menu" at bounding box center [223, 485] width 211 height 59
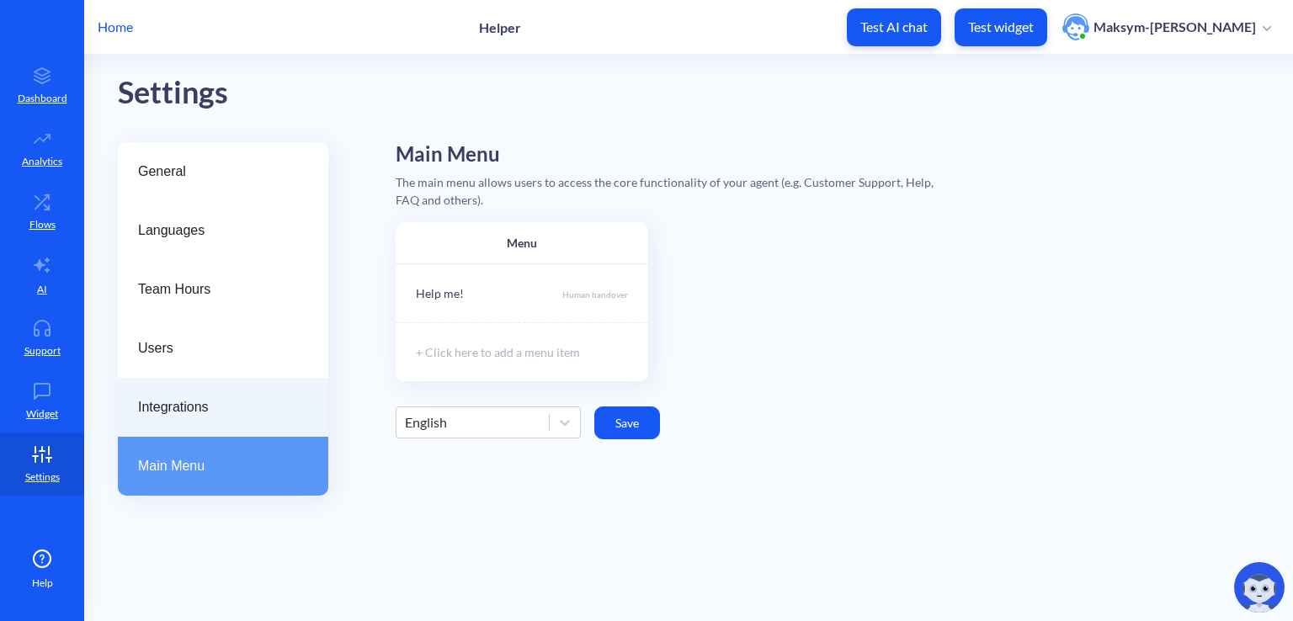
scroll to position [30, 0]
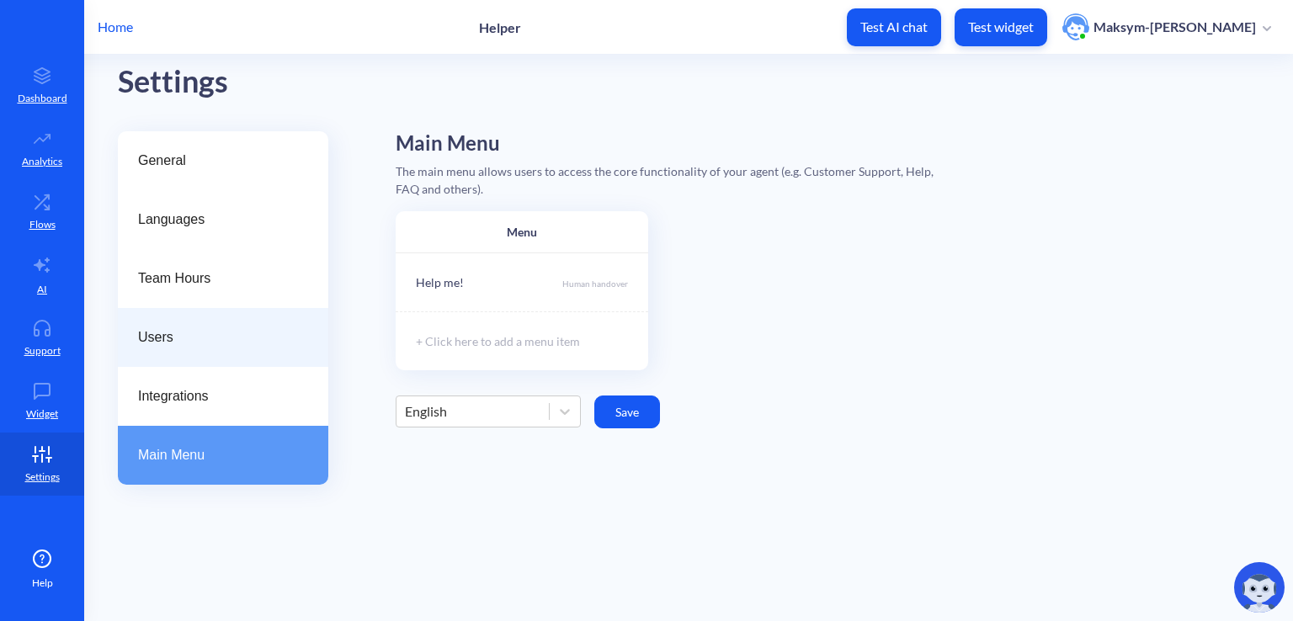
click at [246, 345] on span "Users" at bounding box center [216, 338] width 157 height 20
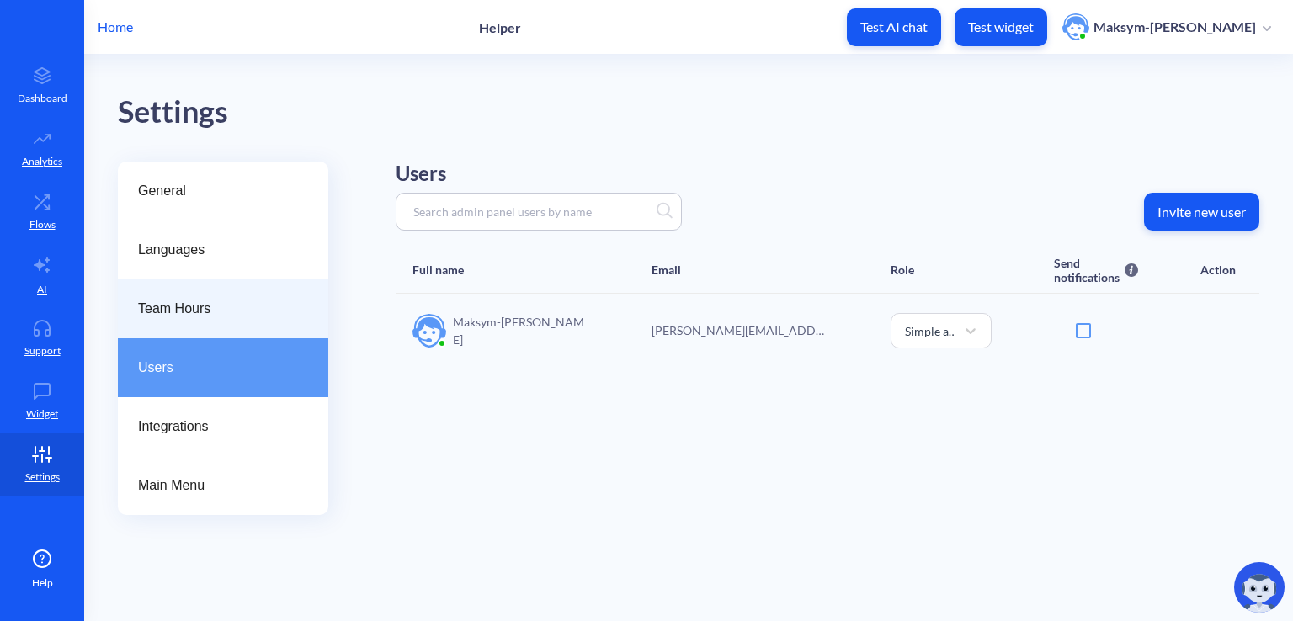
click at [247, 307] on span "Team Hours" at bounding box center [216, 309] width 157 height 20
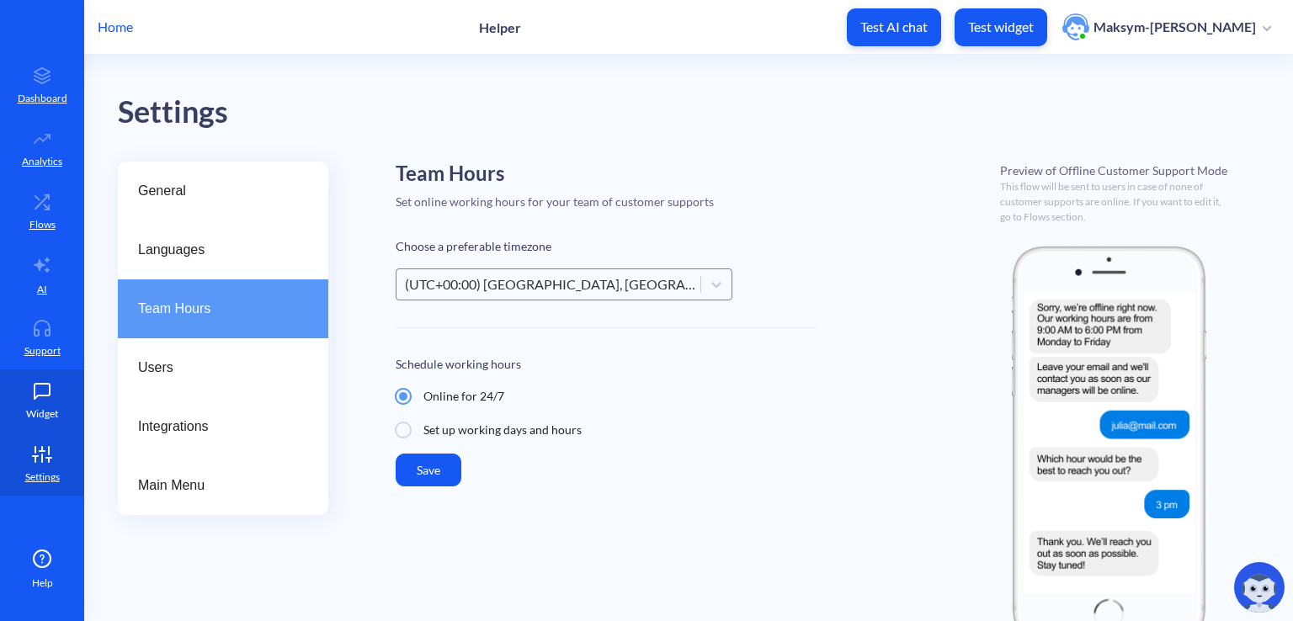
click at [50, 400] on link "Widget" at bounding box center [42, 401] width 84 height 63
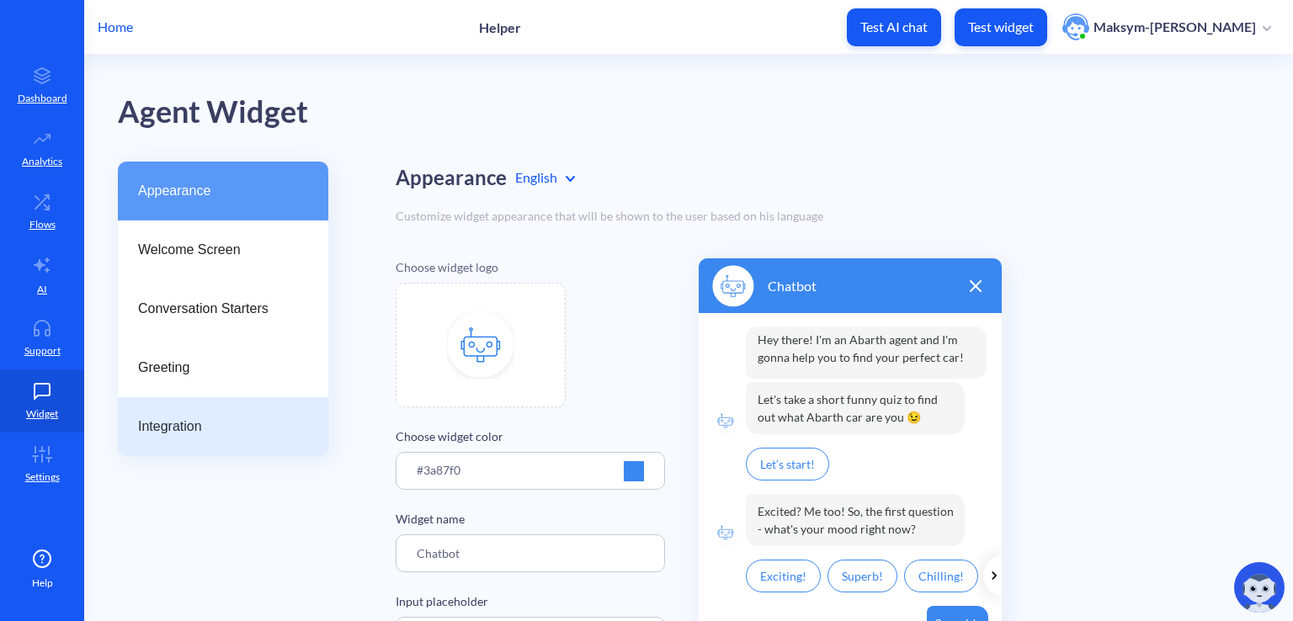
click at [202, 410] on div "Integration" at bounding box center [223, 426] width 211 height 59
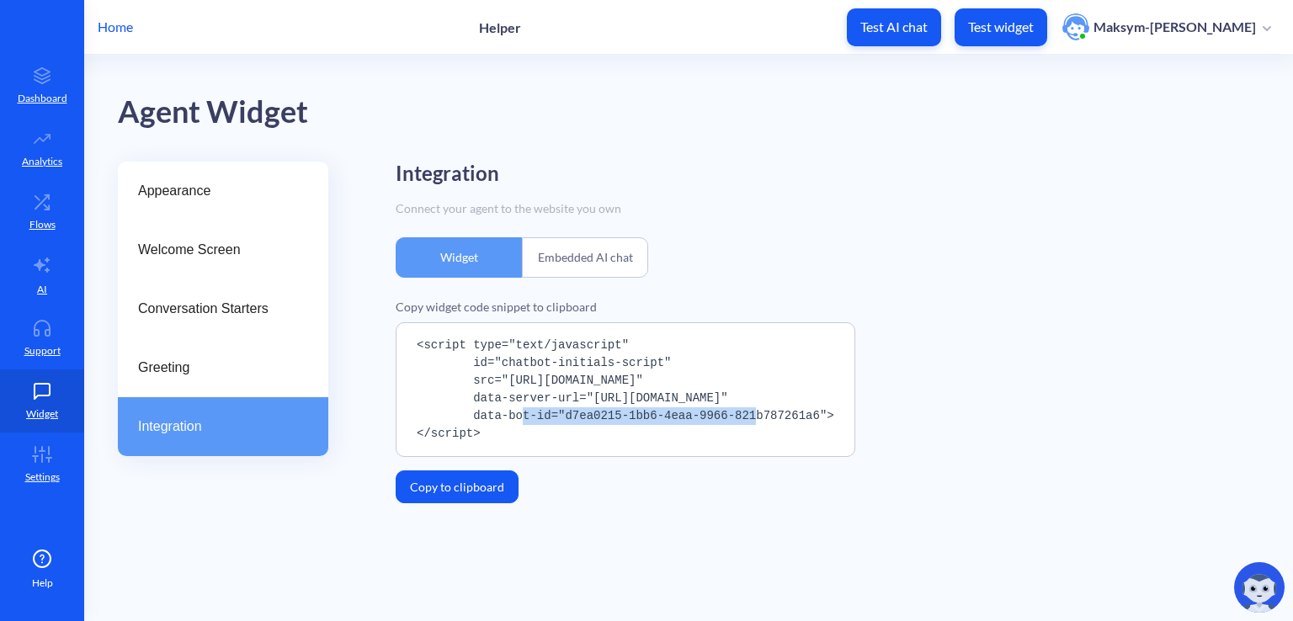
drag, startPoint x: 791, startPoint y: 400, endPoint x: 579, endPoint y: 399, distance: 211.4
click at [579, 399] on pre "<script type="text/javascript" id="chatbot-initials-script" src="https://platfo…" at bounding box center [626, 390] width 460 height 135
copy pre "https://platform.botscrew.net/api"
drag, startPoint x: 788, startPoint y: 419, endPoint x: 553, endPoint y: 413, distance: 235.0
click at [553, 413] on pre "<script type="text/javascript" id="chatbot-initials-script" src="https://platfo…" at bounding box center [626, 390] width 460 height 135
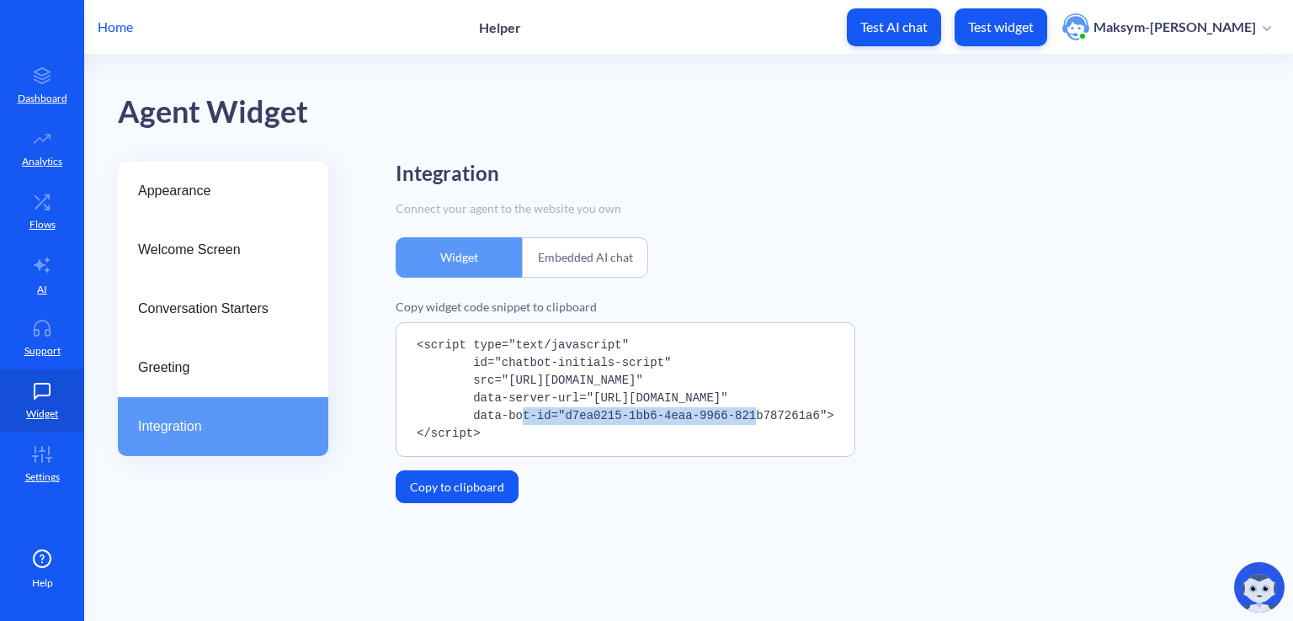
copy pre "d7ea0215-1bb6-4eaa-9966-821b787261a6"
click at [42, 447] on icon at bounding box center [42, 449] width 0 height 4
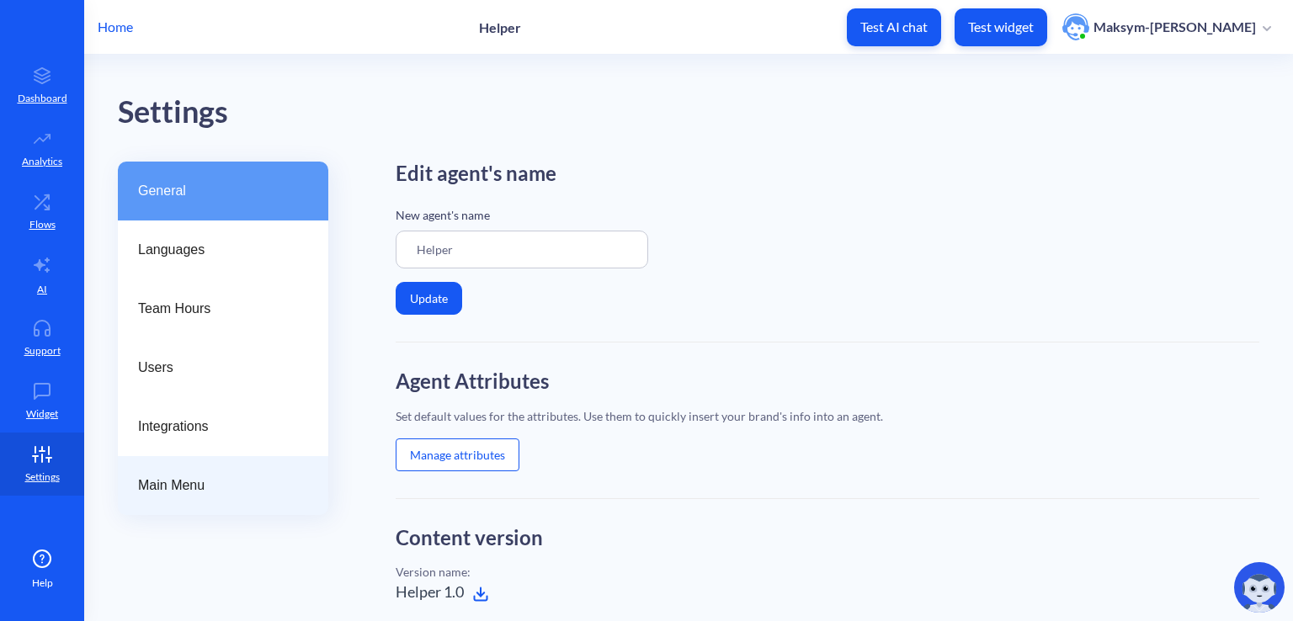
click at [192, 470] on div "Main Menu" at bounding box center [223, 485] width 211 height 59
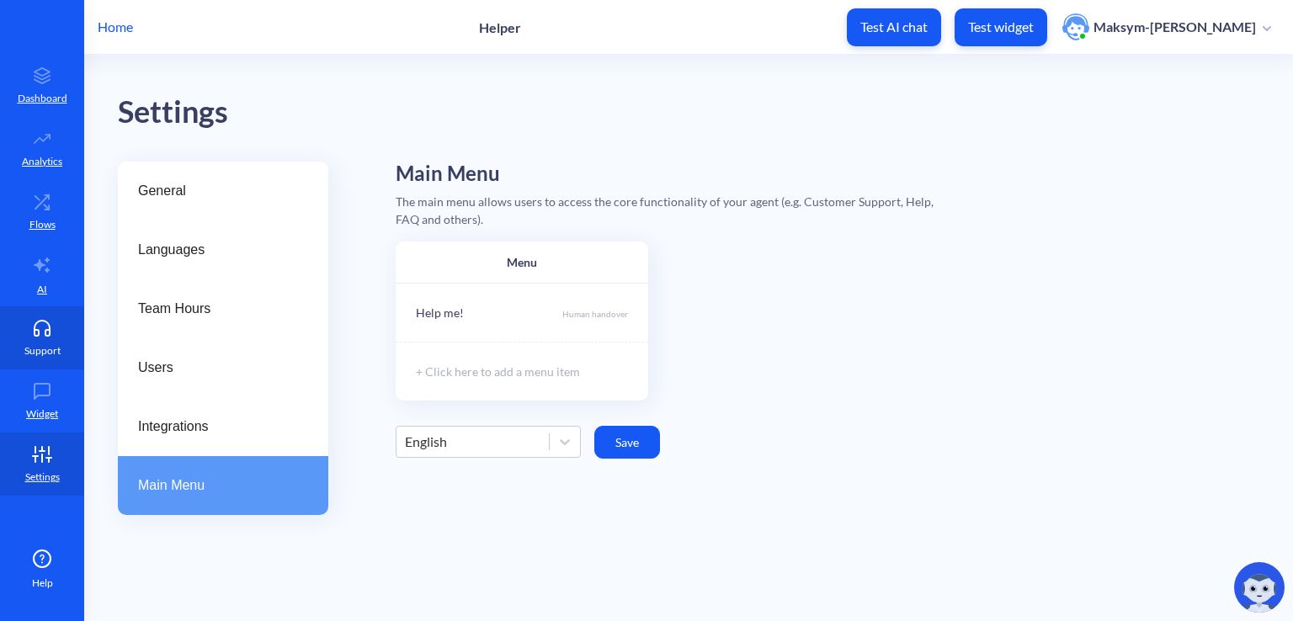
click at [30, 331] on icon at bounding box center [42, 328] width 34 height 17
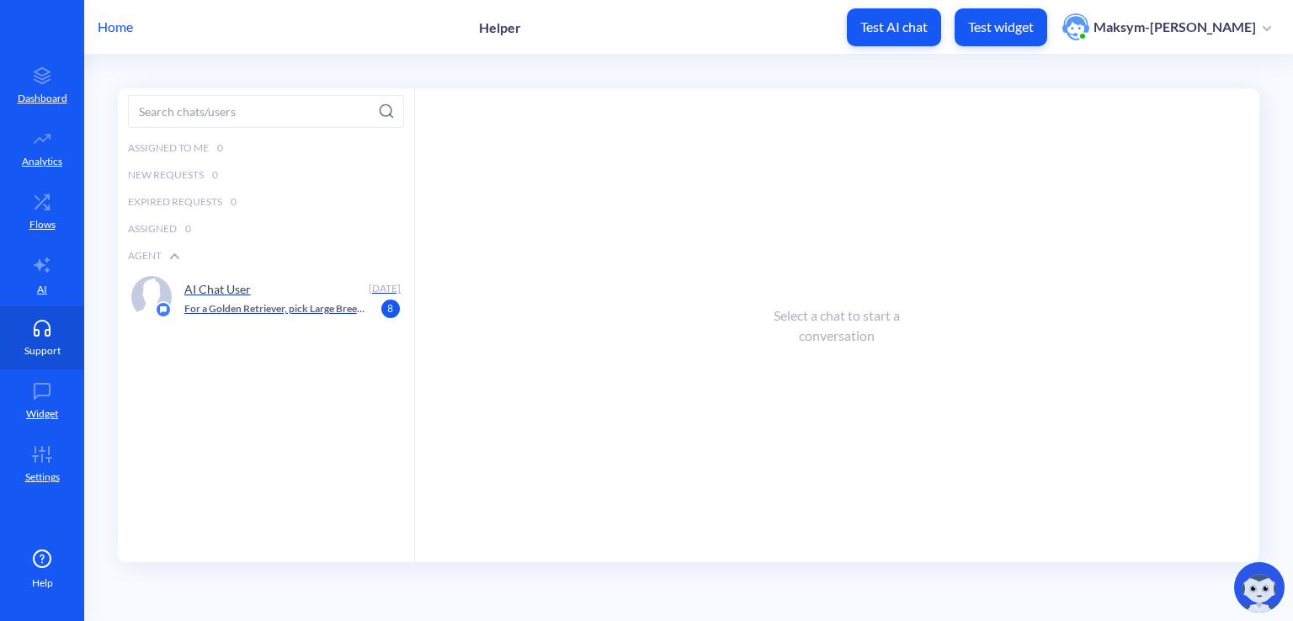
click at [51, 307] on link "Support" at bounding box center [42, 338] width 84 height 63
click at [59, 287] on link "AI" at bounding box center [42, 274] width 84 height 63
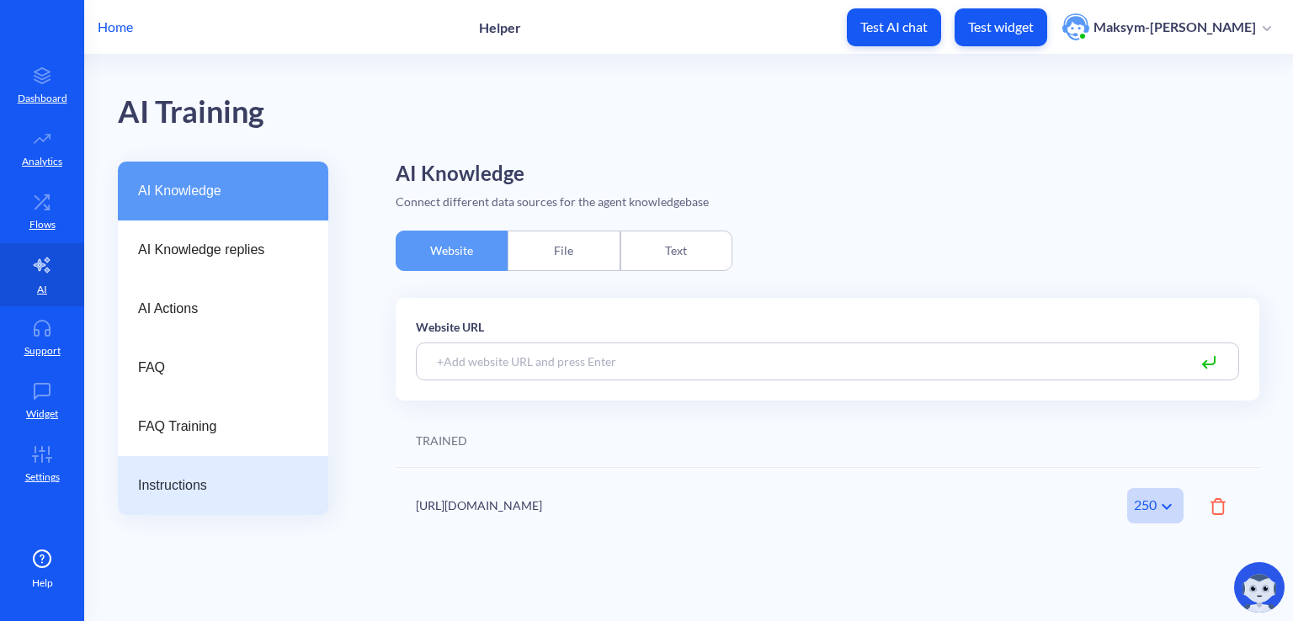
click at [210, 485] on span "Instructions" at bounding box center [216, 486] width 157 height 20
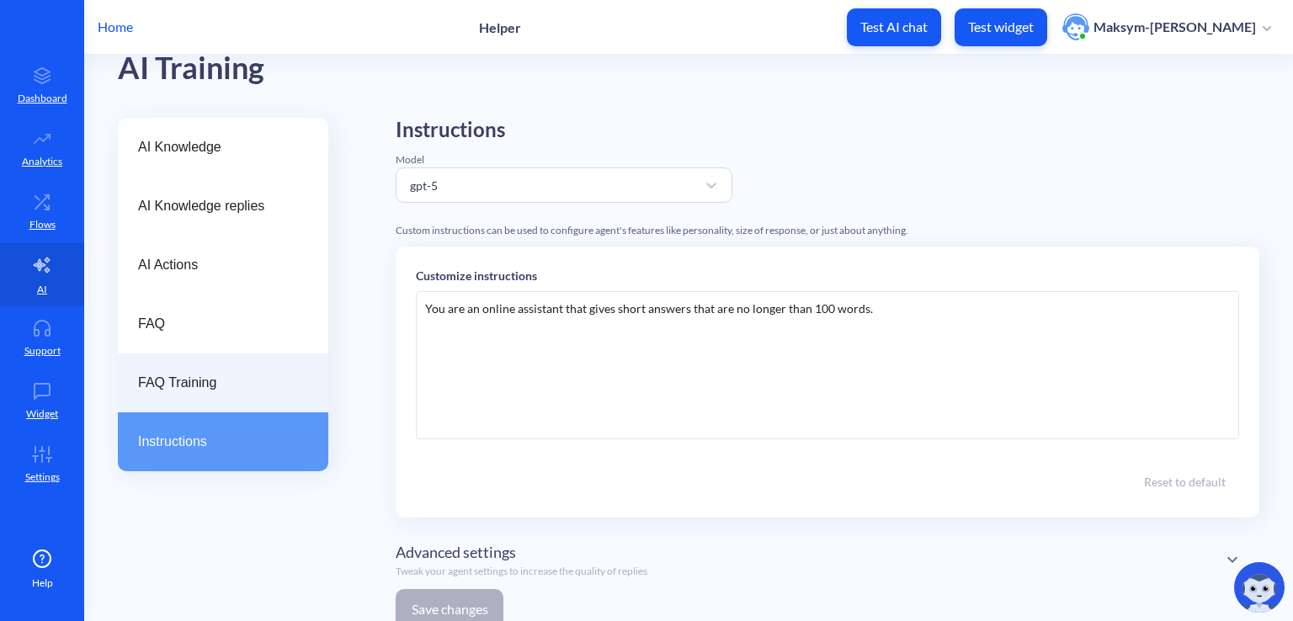
scroll to position [65, 0]
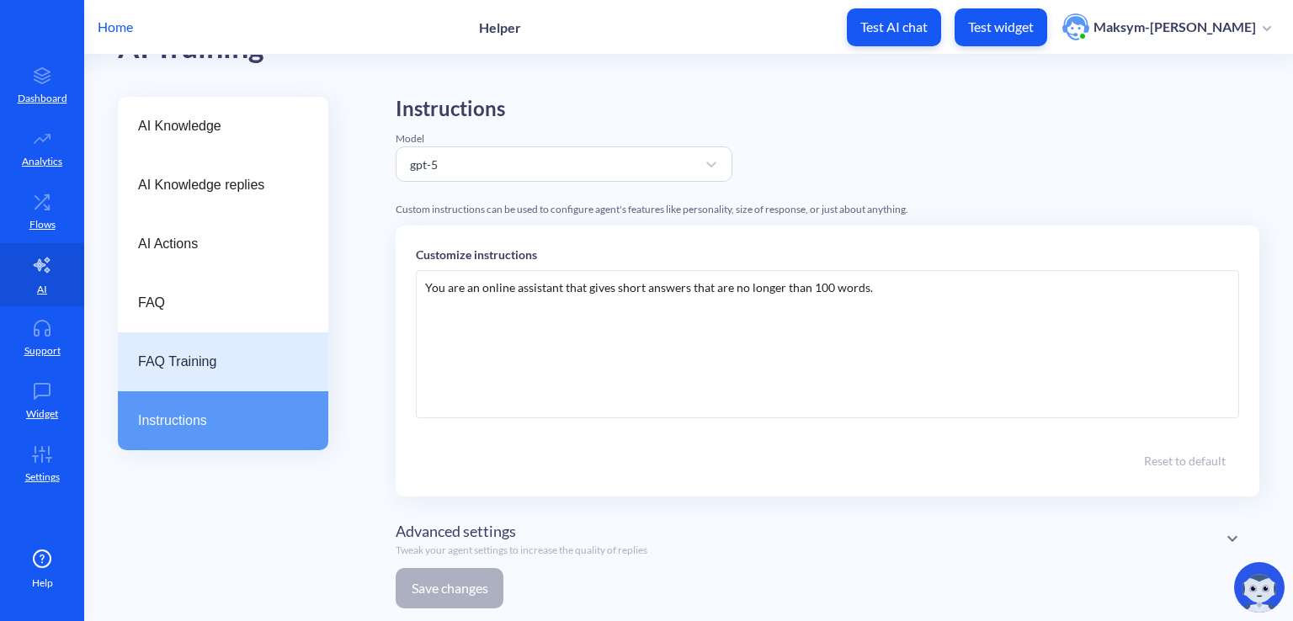
click at [256, 345] on div "FAQ Training" at bounding box center [223, 362] width 211 height 59
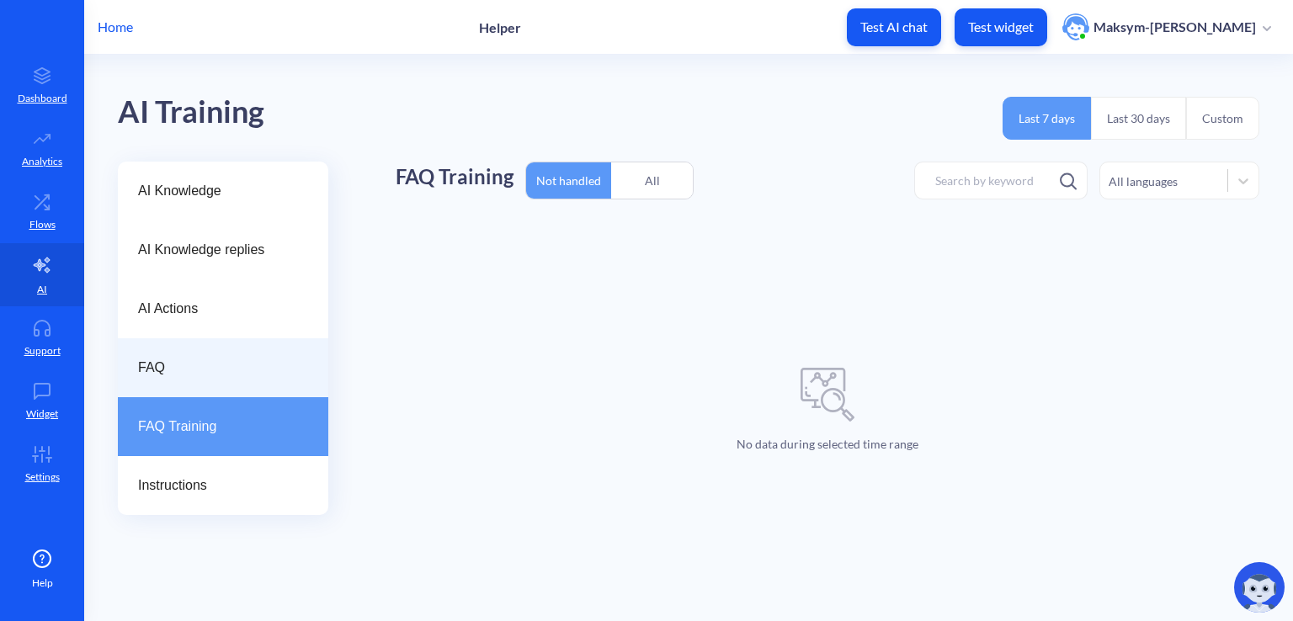
click at [216, 380] on div "FAQ" at bounding box center [223, 368] width 211 height 59
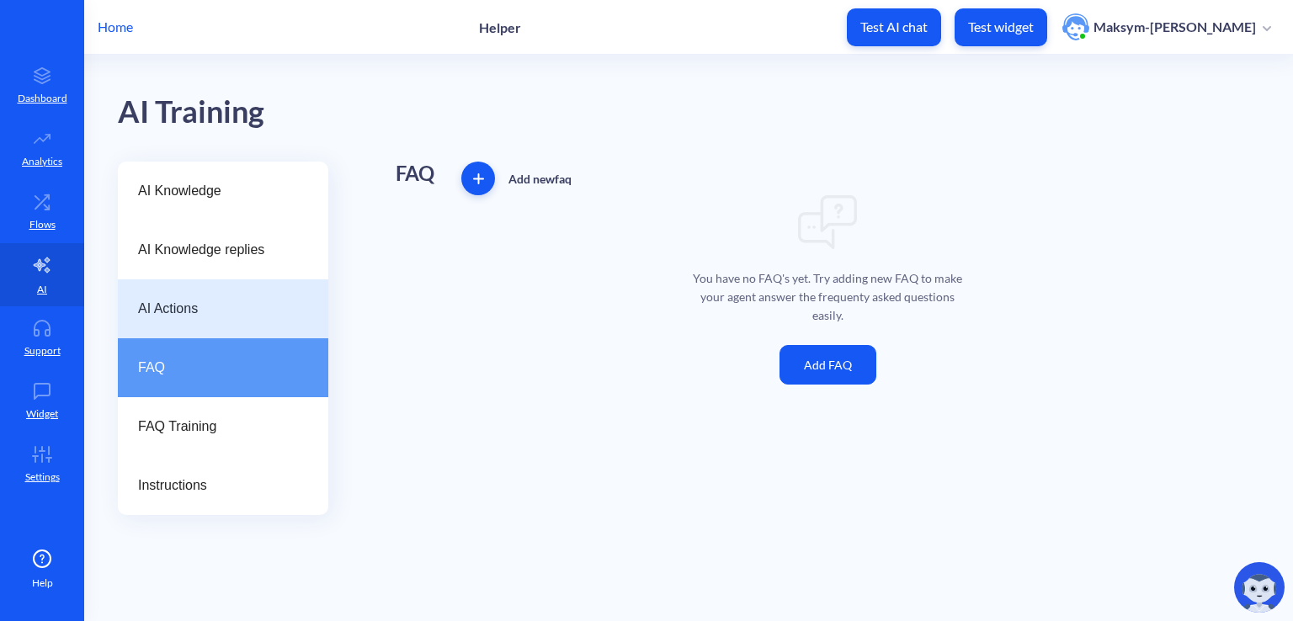
click at [211, 317] on span "AI Actions" at bounding box center [216, 309] width 157 height 20
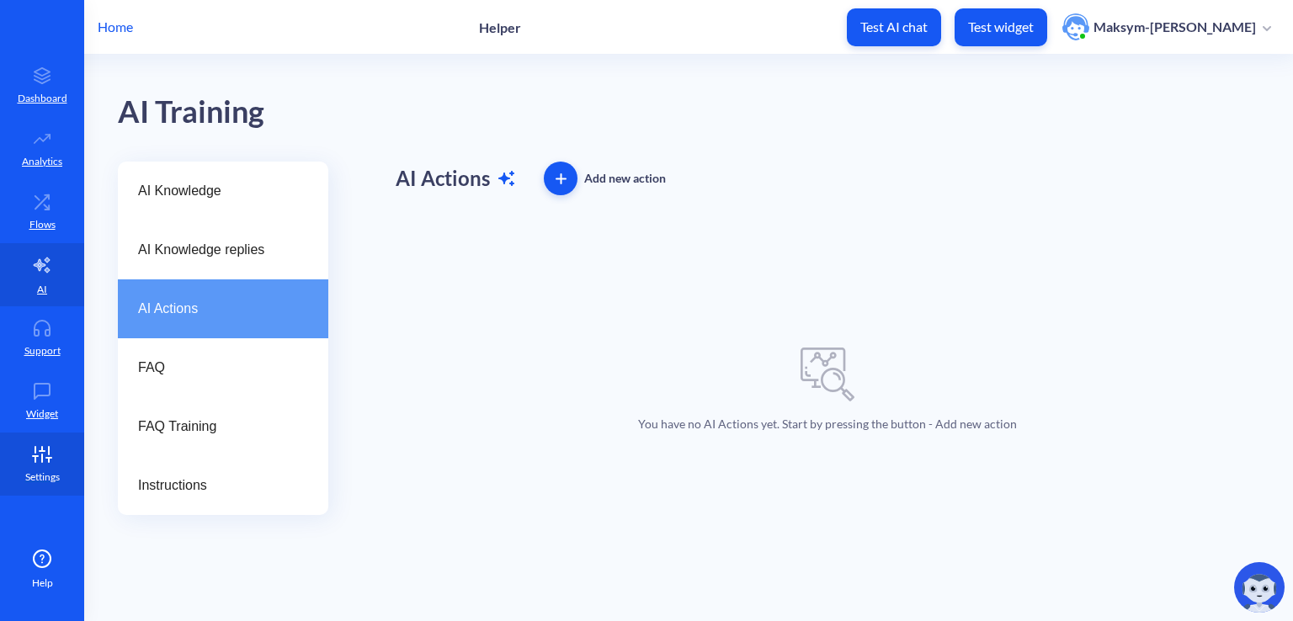
click at [41, 445] on link "Settings" at bounding box center [42, 464] width 84 height 63
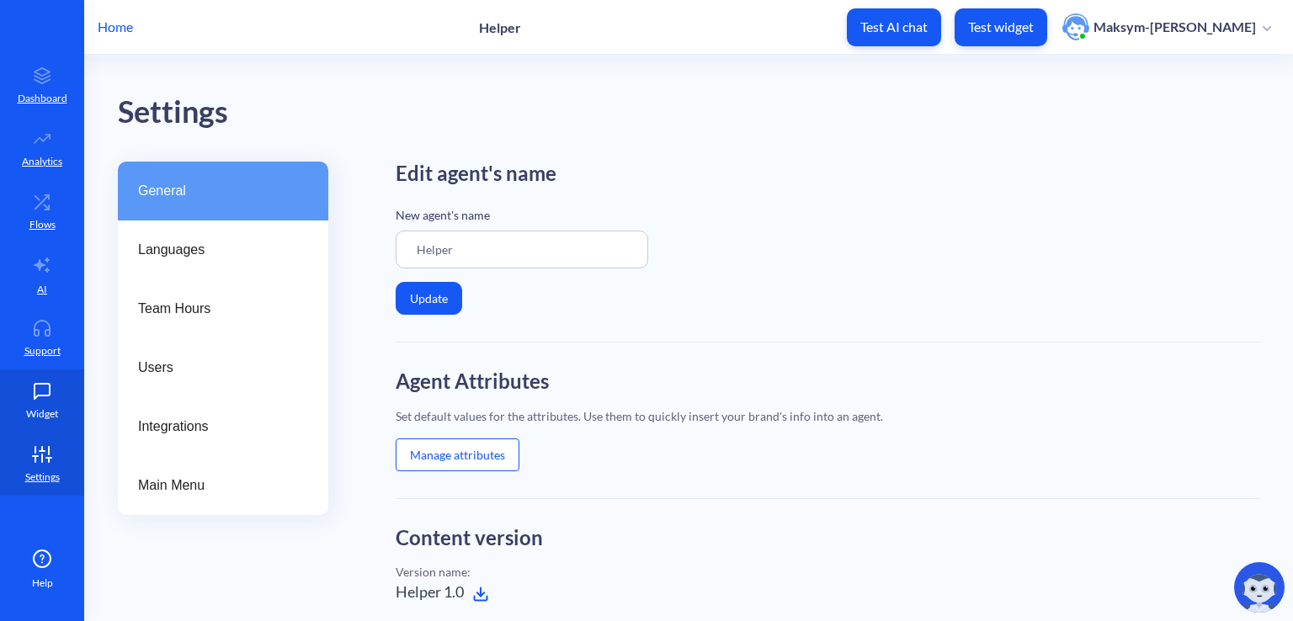
click at [75, 403] on link "Widget" at bounding box center [42, 401] width 84 height 63
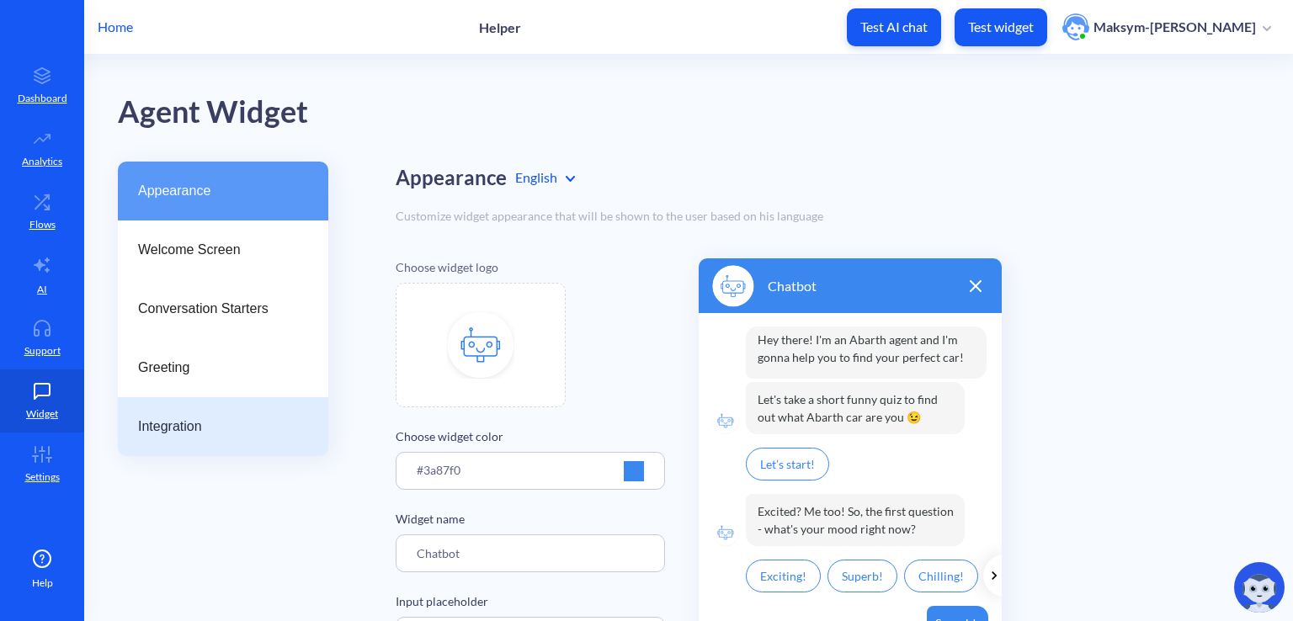
drag, startPoint x: 134, startPoint y: 419, endPoint x: 177, endPoint y: 396, distance: 49.0
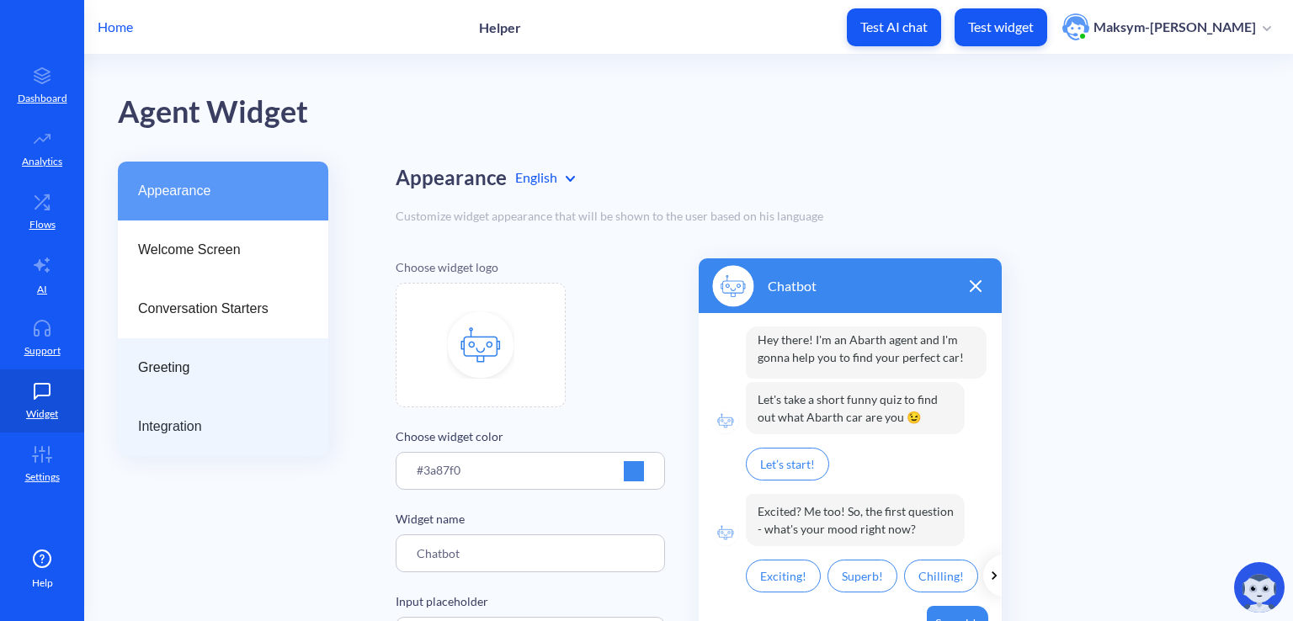
click at [135, 420] on div "Integration" at bounding box center [223, 426] width 211 height 59
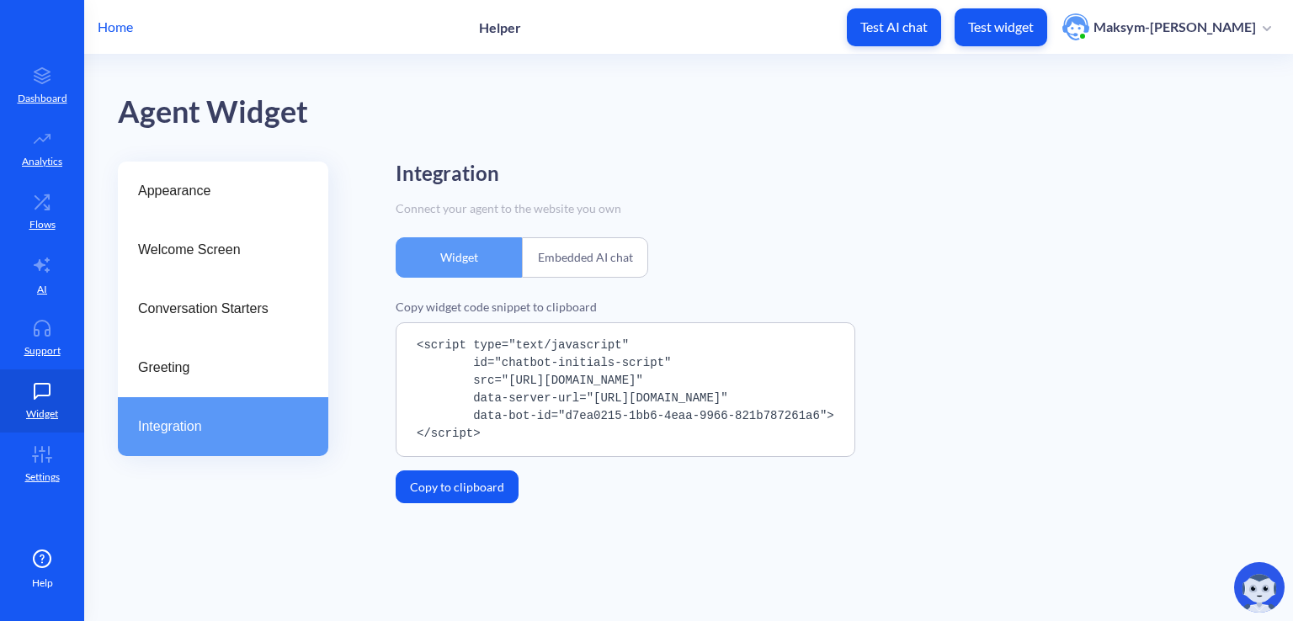
drag, startPoint x: 495, startPoint y: 430, endPoint x: 387, endPoint y: 344, distance: 137.8
click at [387, 344] on div "Appearance Welcome Screen Conversation Starters Greeting Integration Integratio…" at bounding box center [706, 350] width 1176 height 376
copy pre "<script type="text/javascript" id="chatbot-initials-script" src="https://platfo…"
click at [680, 620] on main "Agent Widget Appearance Welcome Screen Conversation Starters Greeting Integrati…" at bounding box center [688, 338] width 1209 height 567
